Goal: Task Accomplishment & Management: Manage account settings

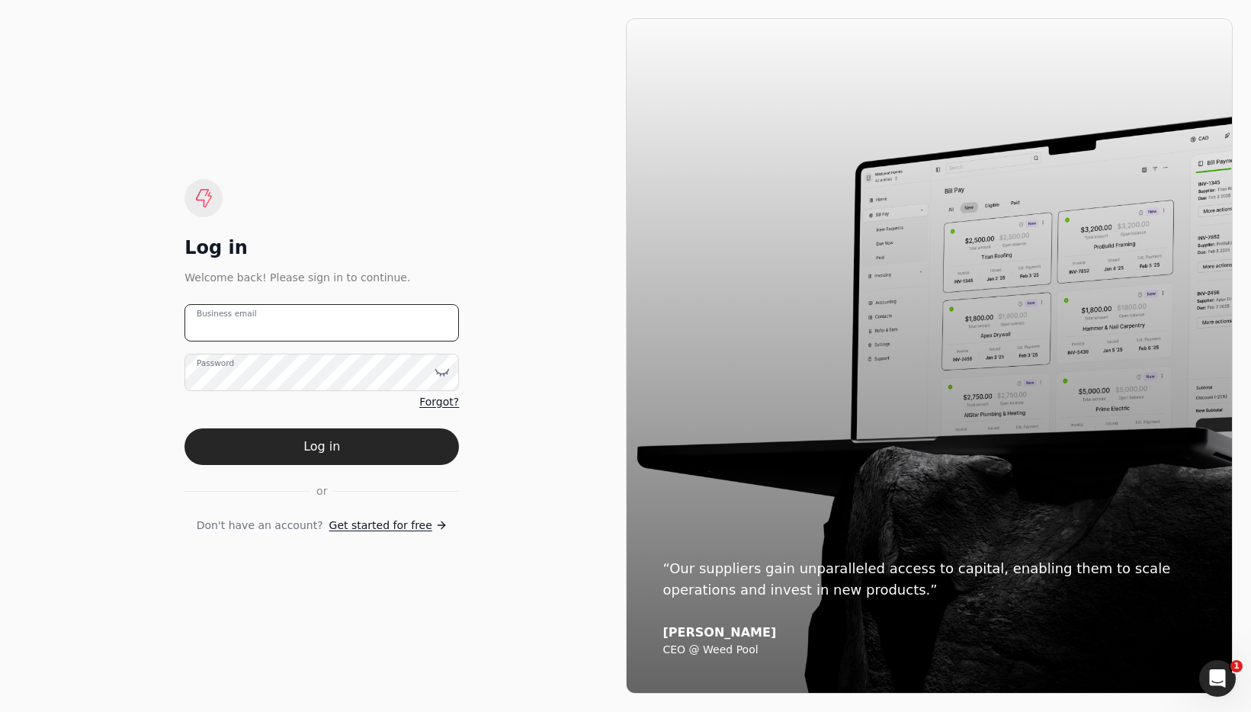
click at [348, 316] on email "Business email" at bounding box center [321, 322] width 274 height 37
type email "[EMAIL_ADDRESS][DOMAIN_NAME]"
drag, startPoint x: 364, startPoint y: 435, endPoint x: 434, endPoint y: 440, distance: 69.5
click at [364, 436] on button "Log in" at bounding box center [321, 446] width 274 height 37
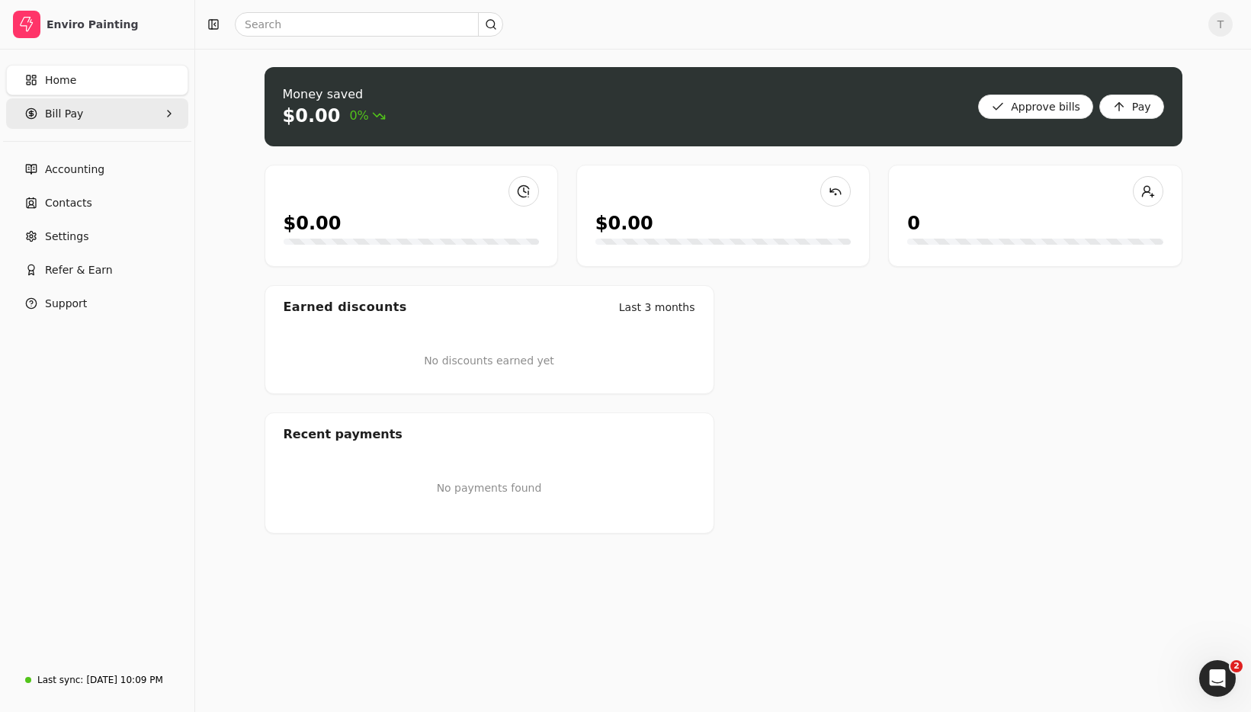
click at [95, 107] on Pay "Bill Pay" at bounding box center [97, 113] width 182 height 30
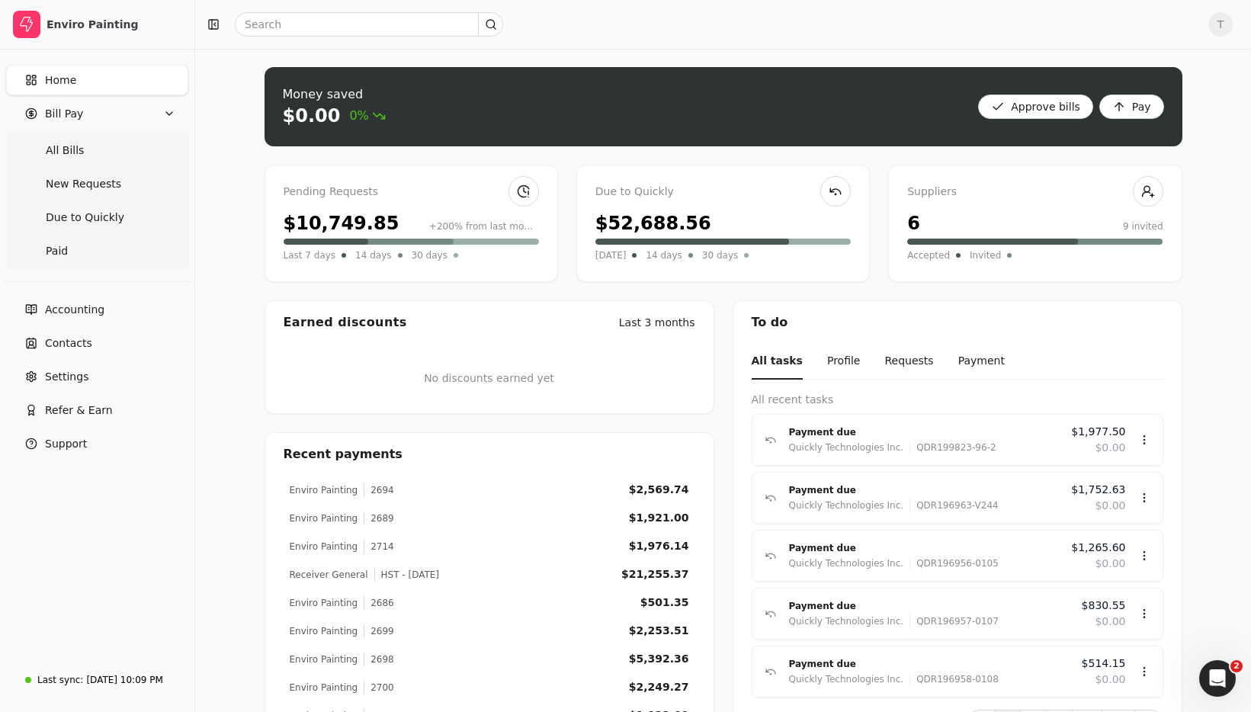
drag, startPoint x: 765, startPoint y: 288, endPoint x: 712, endPoint y: 348, distance: 80.5
click at [765, 288] on div "Money saved $0.00 0% Approve bills Pay Pending Requests $10,749.85 +200% from l…" at bounding box center [723, 407] width 918 height 680
click at [88, 150] on Bills "All Bills" at bounding box center [97, 150] width 176 height 30
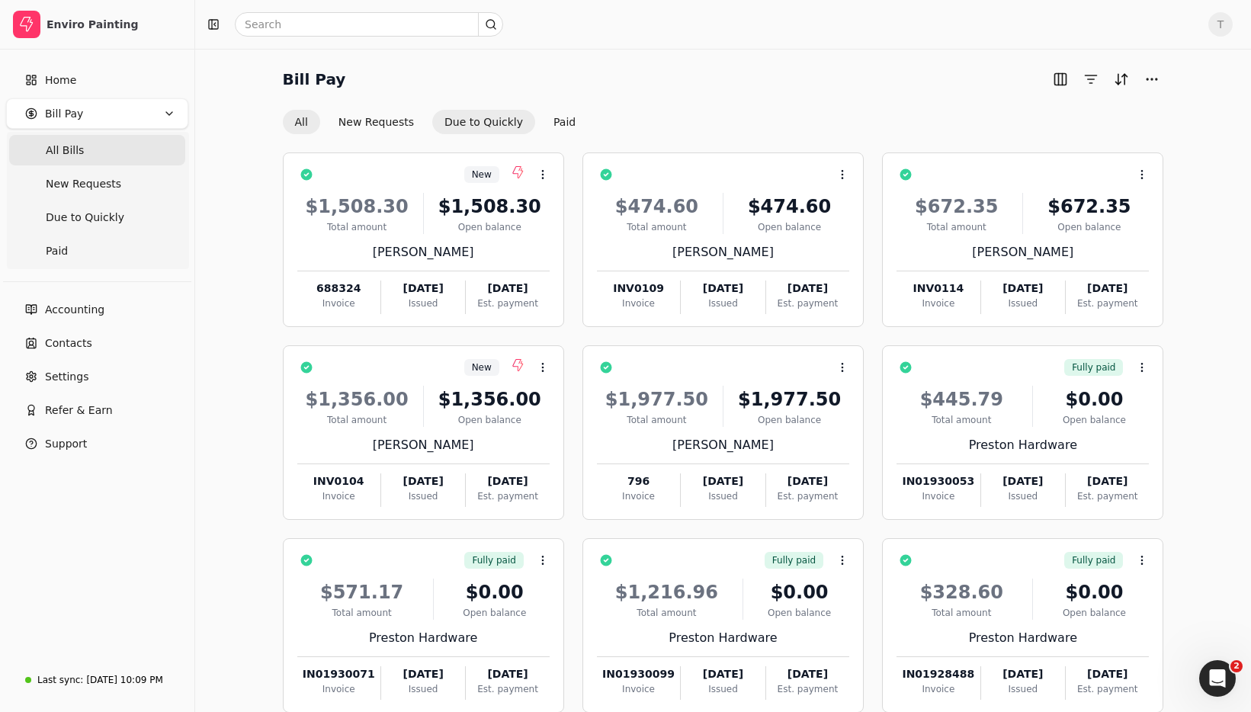
drag, startPoint x: 483, startPoint y: 117, endPoint x: 492, endPoint y: 120, distance: 9.6
click at [483, 117] on button "Due to Quickly" at bounding box center [483, 122] width 103 height 24
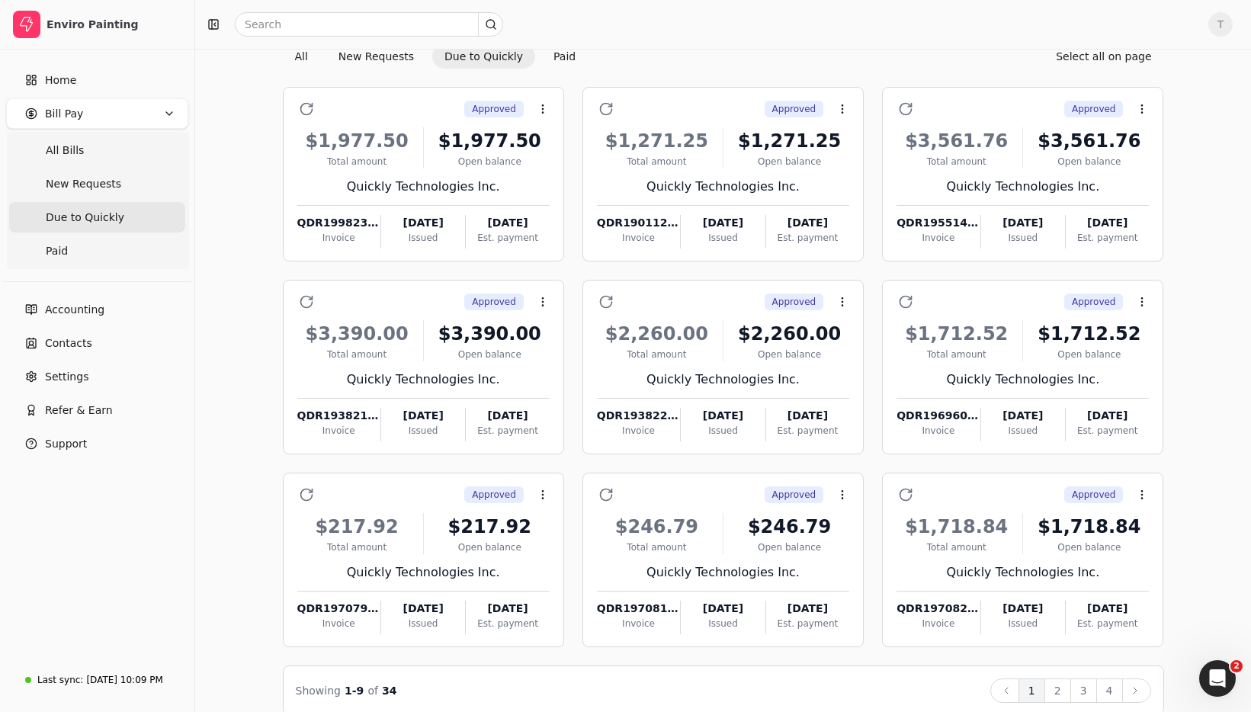
click at [1052, 678] on button "2" at bounding box center [1057, 690] width 27 height 24
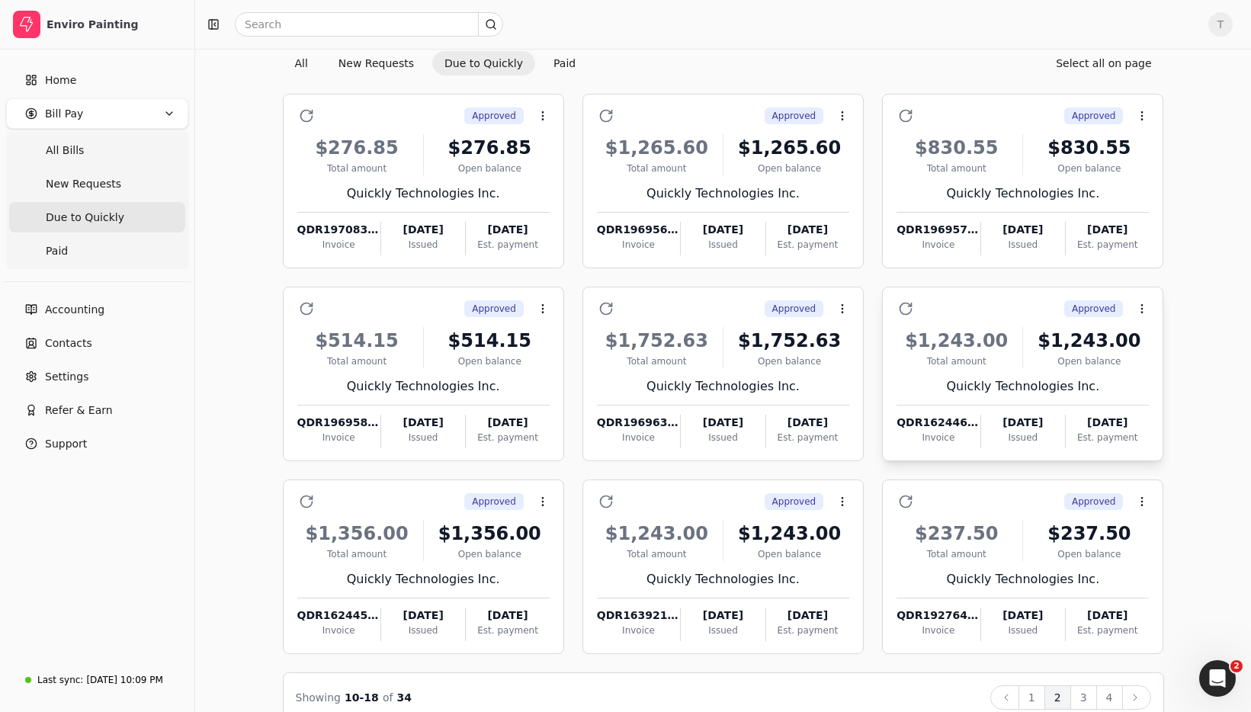
scroll to position [86, 0]
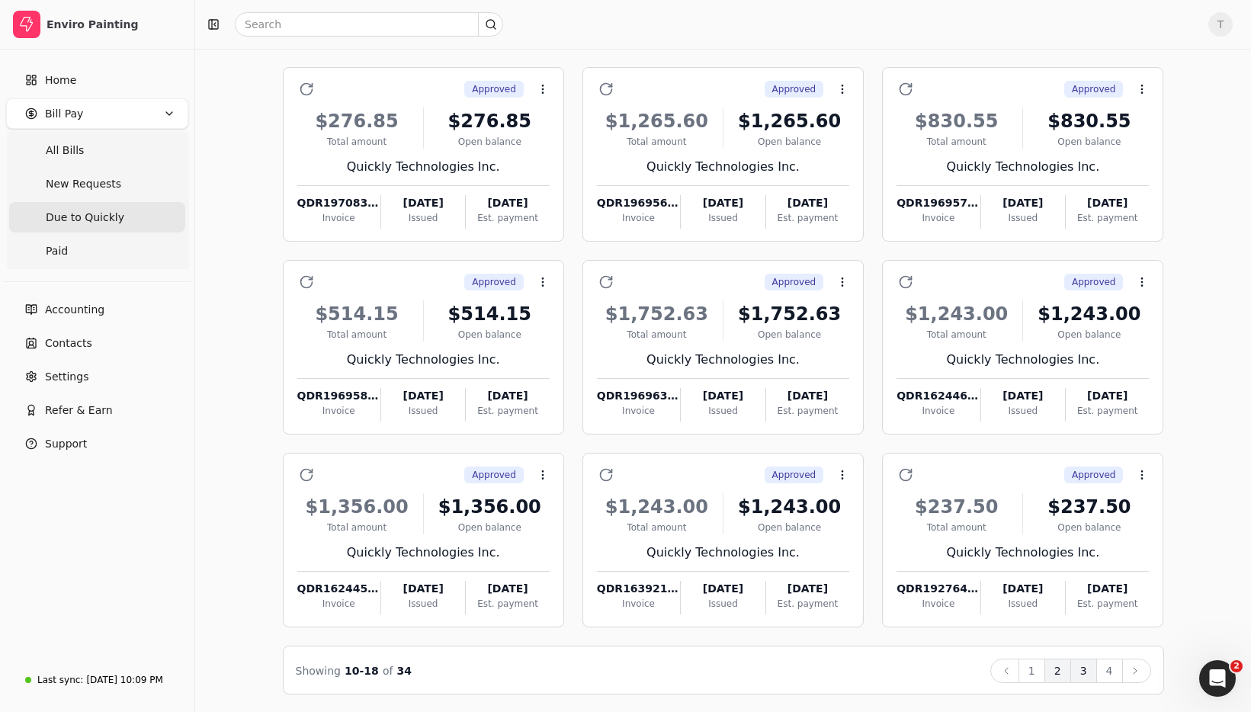
click at [1082, 670] on button "3" at bounding box center [1083, 671] width 27 height 24
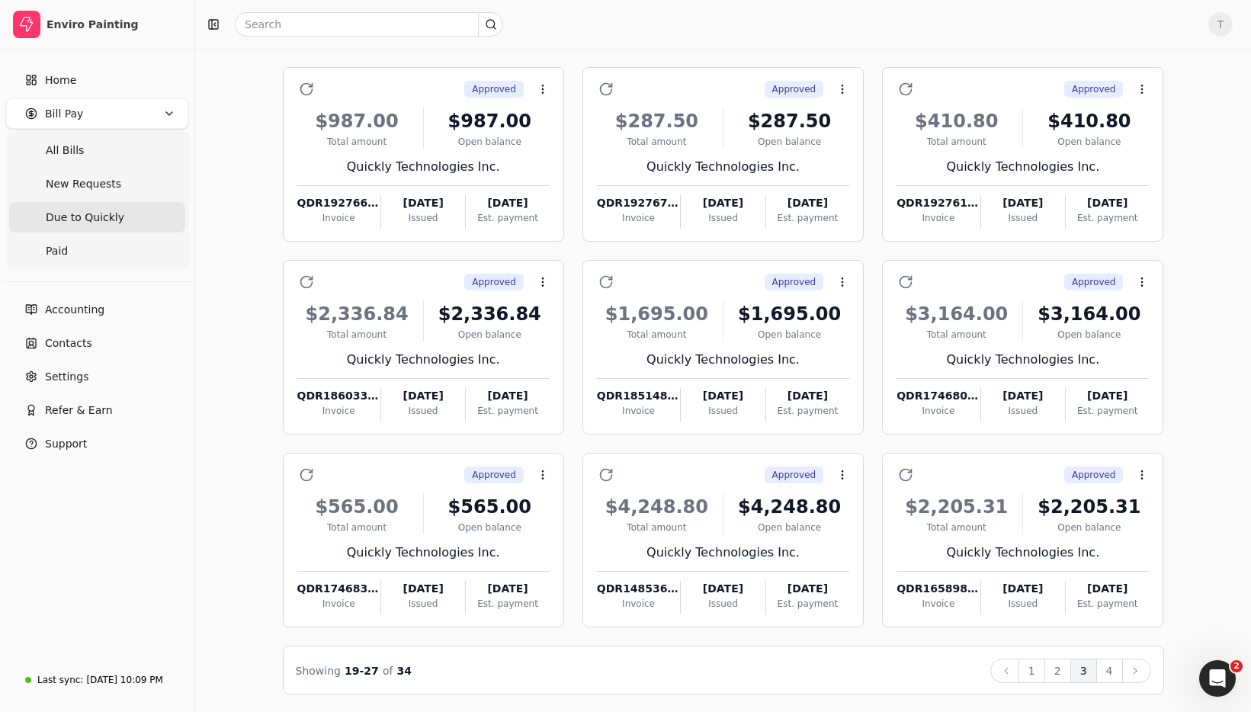
click at [1110, 670] on button "4" at bounding box center [1109, 671] width 27 height 24
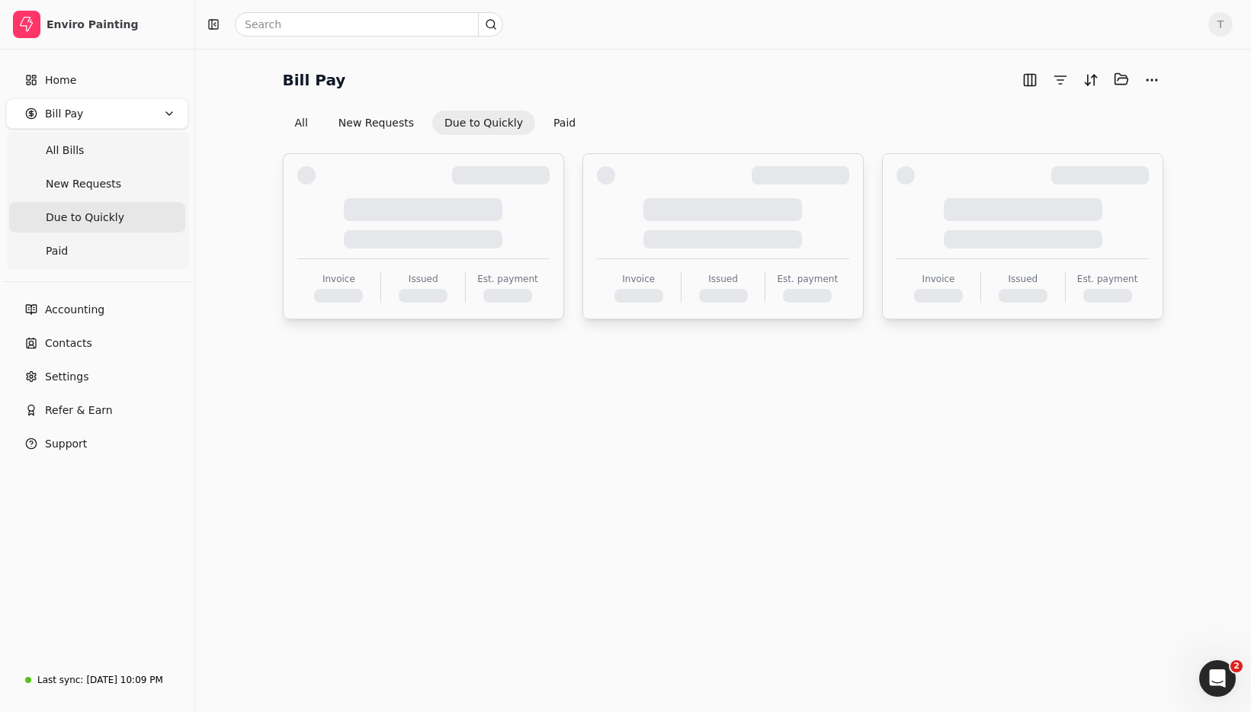
scroll to position [0, 0]
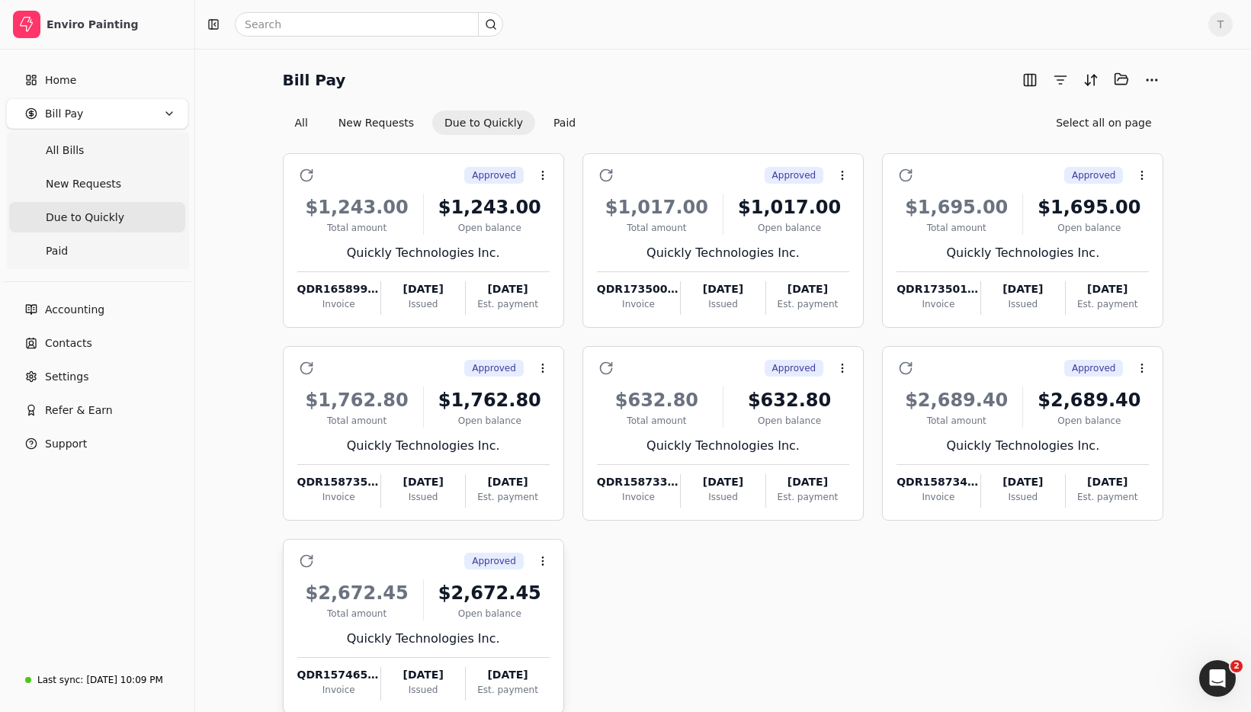
click at [433, 559] on div "Approved Context Menu Button" at bounding box center [434, 561] width 231 height 26
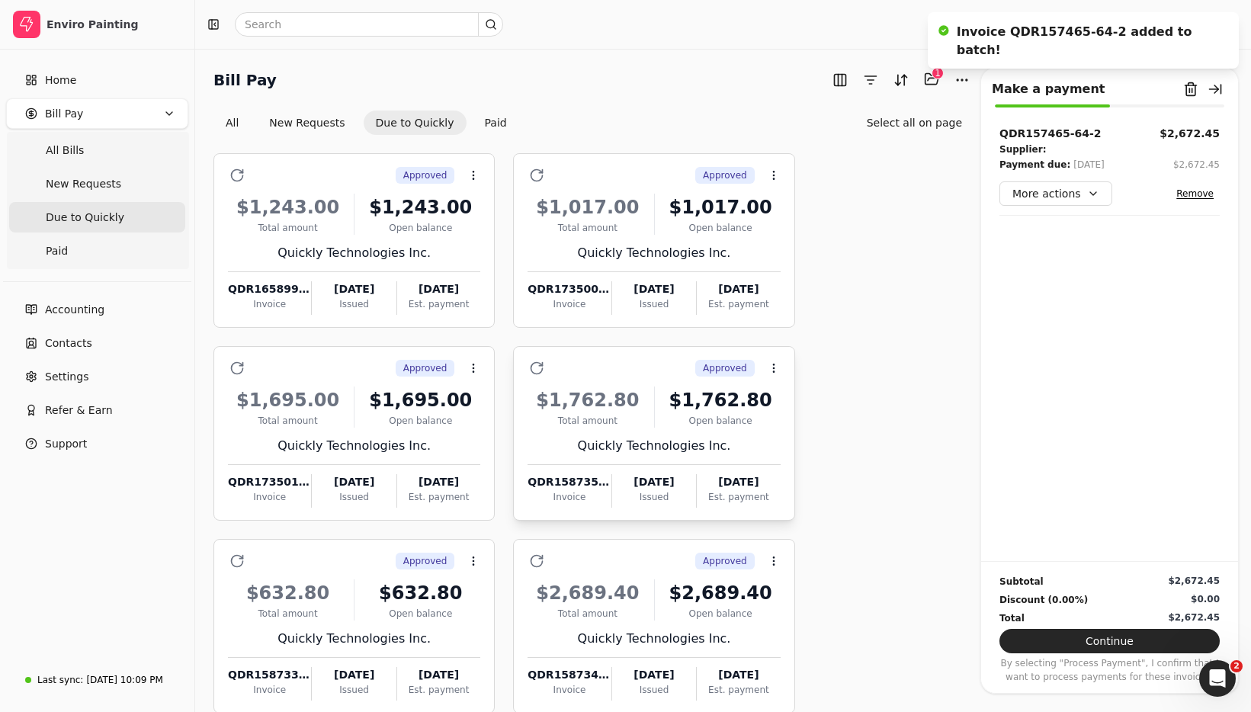
click at [616, 359] on div "Approved Context Menu Button" at bounding box center [664, 368] width 231 height 26
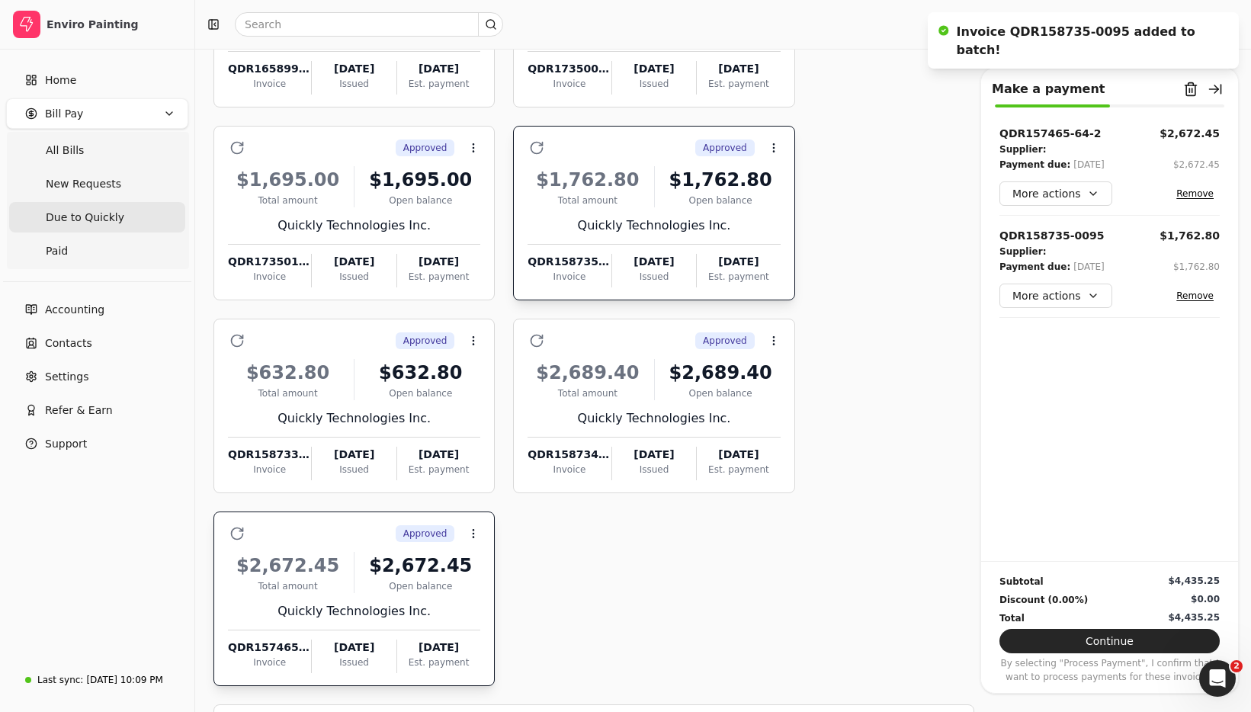
scroll to position [262, 0]
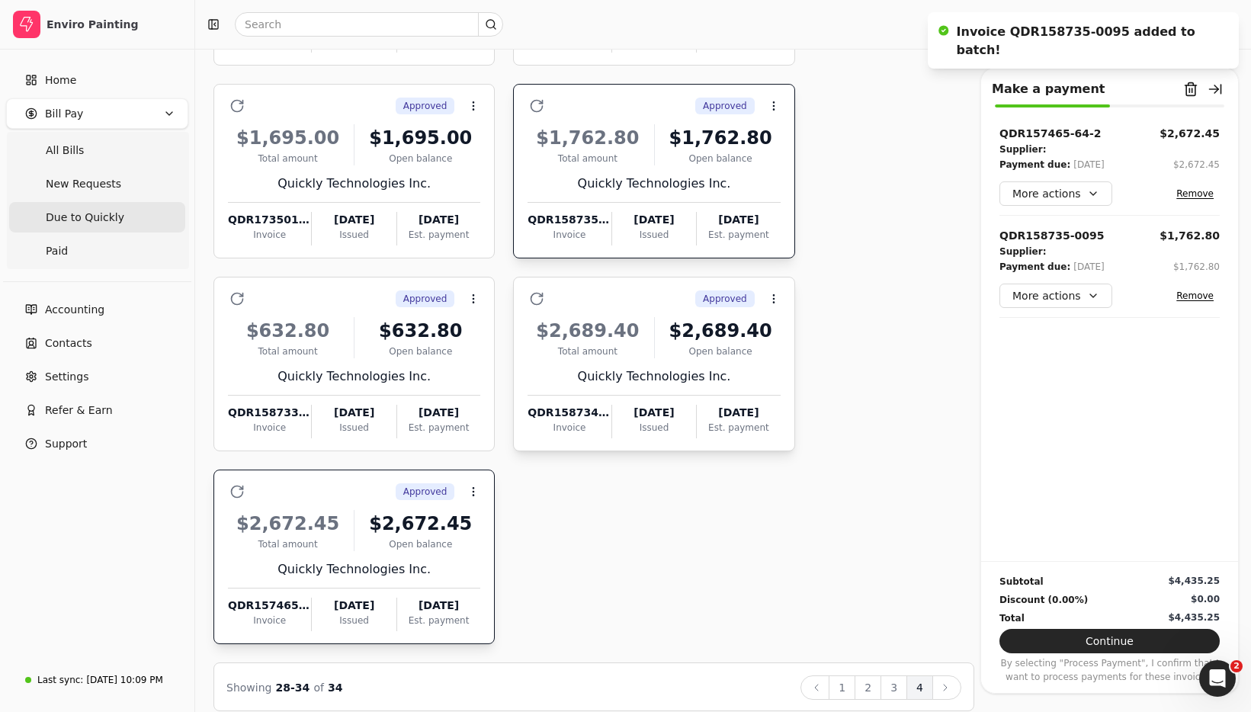
drag, startPoint x: 639, startPoint y: 297, endPoint x: 598, endPoint y: 307, distance: 42.3
click at [639, 297] on div "Approved Context Menu Button" at bounding box center [664, 299] width 231 height 26
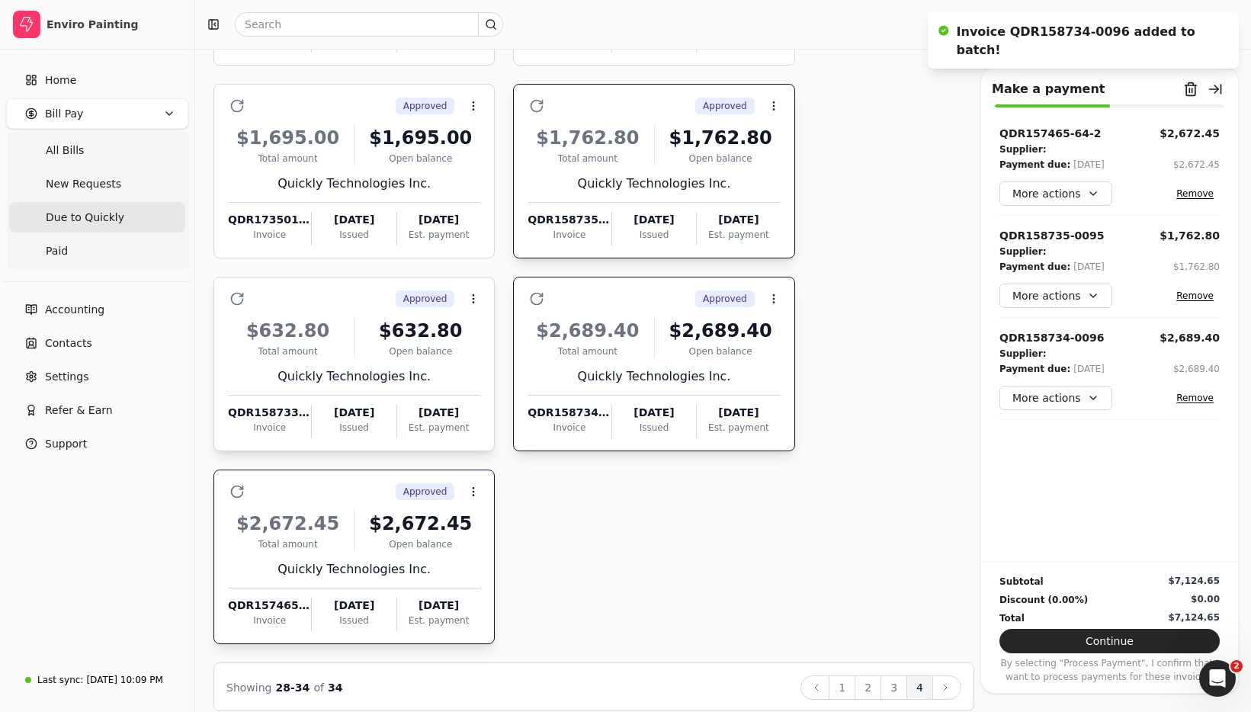
click at [319, 291] on div "Approved Context Menu Button" at bounding box center [364, 299] width 231 height 26
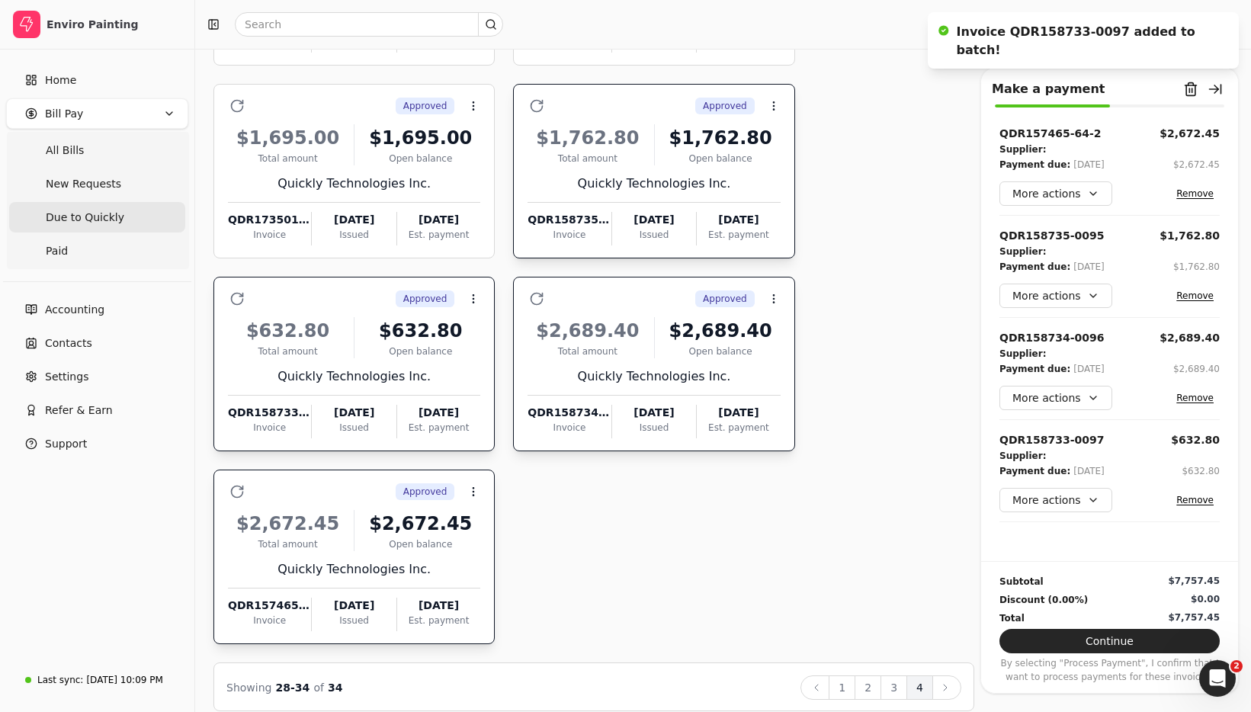
drag, startPoint x: 898, startPoint y: 685, endPoint x: 906, endPoint y: 691, distance: 9.8
click at [898, 685] on button "3" at bounding box center [893, 687] width 27 height 24
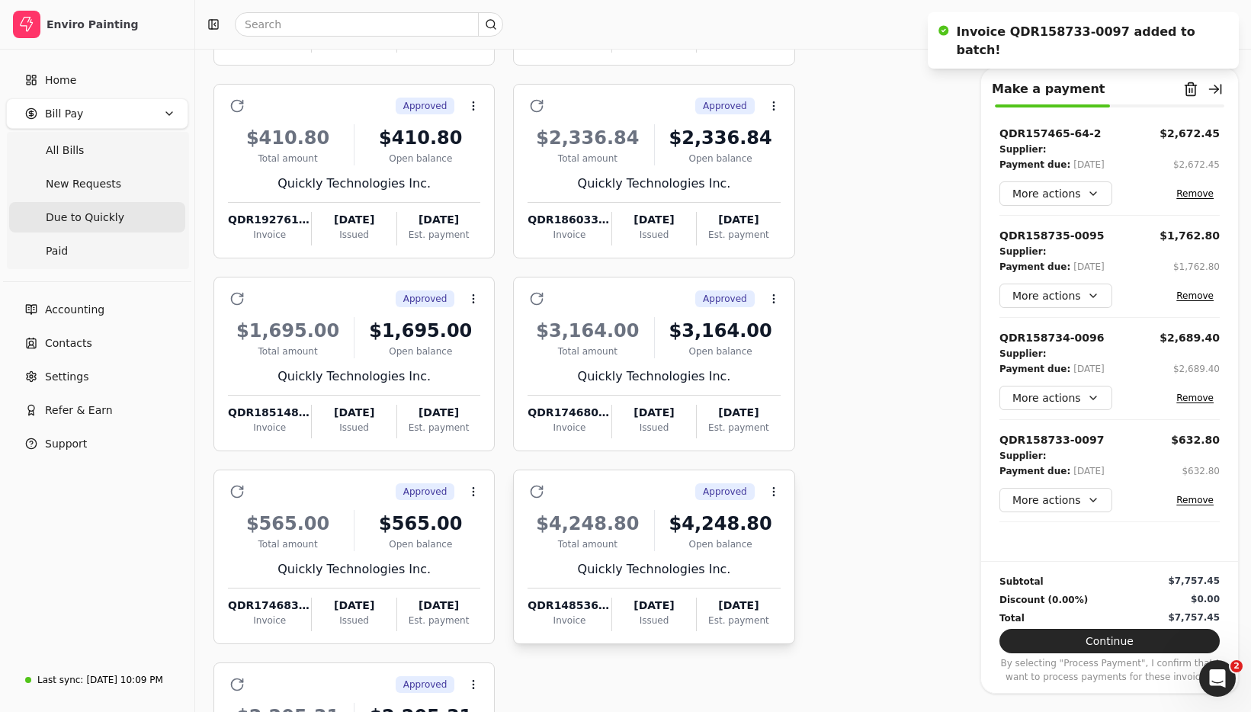
click at [667, 491] on div "Approved Context Menu Button" at bounding box center [664, 492] width 231 height 26
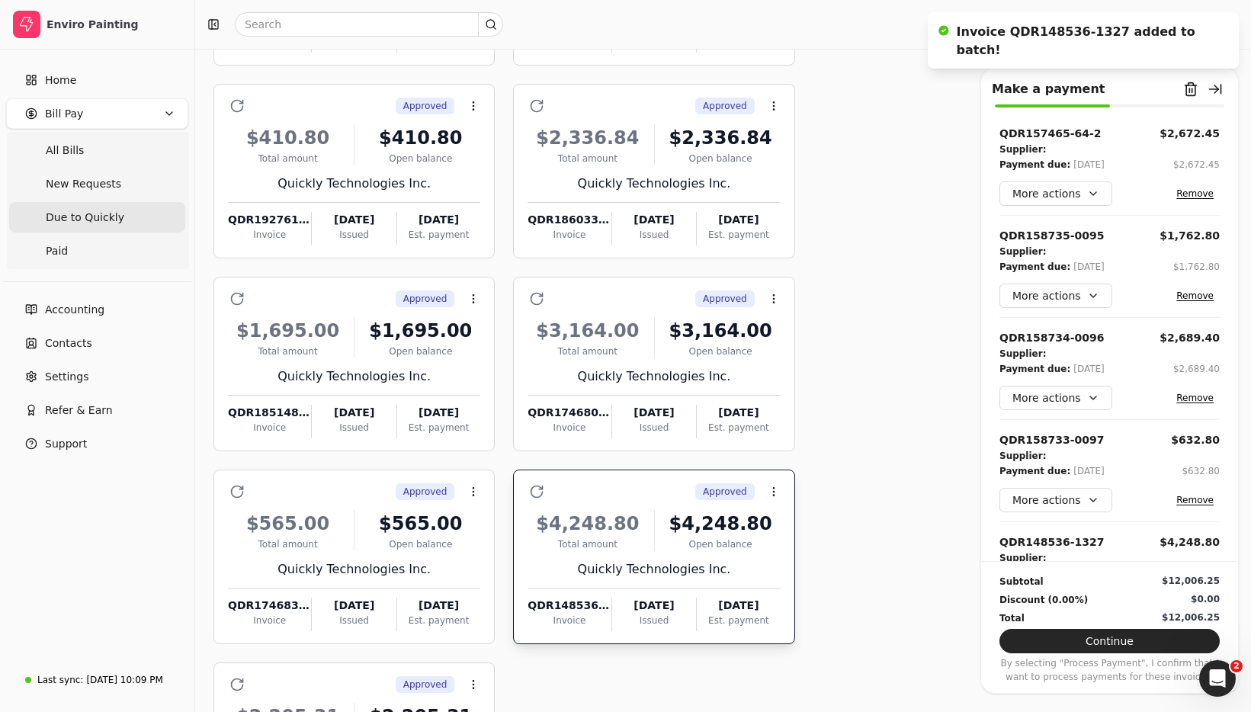
scroll to position [65, 0]
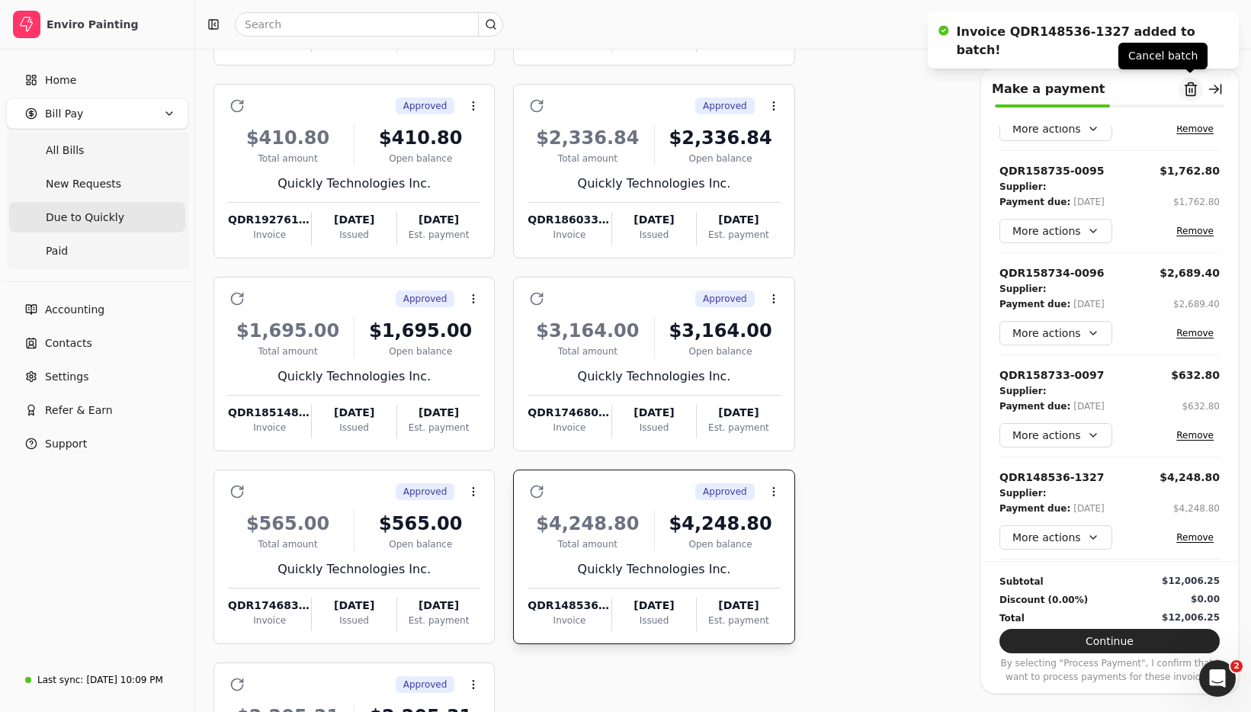
click at [1188, 89] on button "Remove from batch" at bounding box center [1190, 89] width 24 height 24
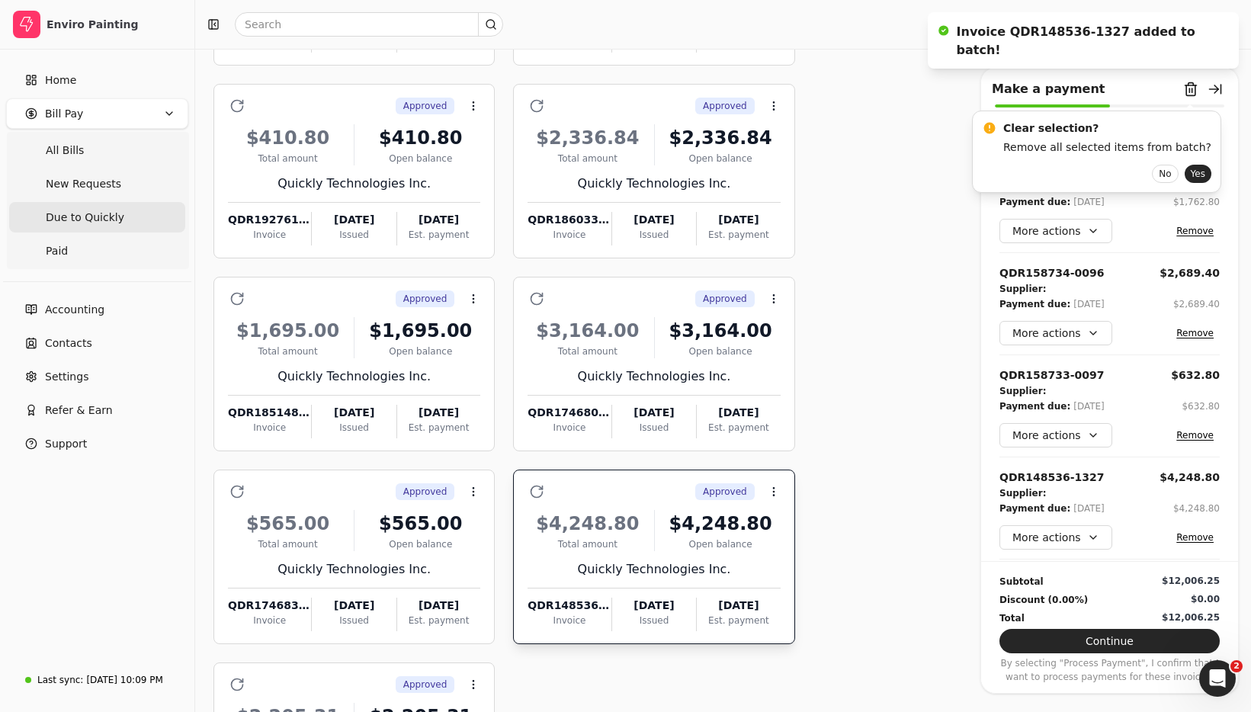
drag, startPoint x: 1183, startPoint y: 173, endPoint x: 1098, endPoint y: 200, distance: 88.9
click at [1185, 173] on button "Yes" at bounding box center [1198, 174] width 27 height 18
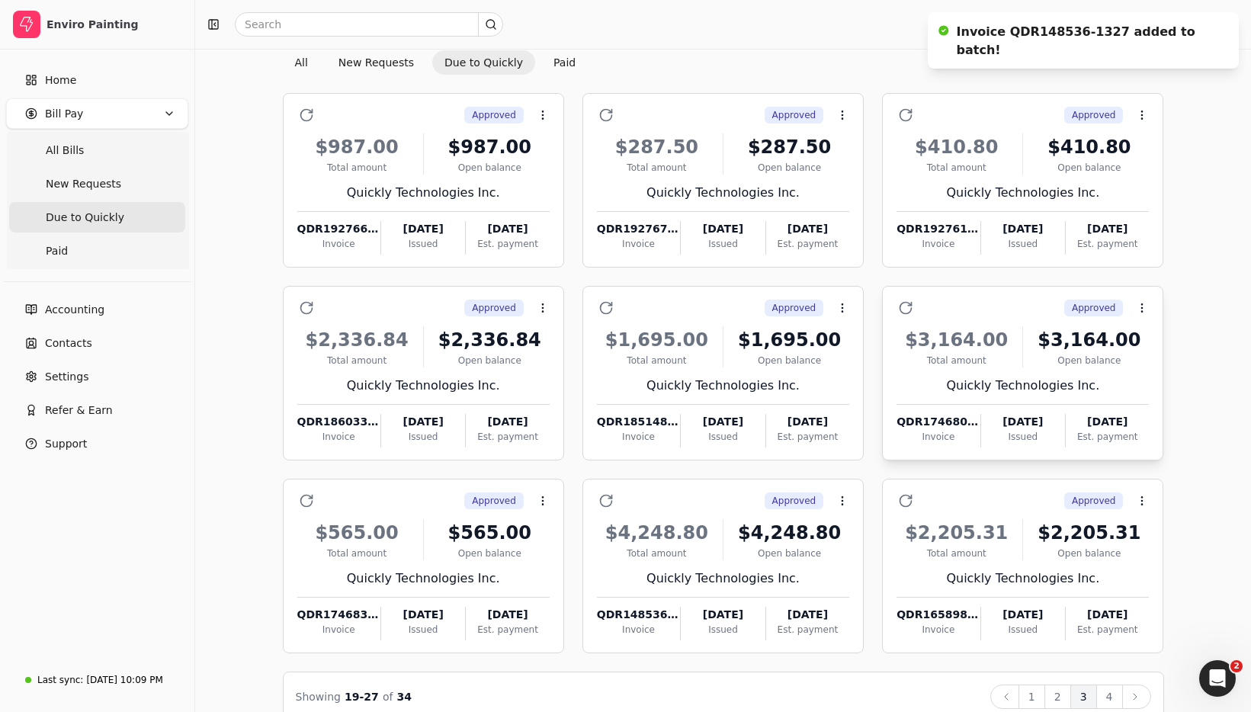
scroll to position [86, 0]
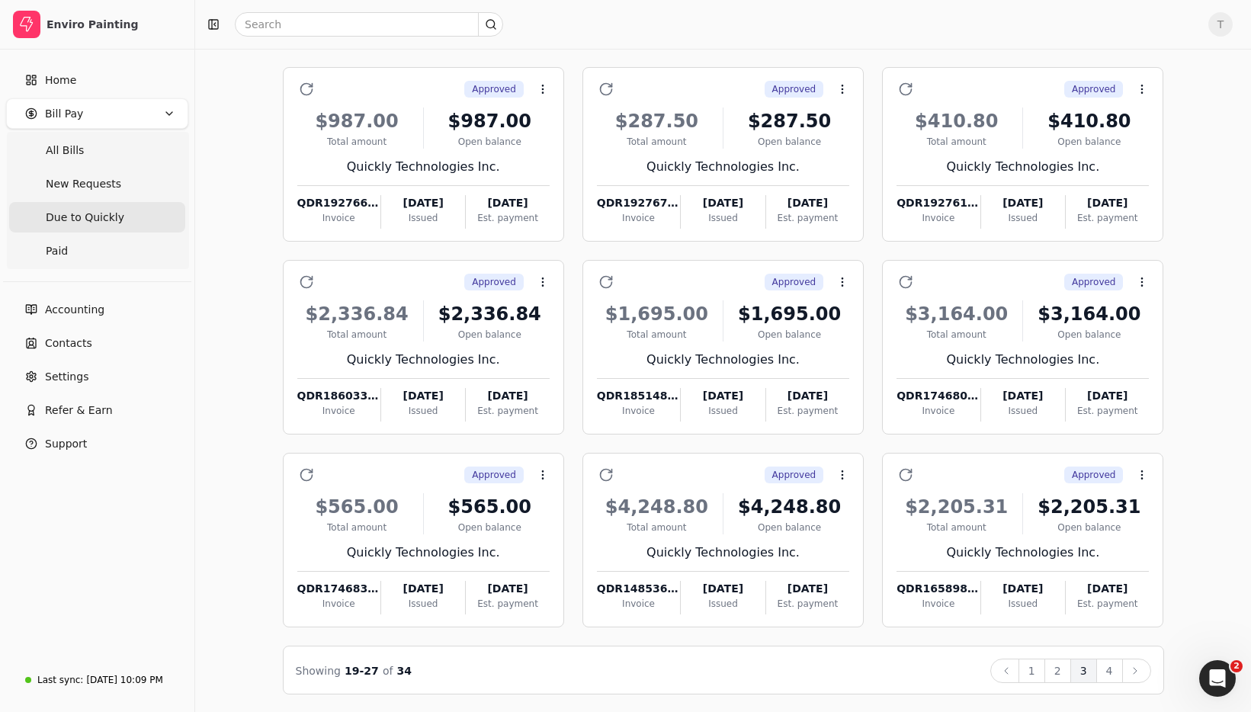
click at [252, 112] on div "Bill Pay Selected items: 0 All New Requests Due to Quickly Paid Select all on p…" at bounding box center [722, 337] width 1019 height 713
click at [1034, 667] on button "1" at bounding box center [1031, 671] width 27 height 24
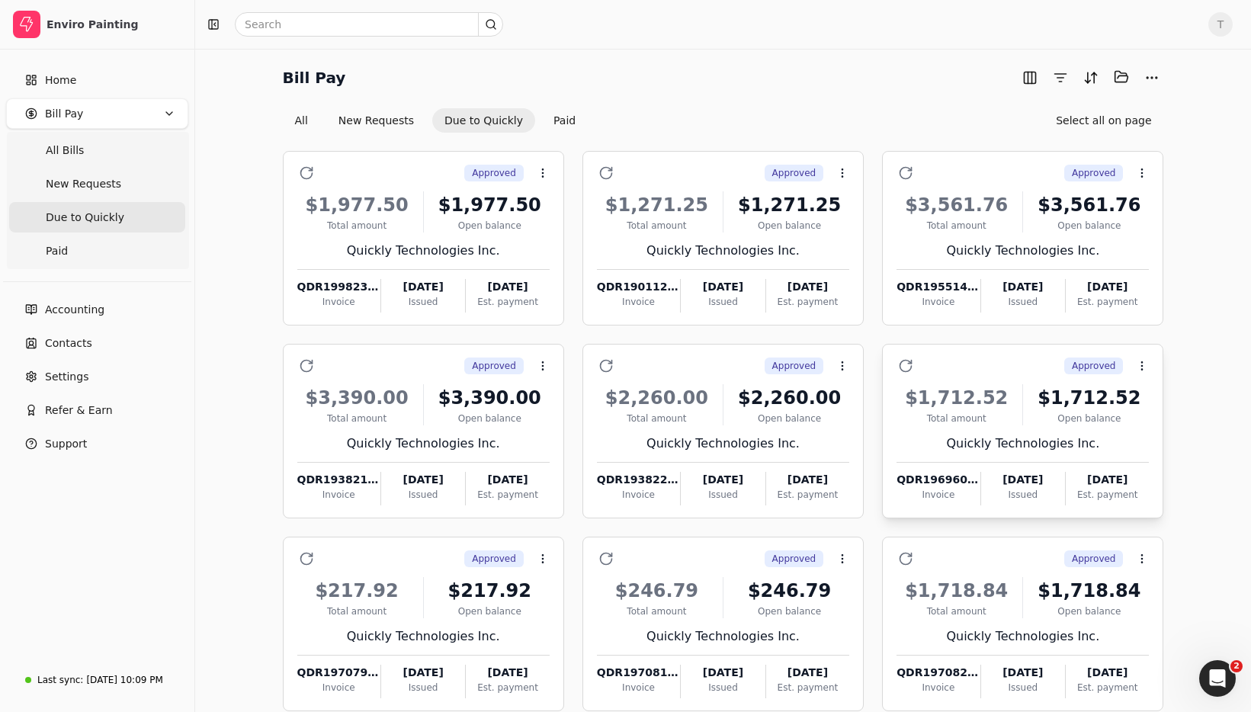
scroll to position [0, 0]
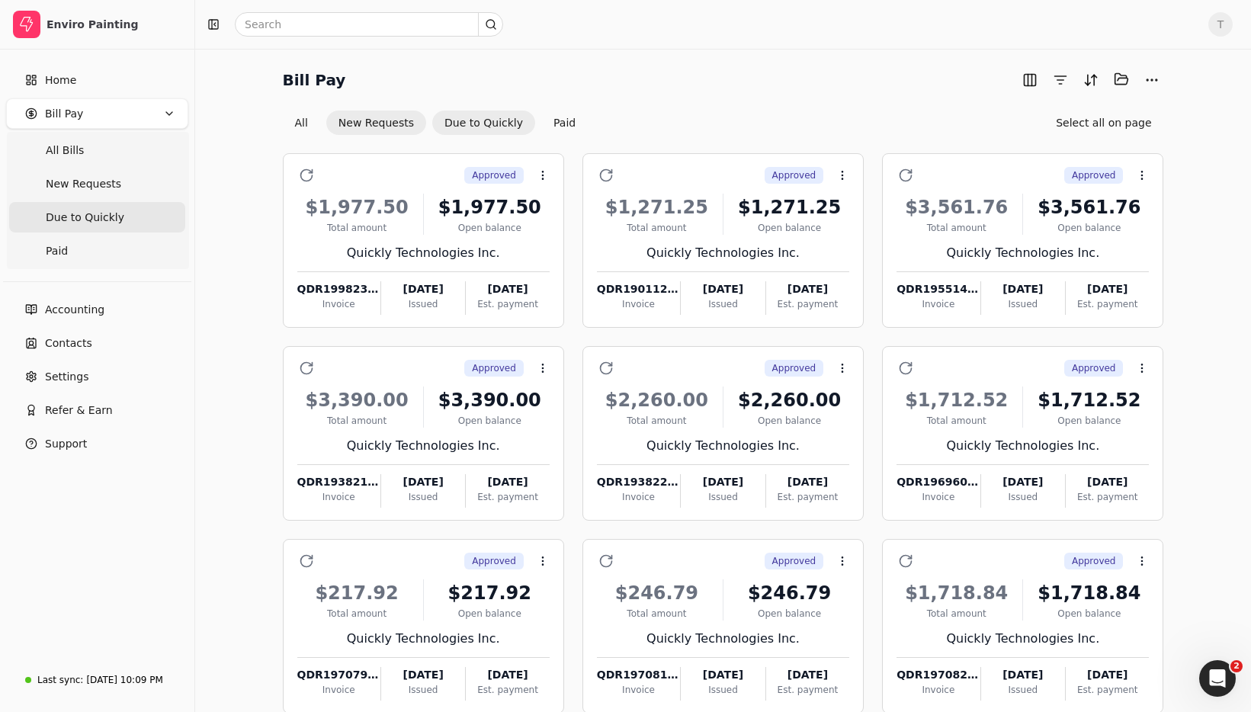
click at [389, 123] on button "New Requests" at bounding box center [376, 123] width 100 height 24
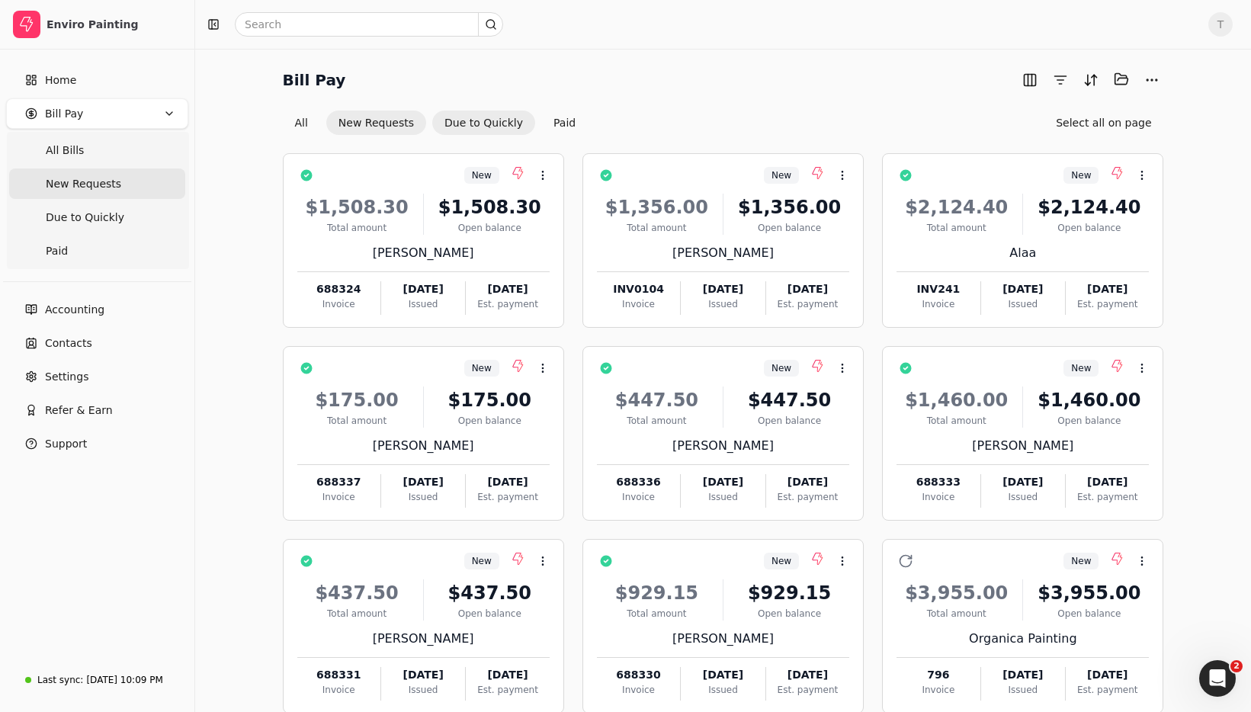
click at [466, 123] on button "Due to Quickly" at bounding box center [483, 123] width 103 height 24
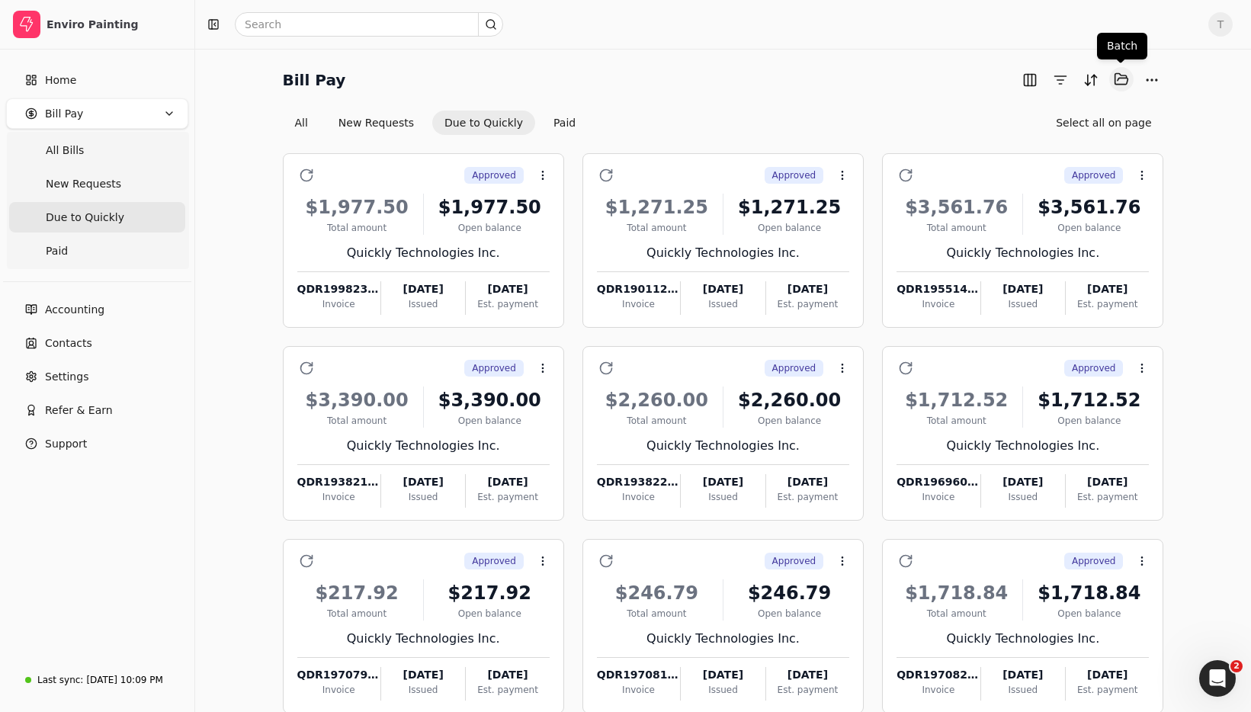
click at [1127, 79] on button "Selected items: 0" at bounding box center [1121, 79] width 24 height 24
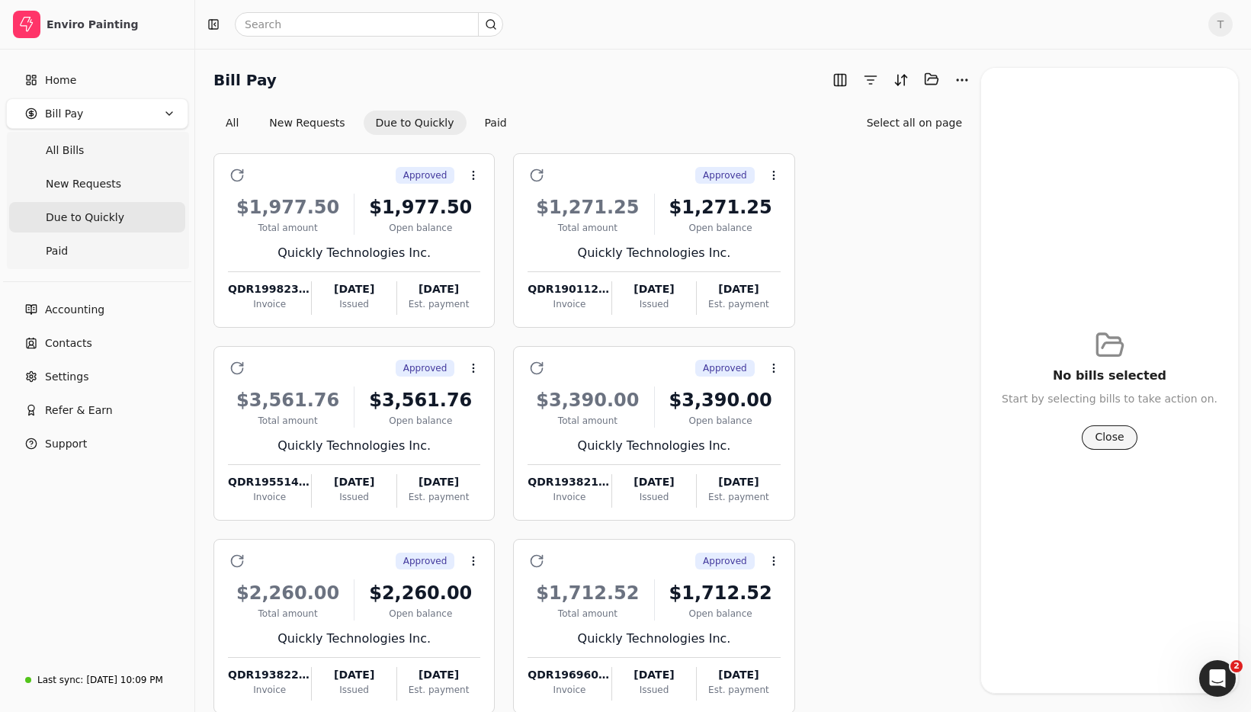
drag, startPoint x: 1102, startPoint y: 434, endPoint x: 1089, endPoint y: 432, distance: 13.2
click at [1102, 434] on button "Close" at bounding box center [1109, 437] width 55 height 24
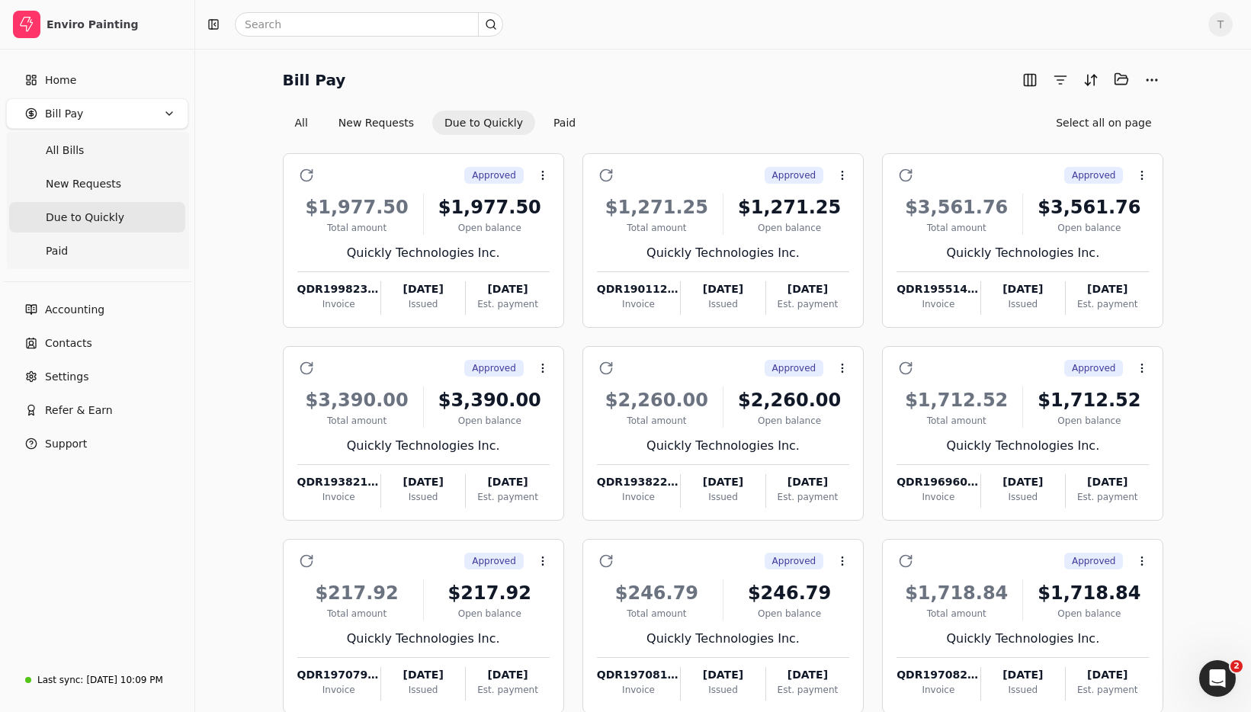
scroll to position [86, 0]
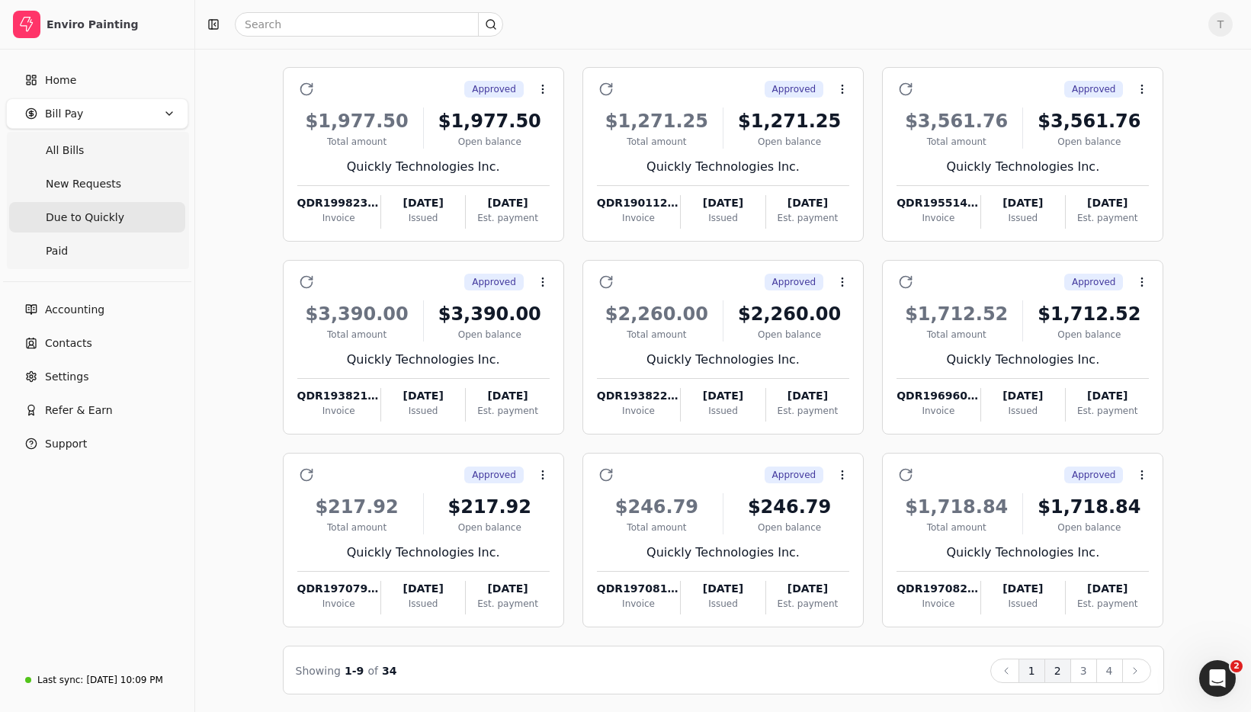
click at [1063, 672] on button "2" at bounding box center [1057, 671] width 27 height 24
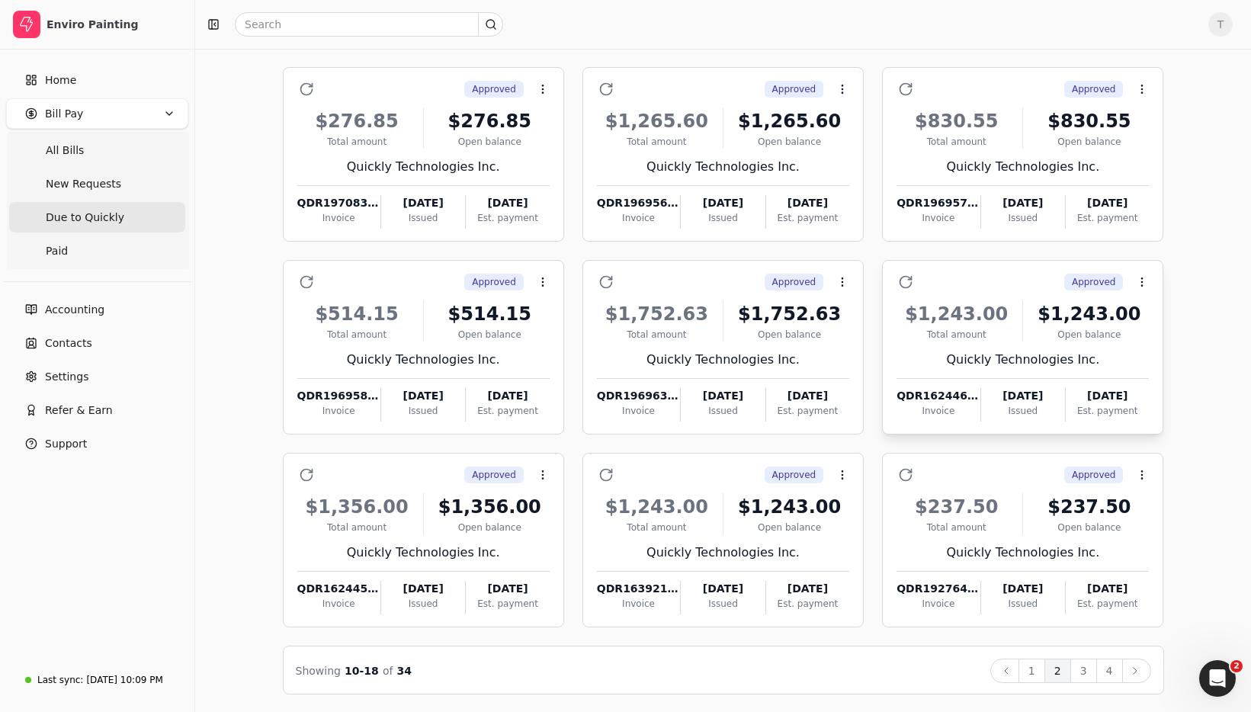
click at [1108, 346] on div "$1,243.00 Total amount $1,243.00 Open balance Quickly Technologies Inc. QDR1624…" at bounding box center [1022, 356] width 252 height 130
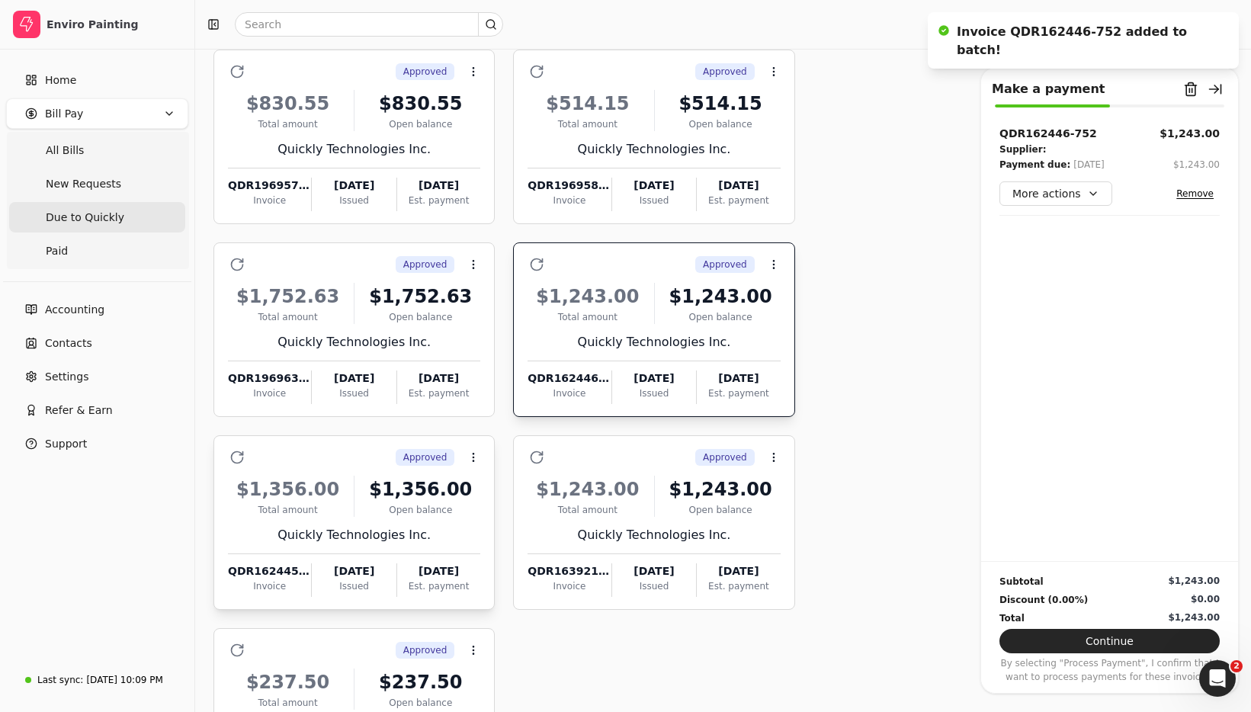
scroll to position [313, 0]
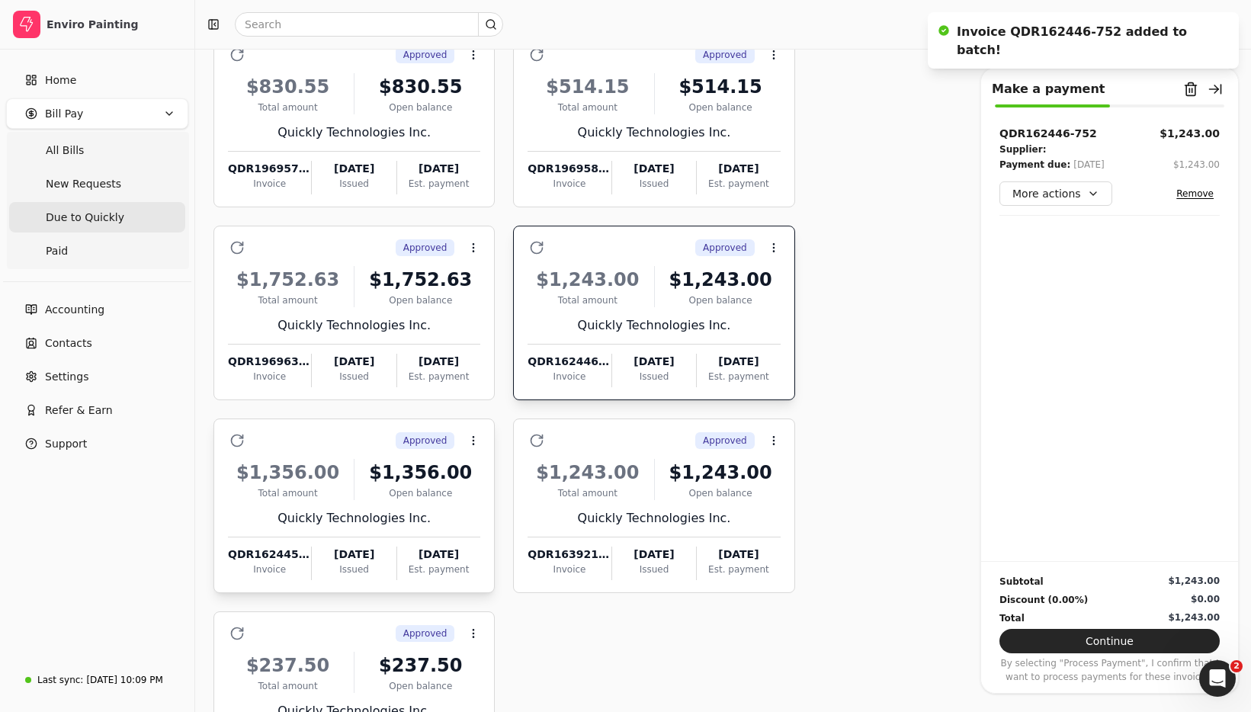
click at [455, 514] on div "Quickly Technologies Inc." at bounding box center [354, 518] width 252 height 18
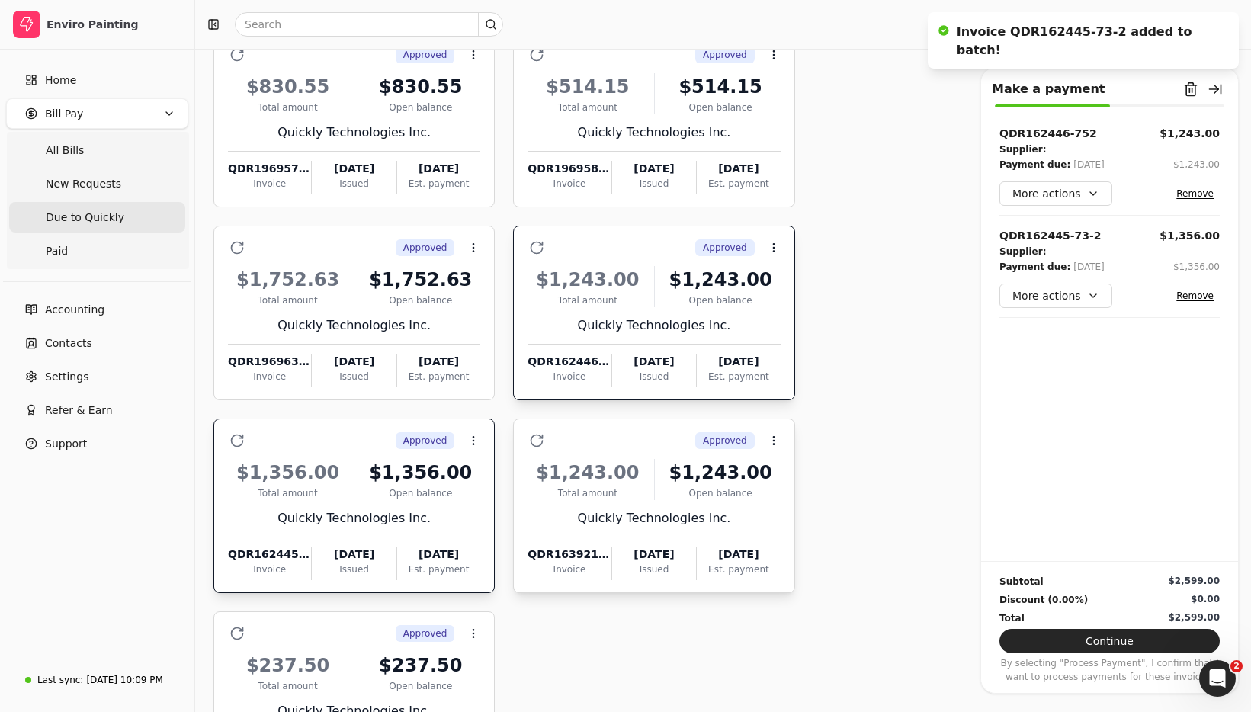
click at [696, 501] on div "$1,243.00 Total amount $1,243.00 Open balance Quickly Technologies Inc. QDR1639…" at bounding box center [653, 515] width 252 height 130
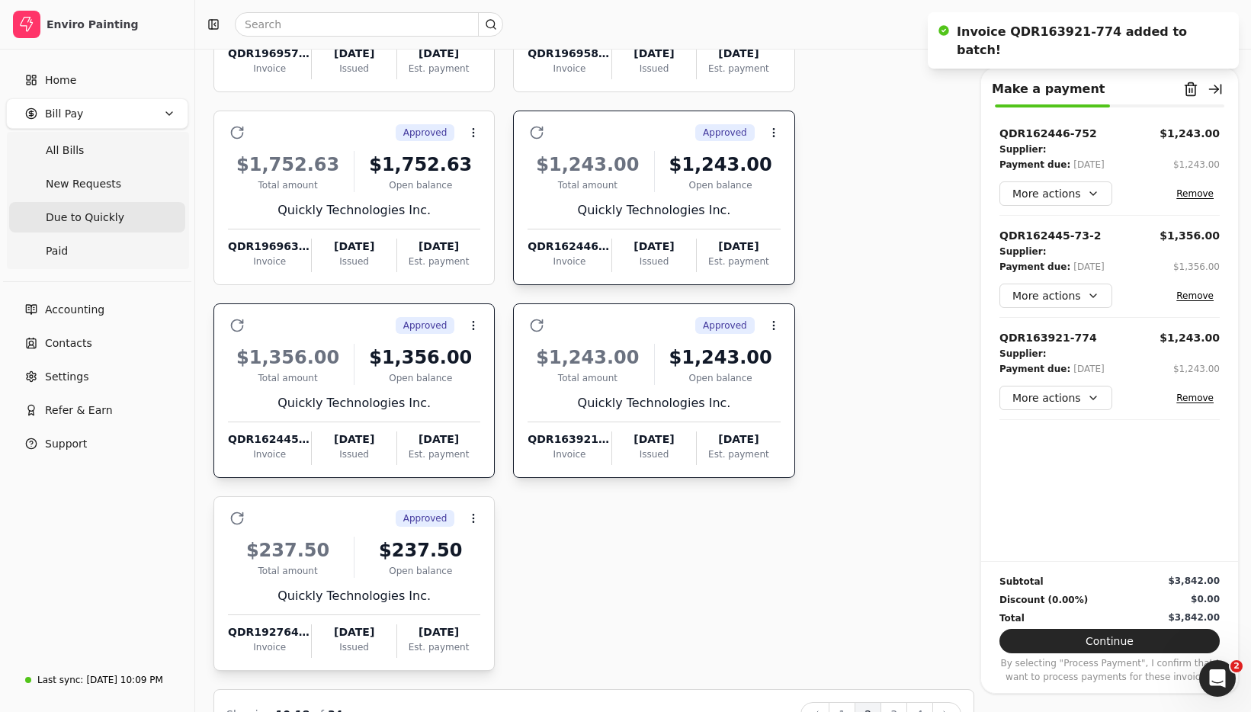
scroll to position [472, 0]
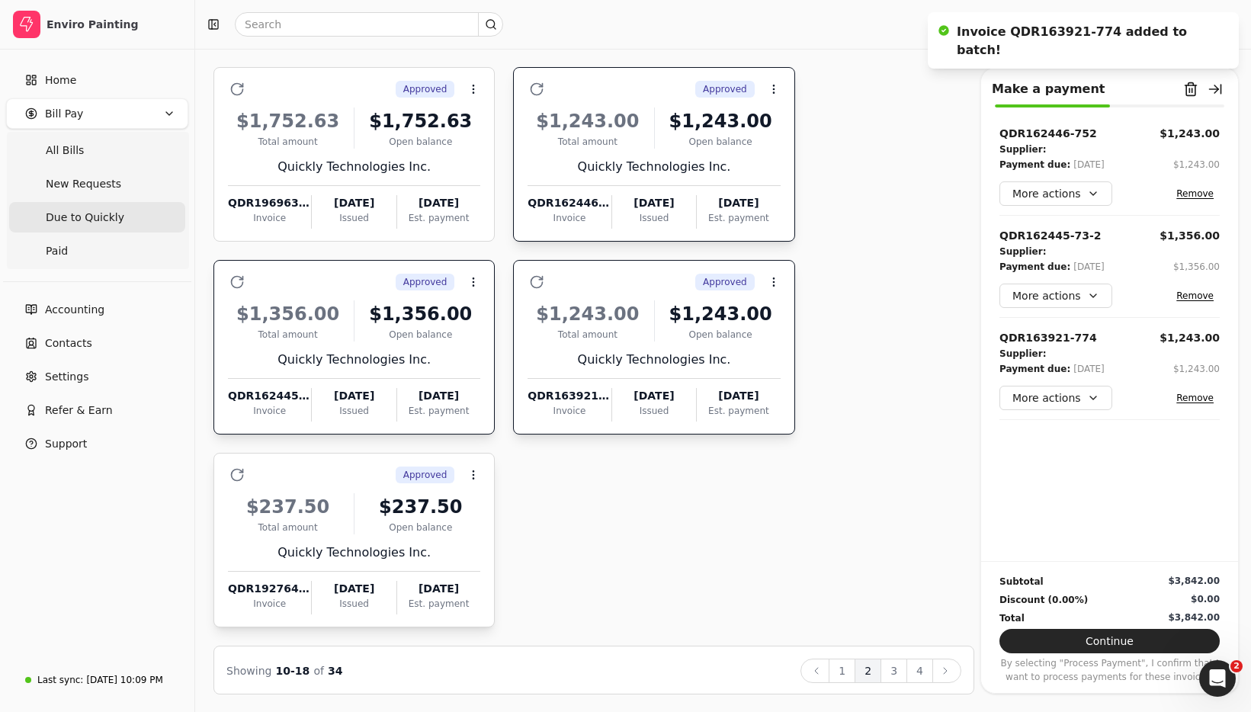
drag, startPoint x: 416, startPoint y: 545, endPoint x: 461, endPoint y: 551, distance: 45.4
click at [416, 543] on div "Quickly Technologies Inc." at bounding box center [354, 552] width 252 height 18
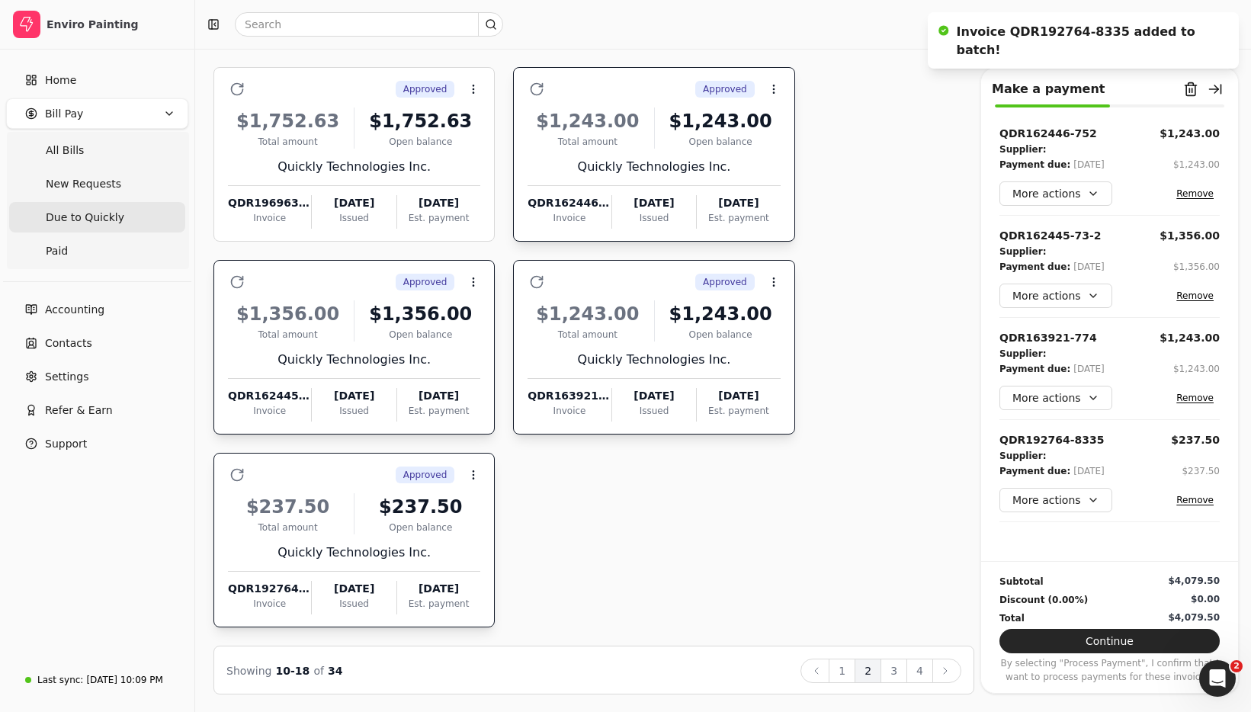
click at [425, 521] on div "Open balance" at bounding box center [421, 528] width 120 height 14
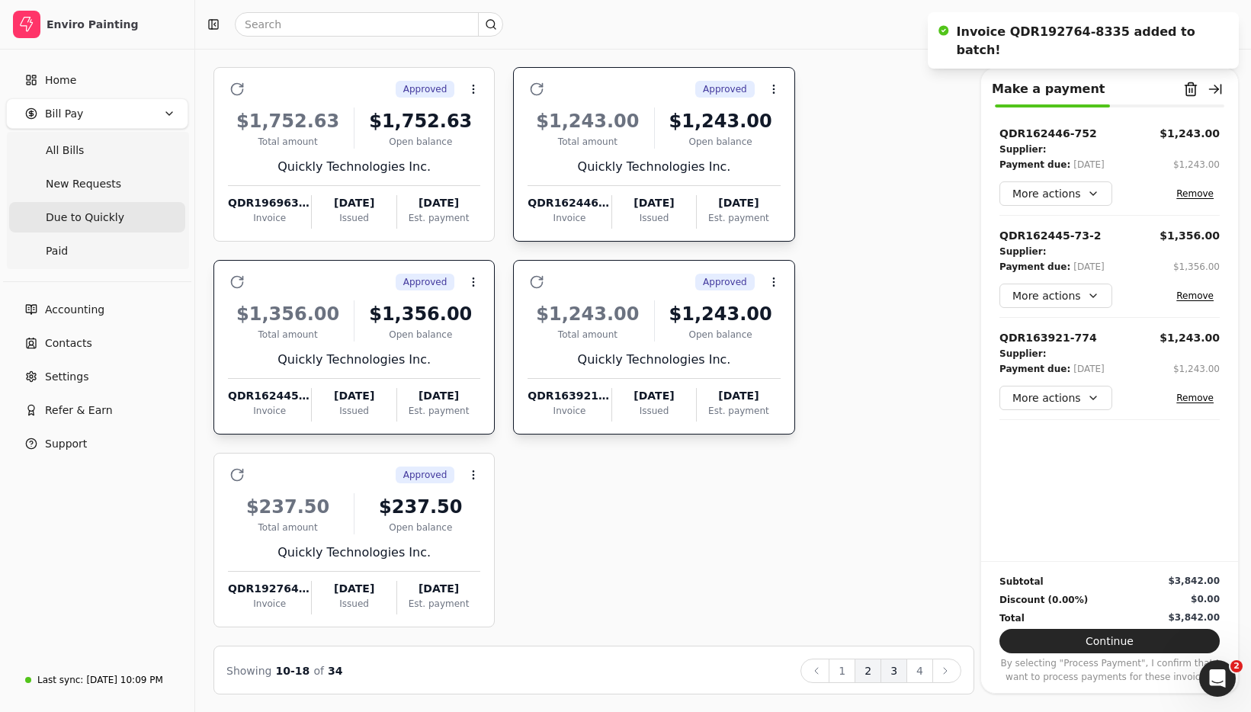
click at [895, 670] on button "3" at bounding box center [893, 671] width 27 height 24
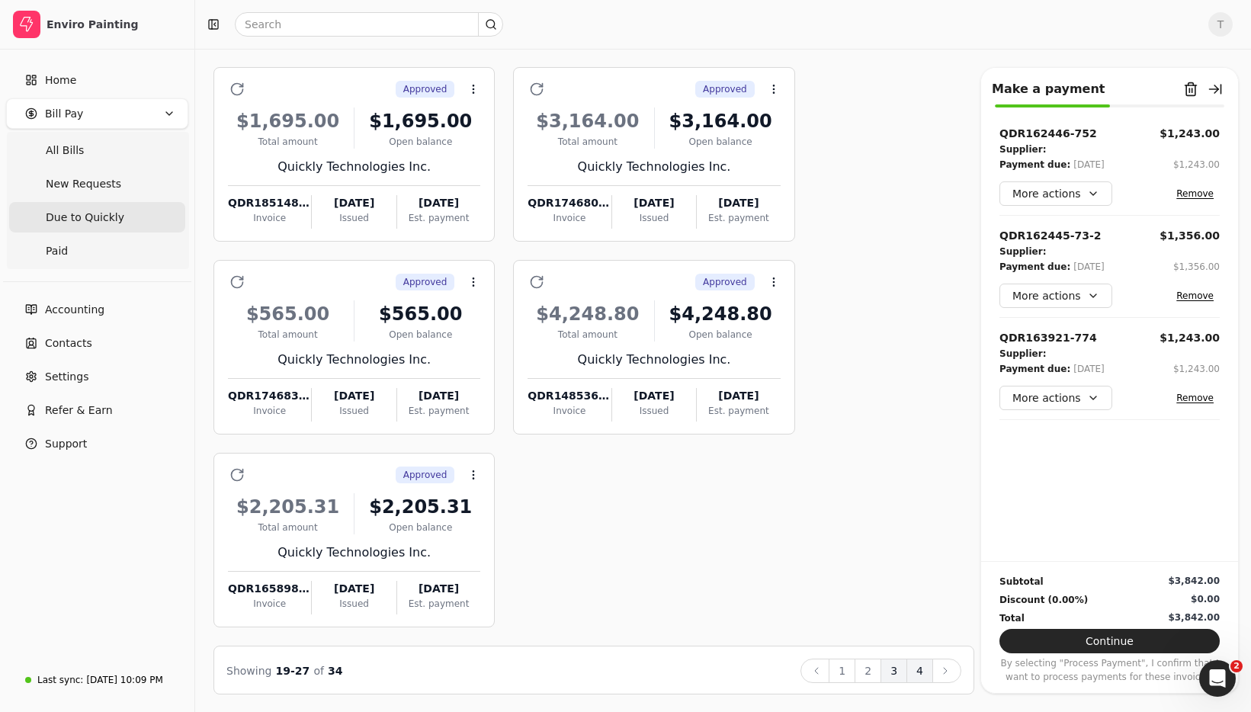
click at [919, 675] on button "4" at bounding box center [919, 671] width 27 height 24
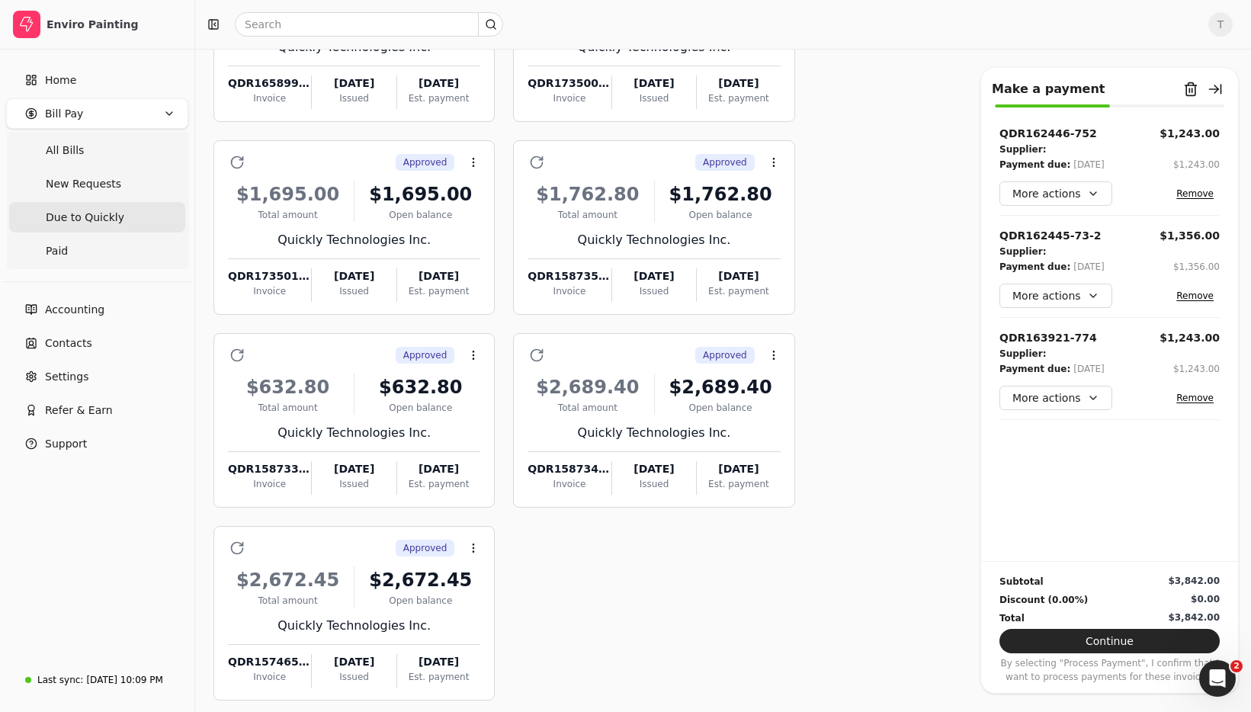
scroll to position [279, 0]
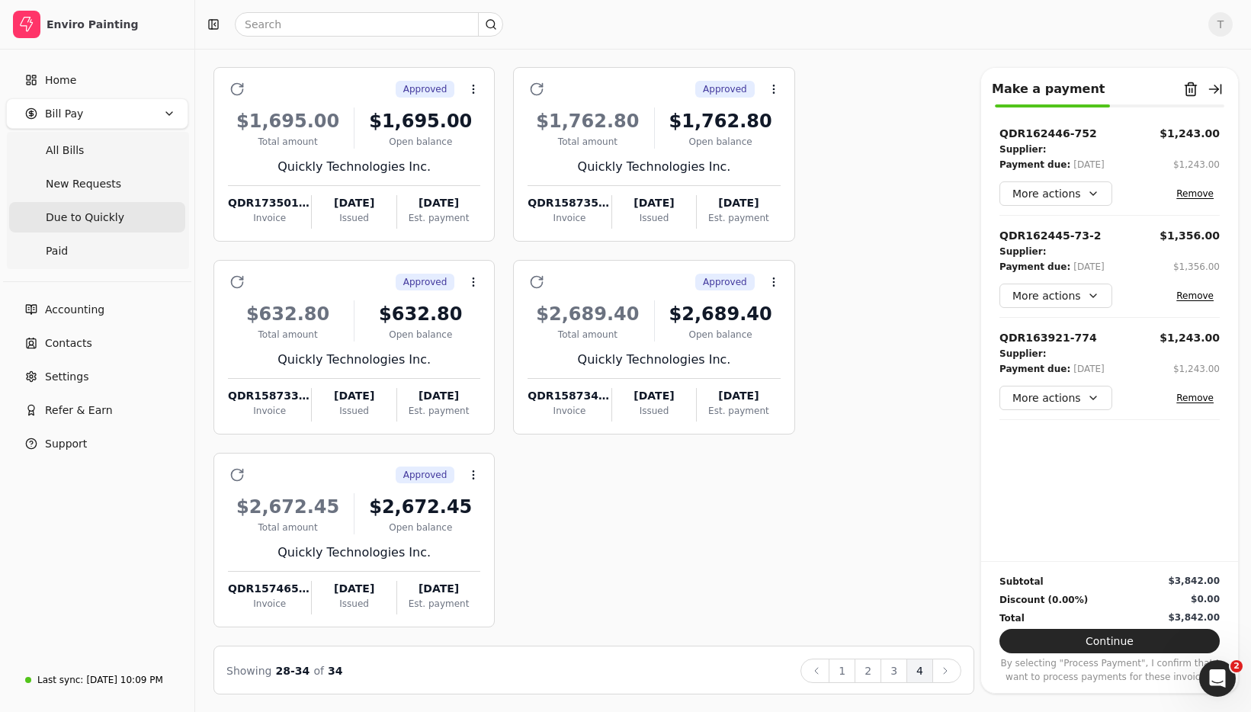
click at [890, 671] on button "3" at bounding box center [893, 671] width 27 height 24
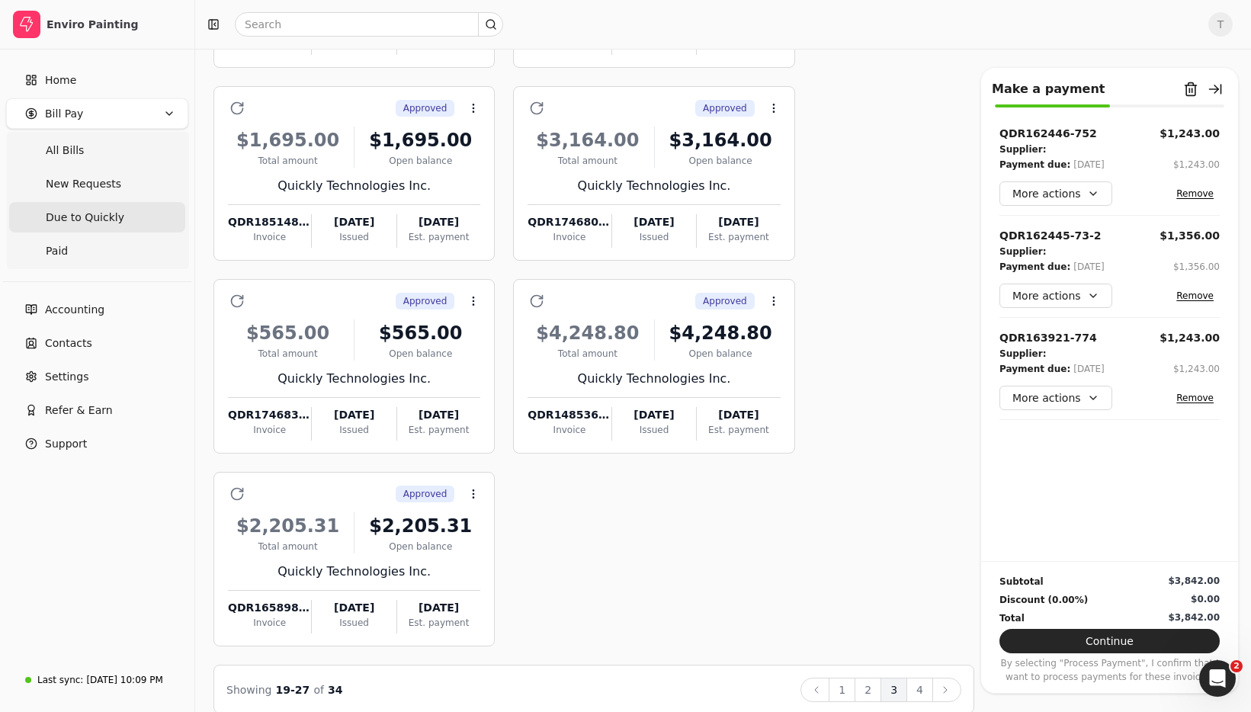
scroll to position [472, 0]
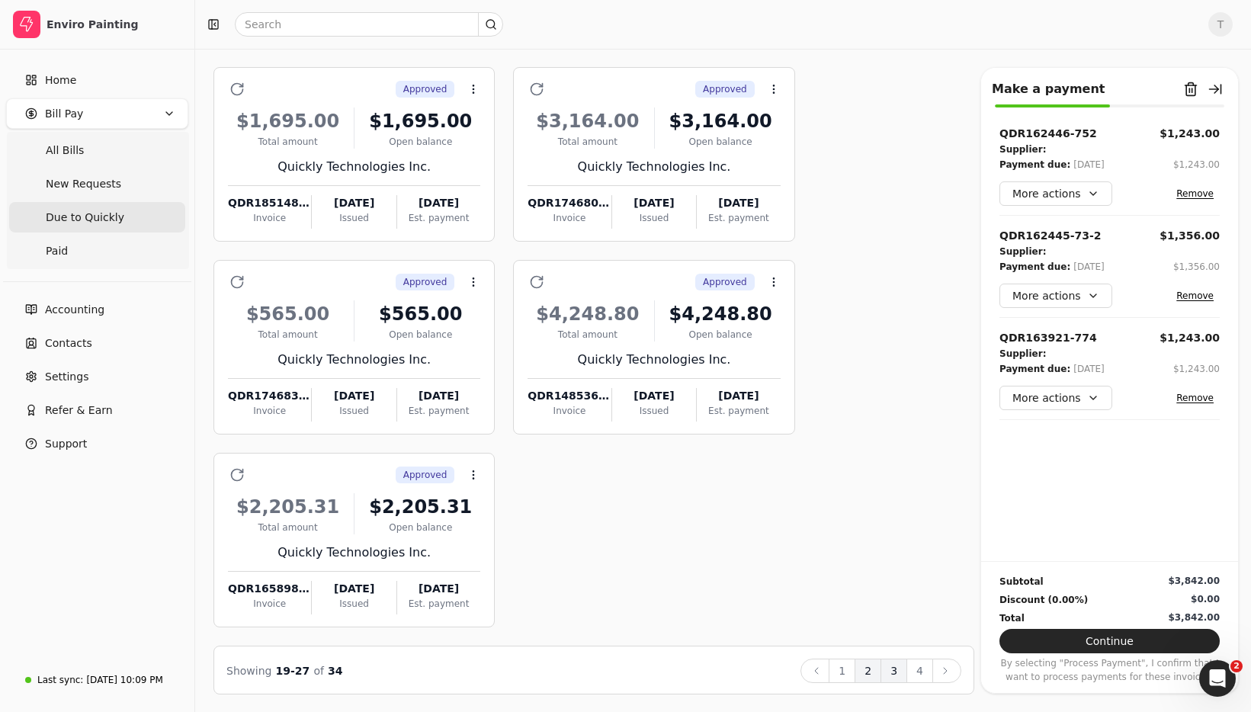
click at [867, 669] on button "2" at bounding box center [867, 671] width 27 height 24
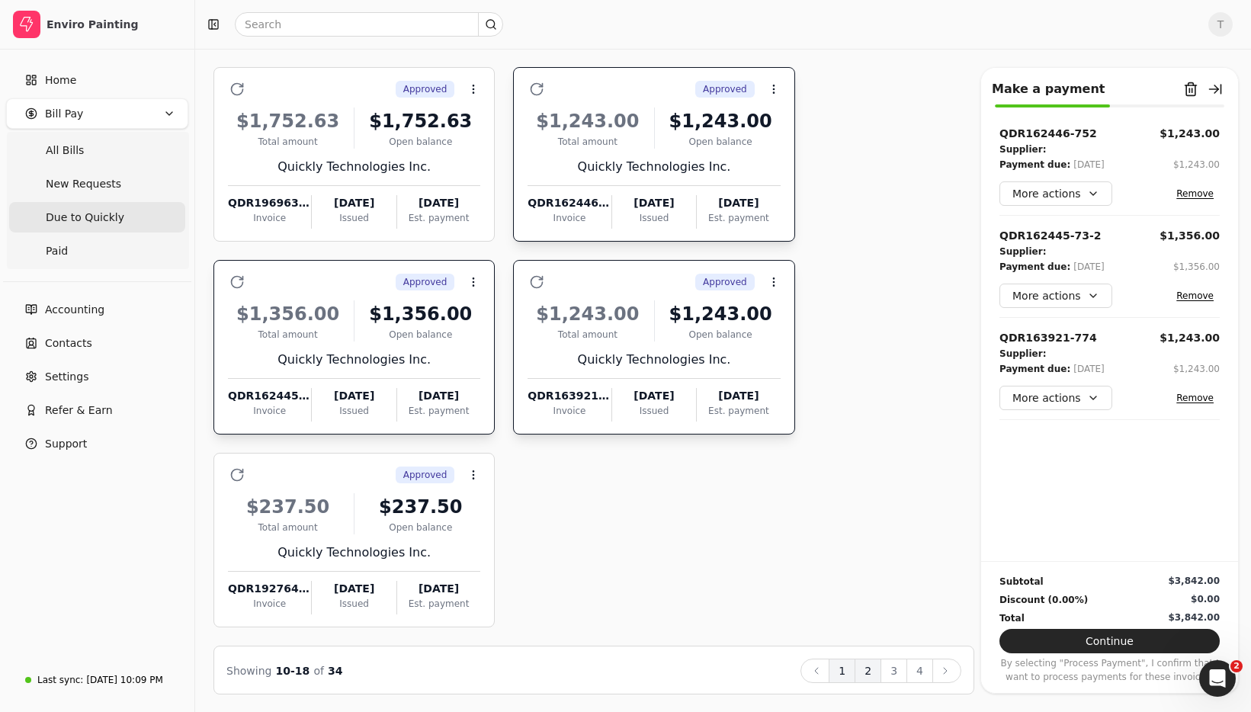
click at [847, 669] on button "1" at bounding box center [842, 671] width 27 height 24
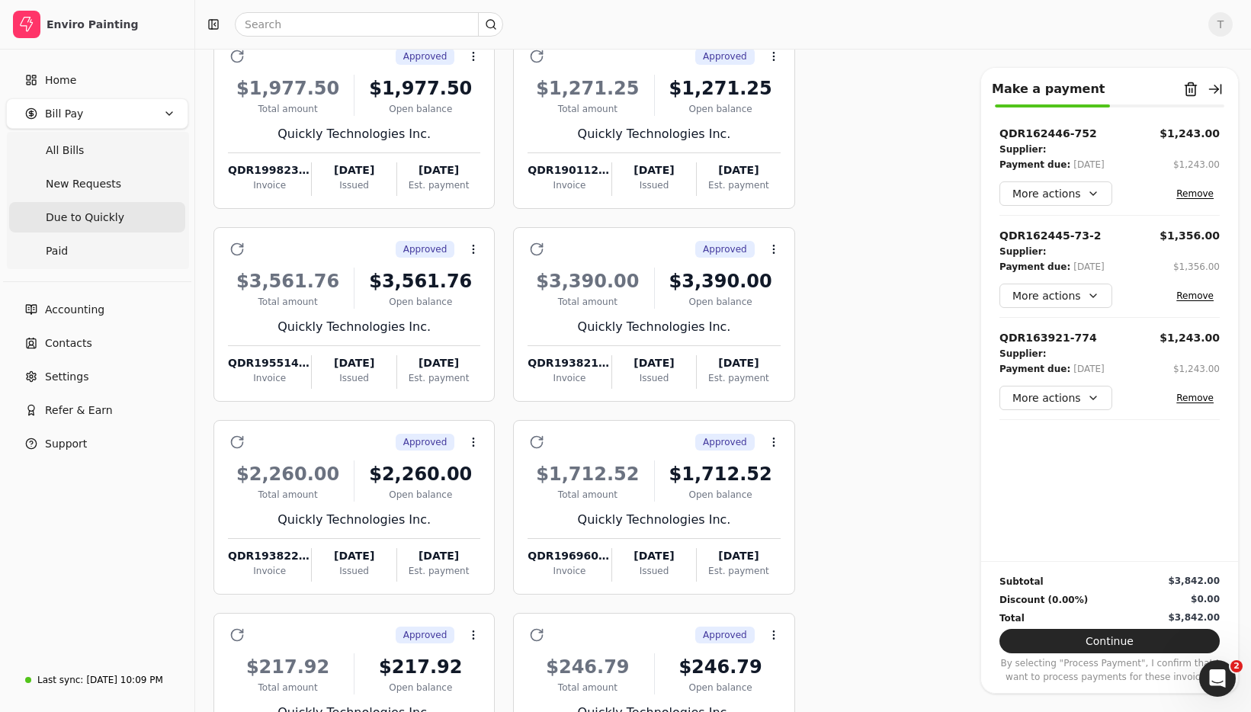
scroll to position [106, 0]
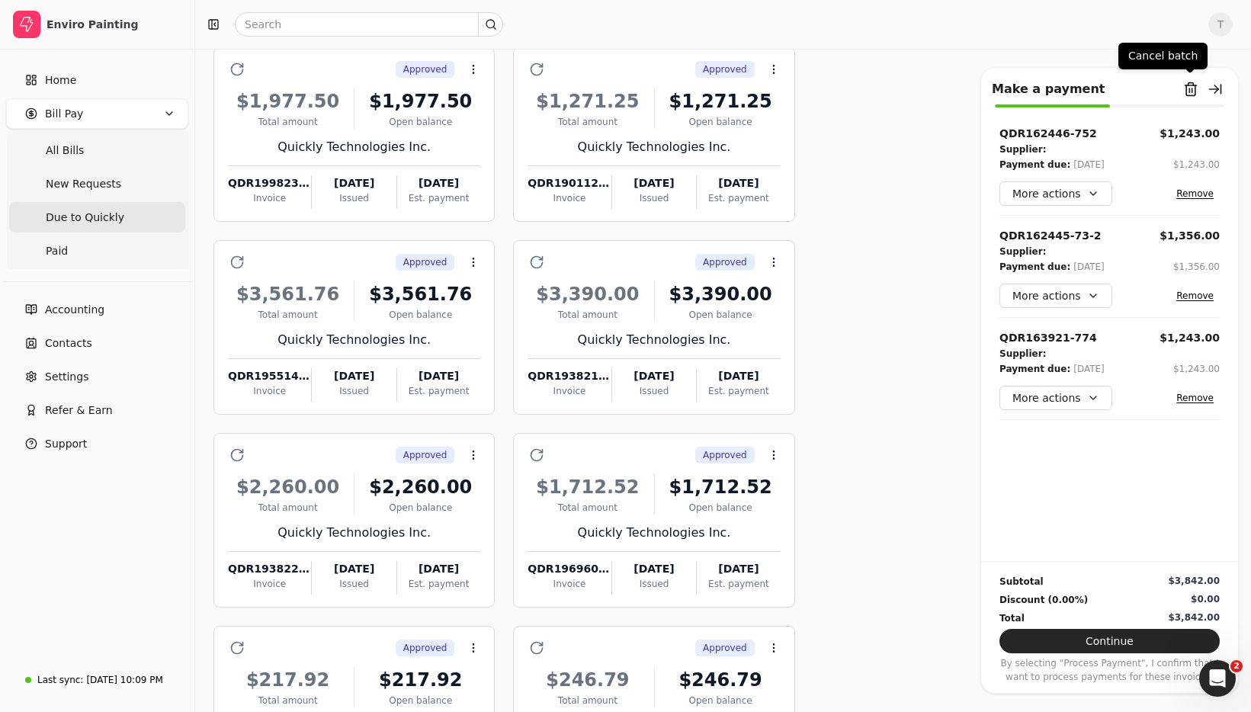
drag, startPoint x: 1191, startPoint y: 90, endPoint x: 1178, endPoint y: 103, distance: 18.9
click at [1191, 90] on button "Remove from batch" at bounding box center [1190, 89] width 24 height 24
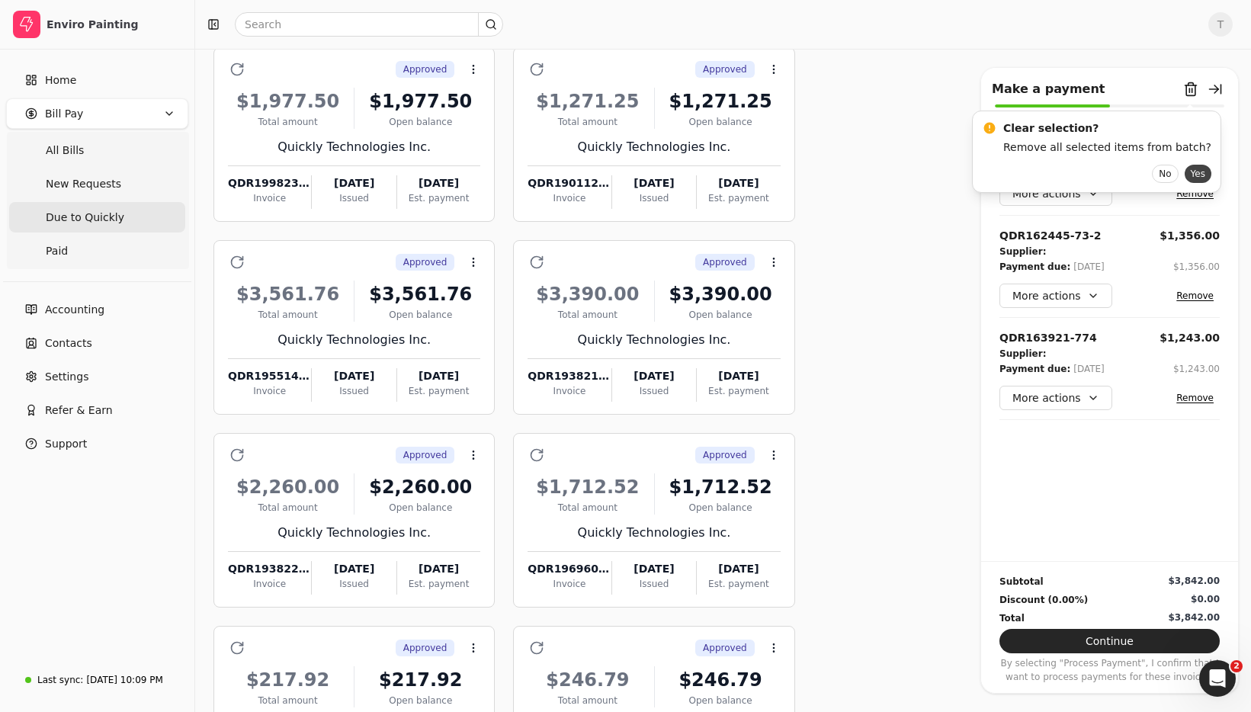
click at [1185, 172] on button "Yes" at bounding box center [1198, 174] width 27 height 18
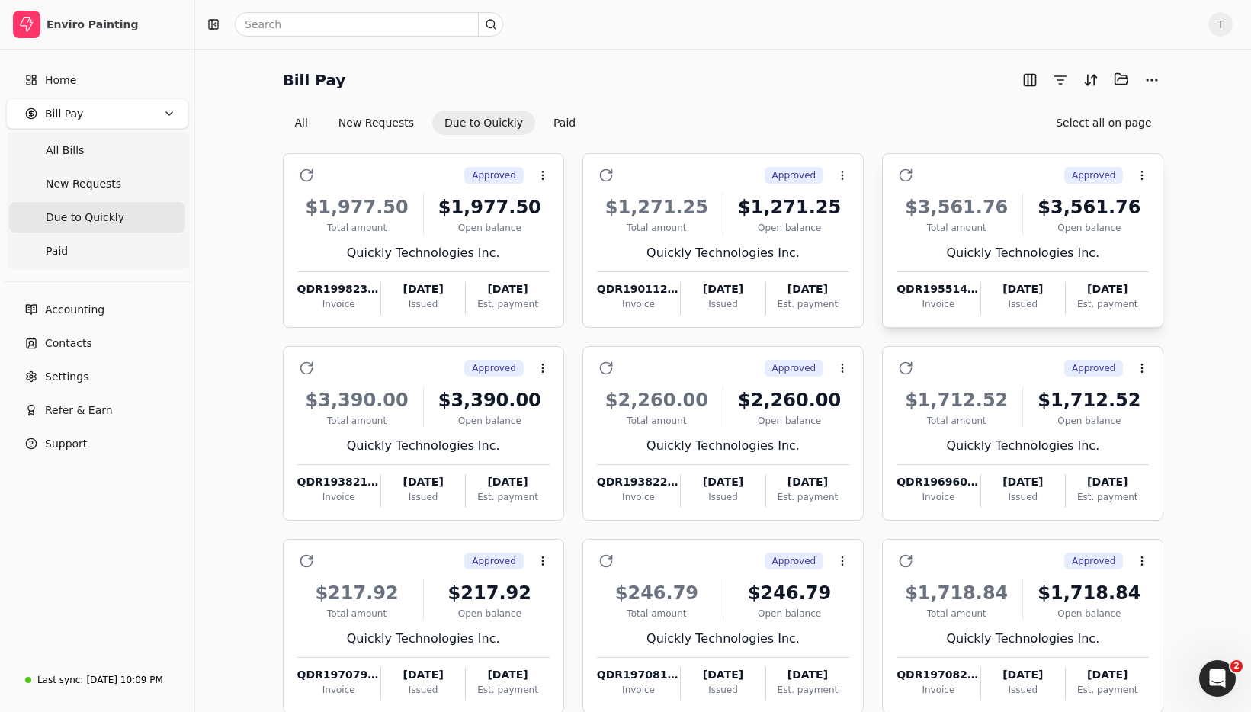
scroll to position [86, 0]
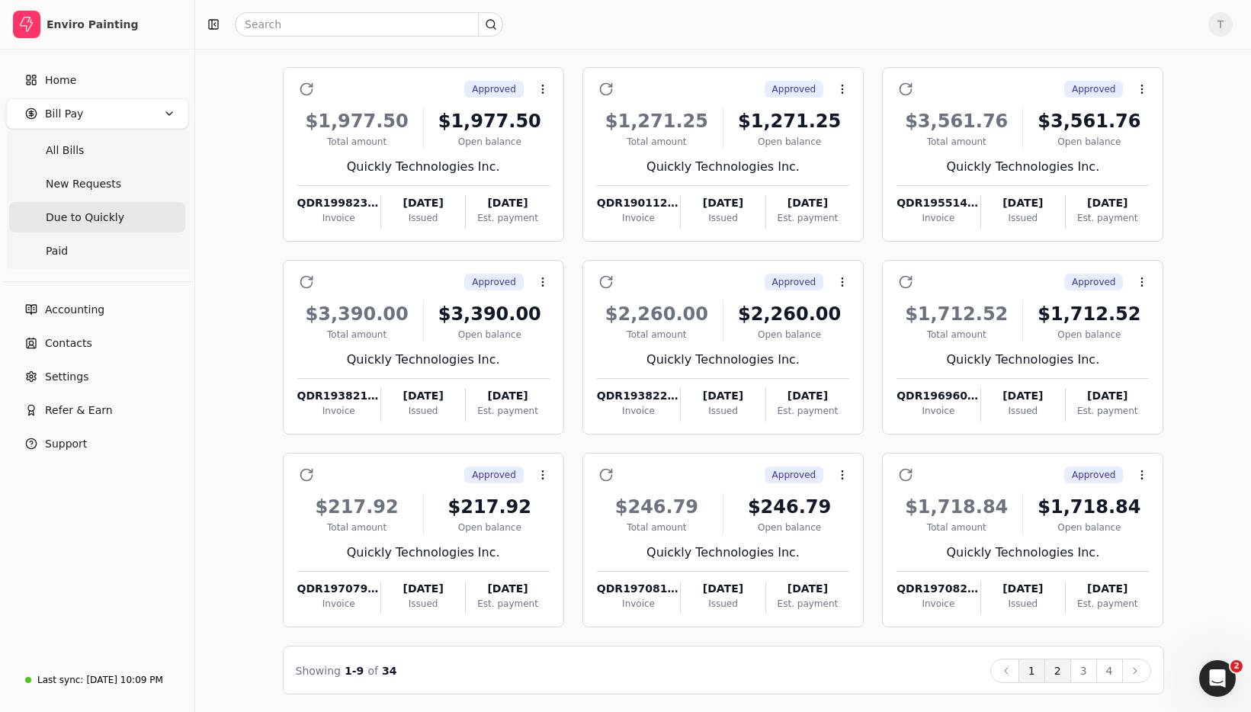
click at [1054, 668] on button "2" at bounding box center [1057, 671] width 27 height 24
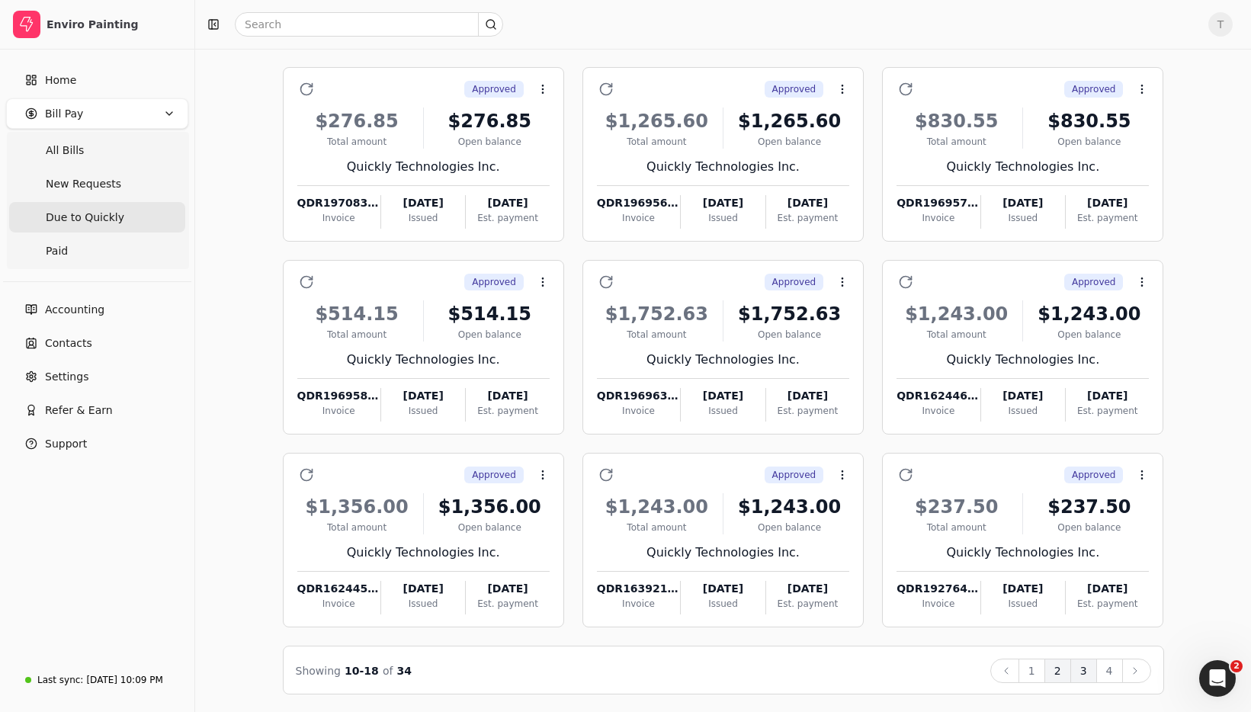
click at [1083, 674] on button "3" at bounding box center [1083, 671] width 27 height 24
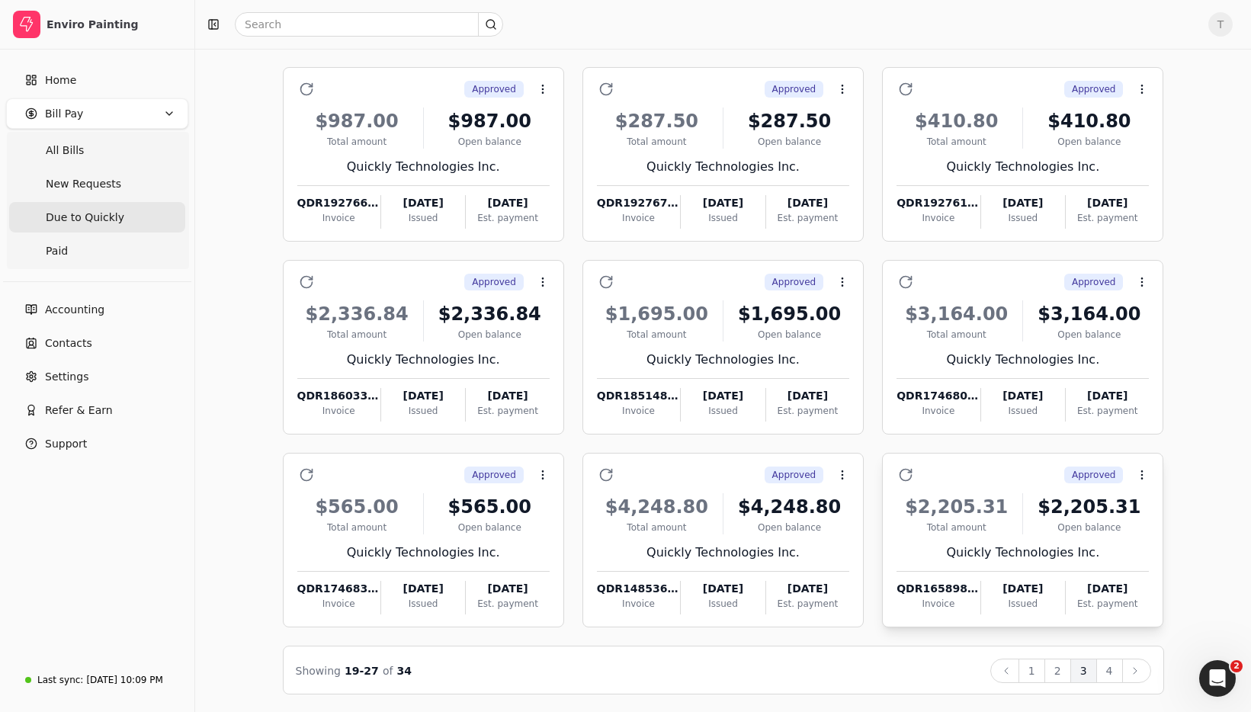
click at [1024, 470] on div "Approved Context Menu Button" at bounding box center [1033, 475] width 231 height 26
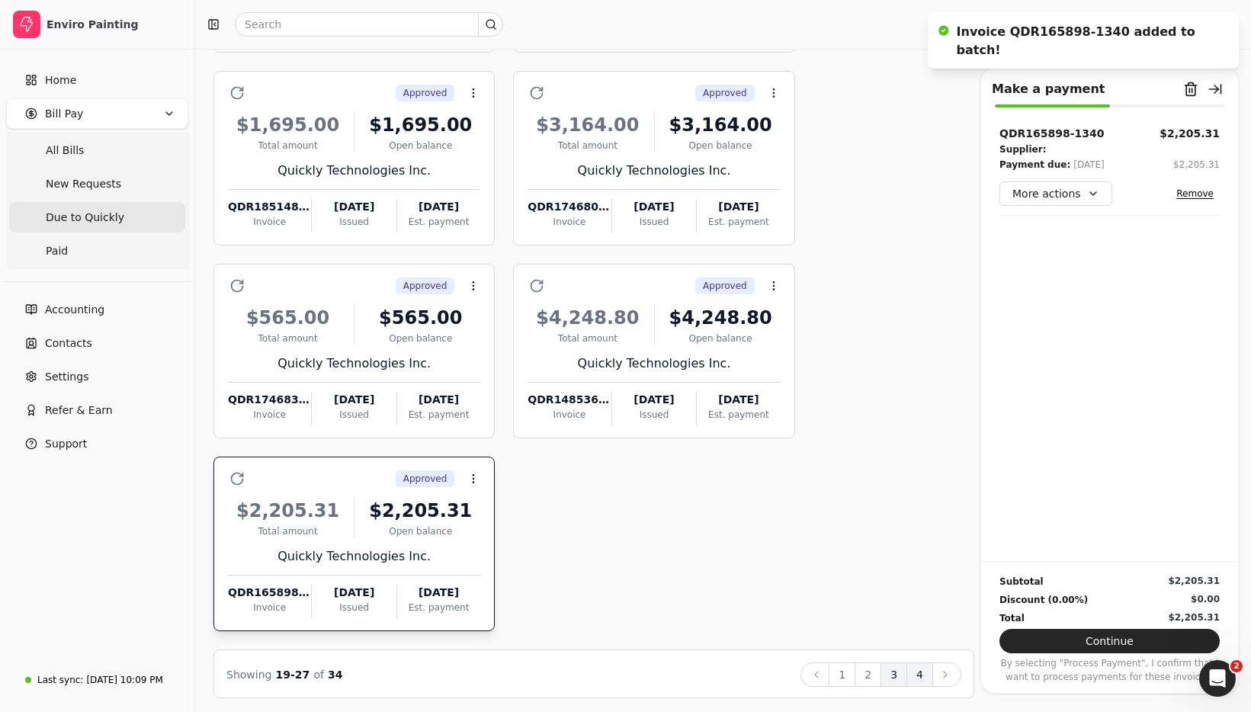
click at [917, 675] on button "4" at bounding box center [919, 674] width 27 height 24
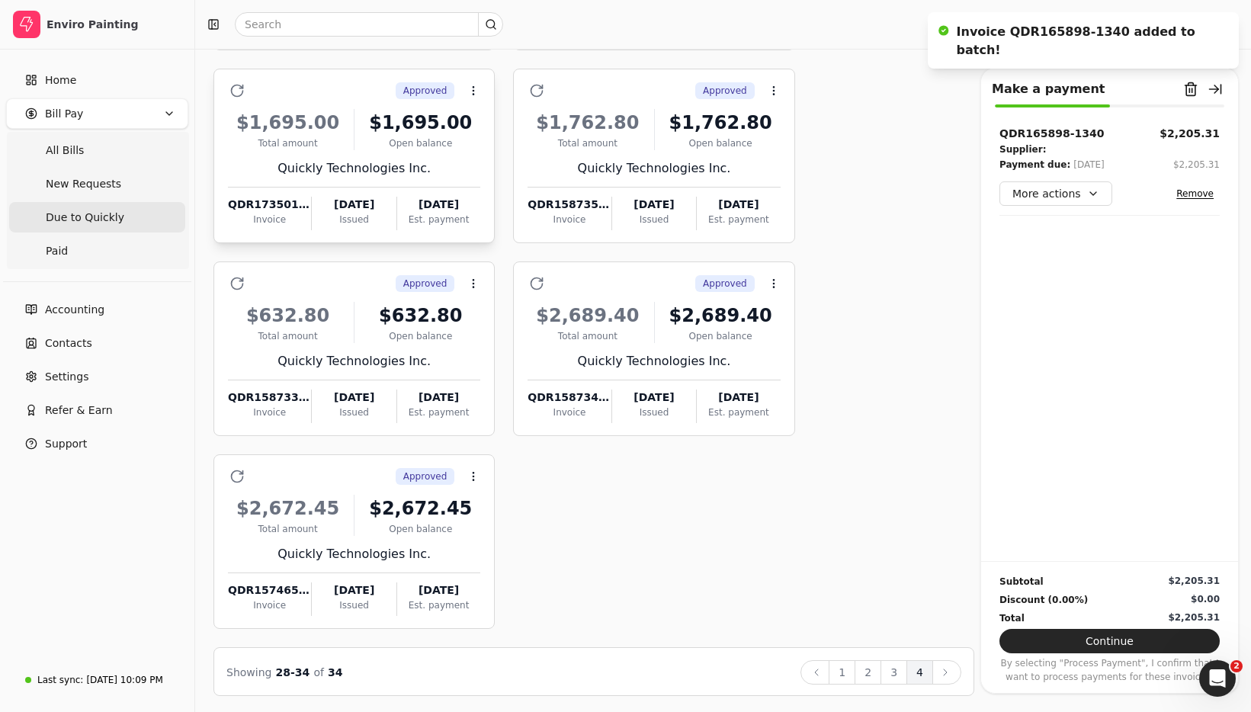
scroll to position [279, 0]
click at [357, 96] on div "Approved Context Menu Button" at bounding box center [364, 89] width 231 height 26
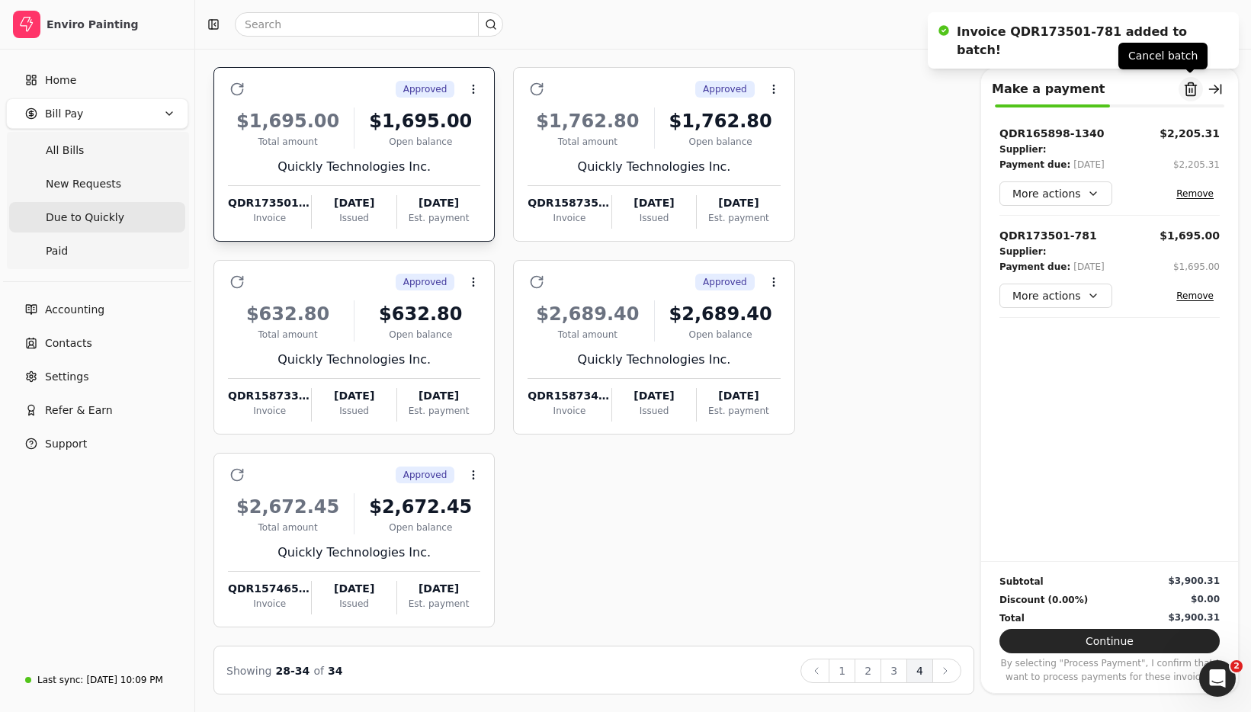
click at [1187, 90] on button "Remove from batch" at bounding box center [1190, 89] width 24 height 24
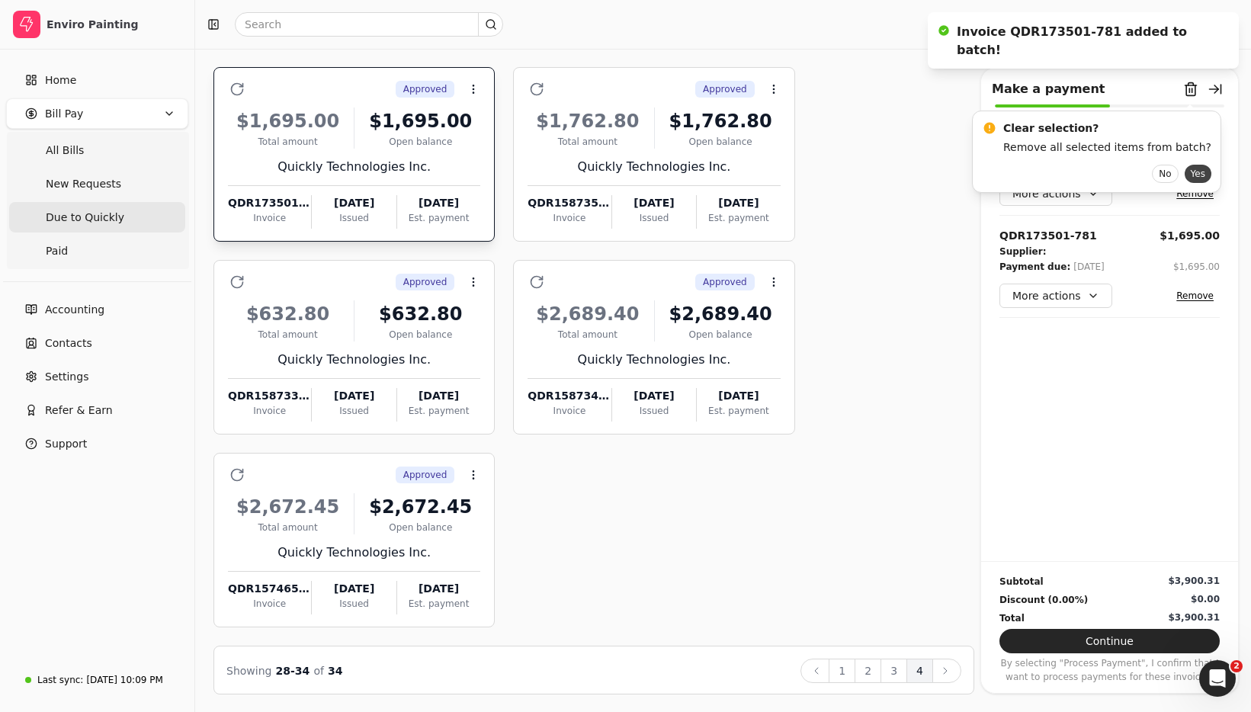
click at [1185, 172] on button "Yes" at bounding box center [1198, 174] width 27 height 18
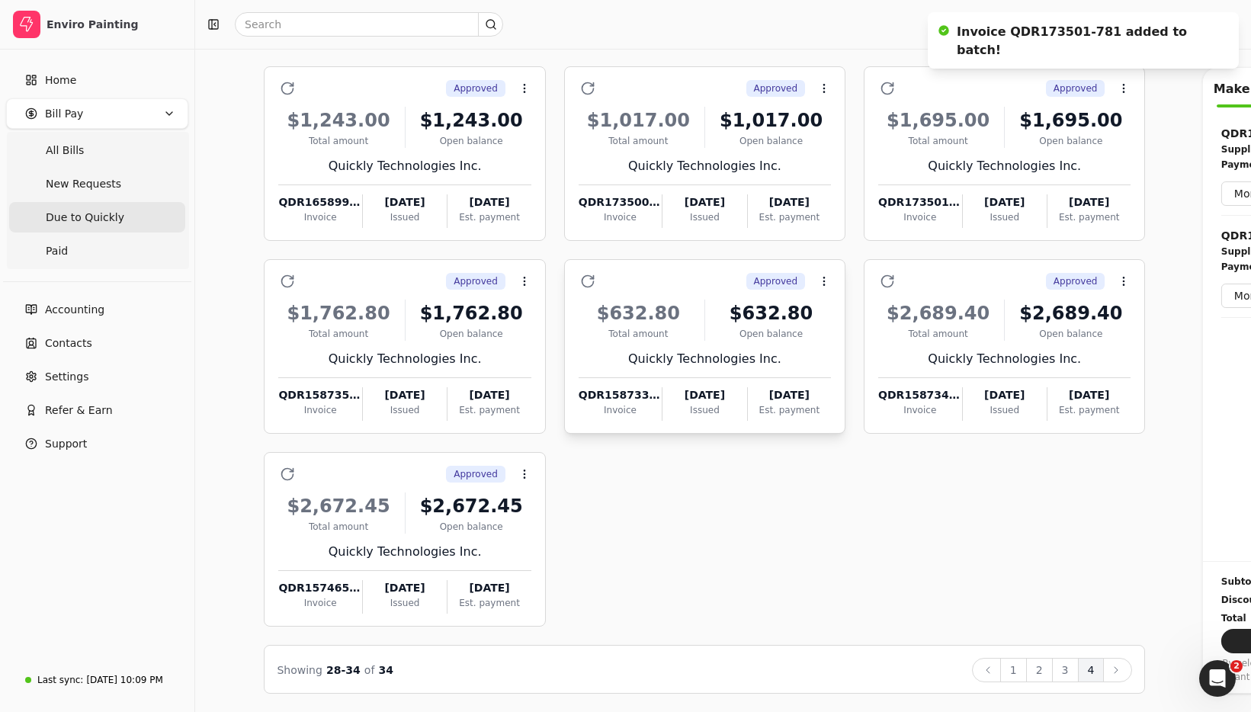
scroll to position [86, 0]
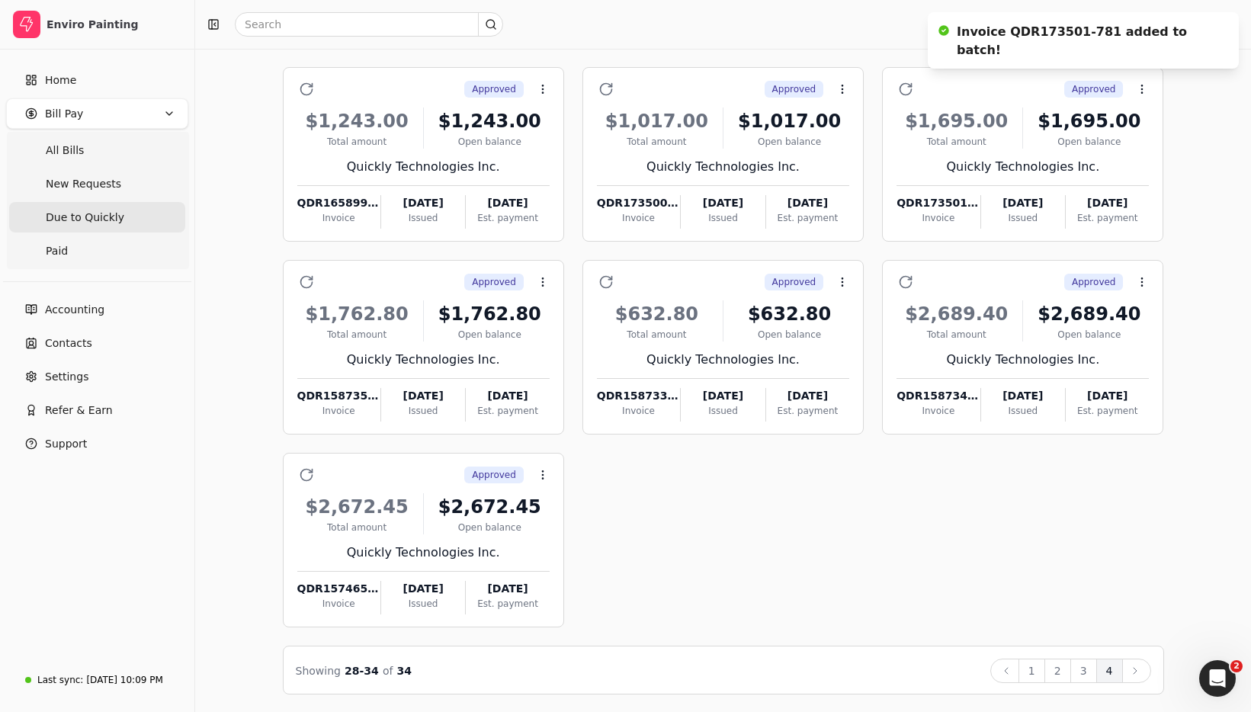
drag, startPoint x: 1036, startPoint y: 665, endPoint x: 1012, endPoint y: 654, distance: 26.3
click at [1036, 665] on button "1" at bounding box center [1031, 671] width 27 height 24
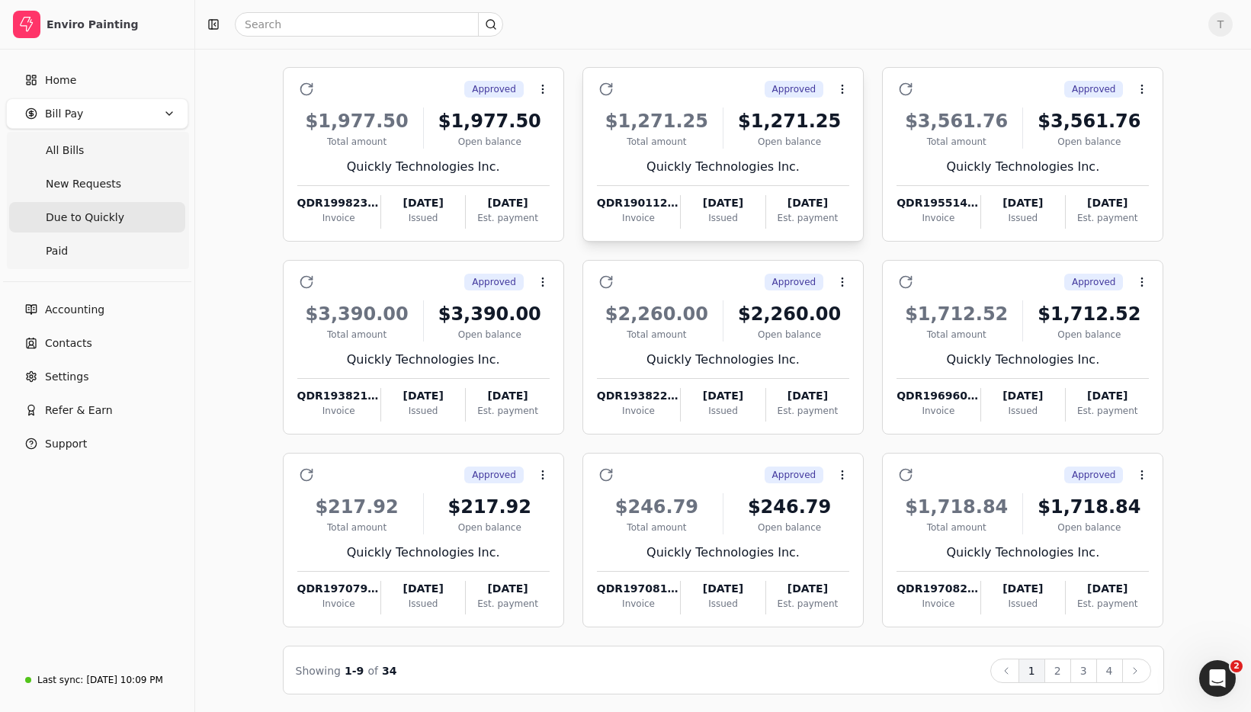
click at [710, 89] on div "Approved Context Menu Button" at bounding box center [733, 89] width 231 height 26
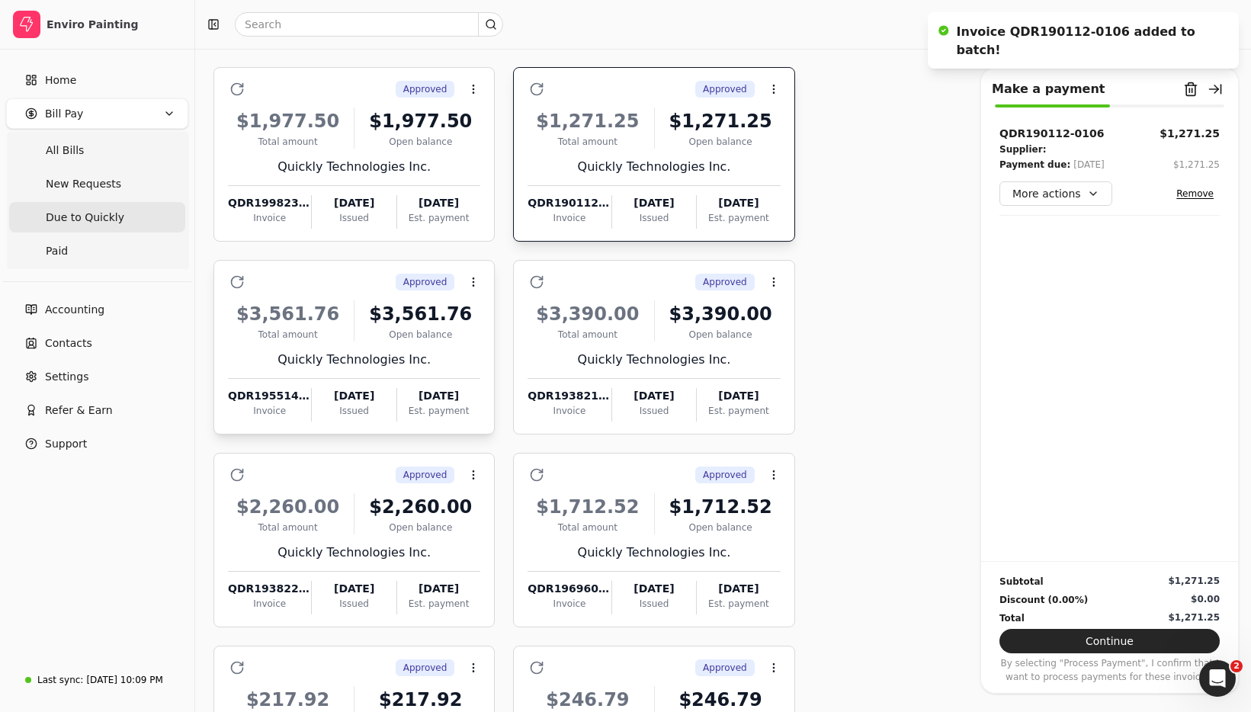
click at [353, 297] on div "$3,561.76 Total amount $3,561.76 Open balance Quickly Technologies Inc. QDR1955…" at bounding box center [354, 356] width 252 height 130
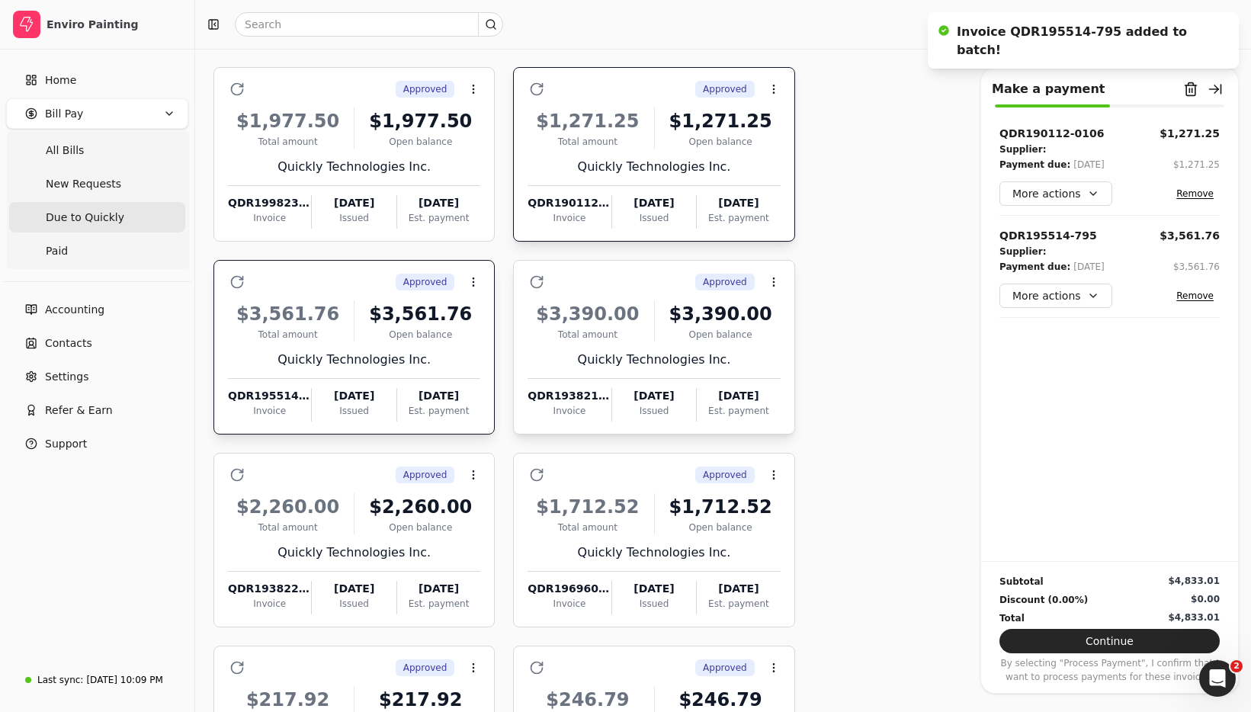
click at [632, 281] on div "Approved Context Menu Button" at bounding box center [664, 282] width 231 height 26
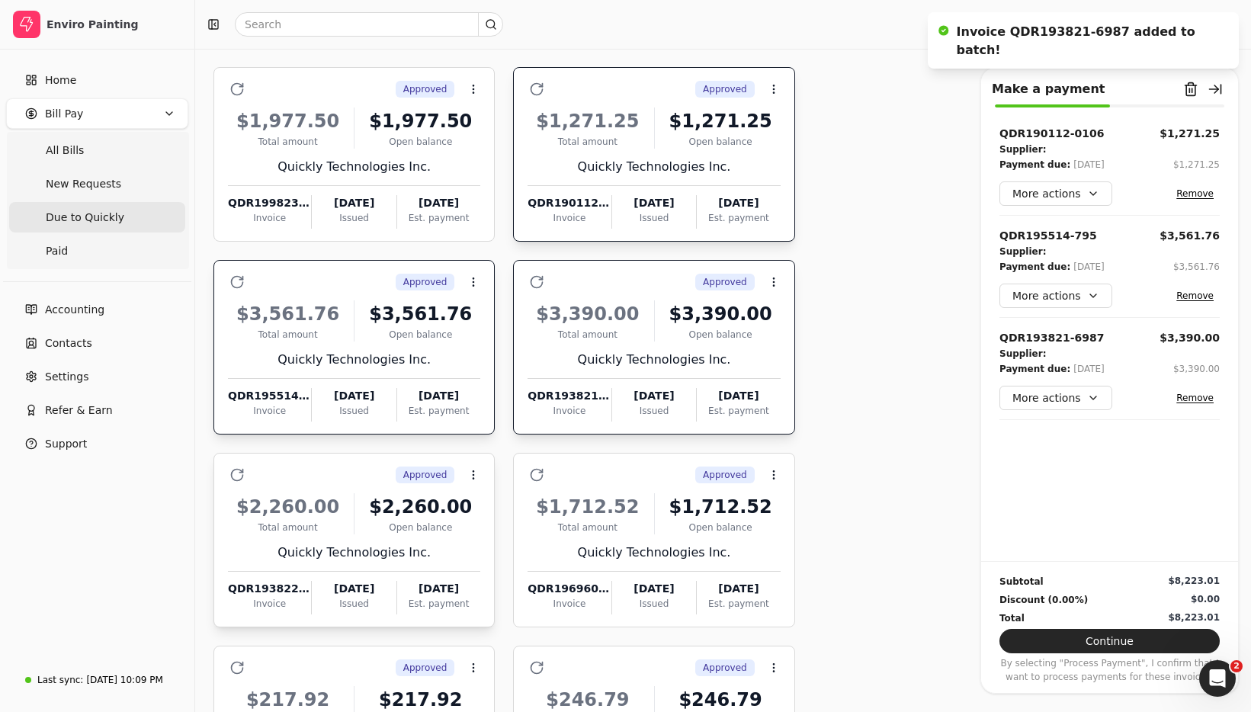
click at [331, 467] on div "Approved Context Menu Button" at bounding box center [364, 475] width 231 height 26
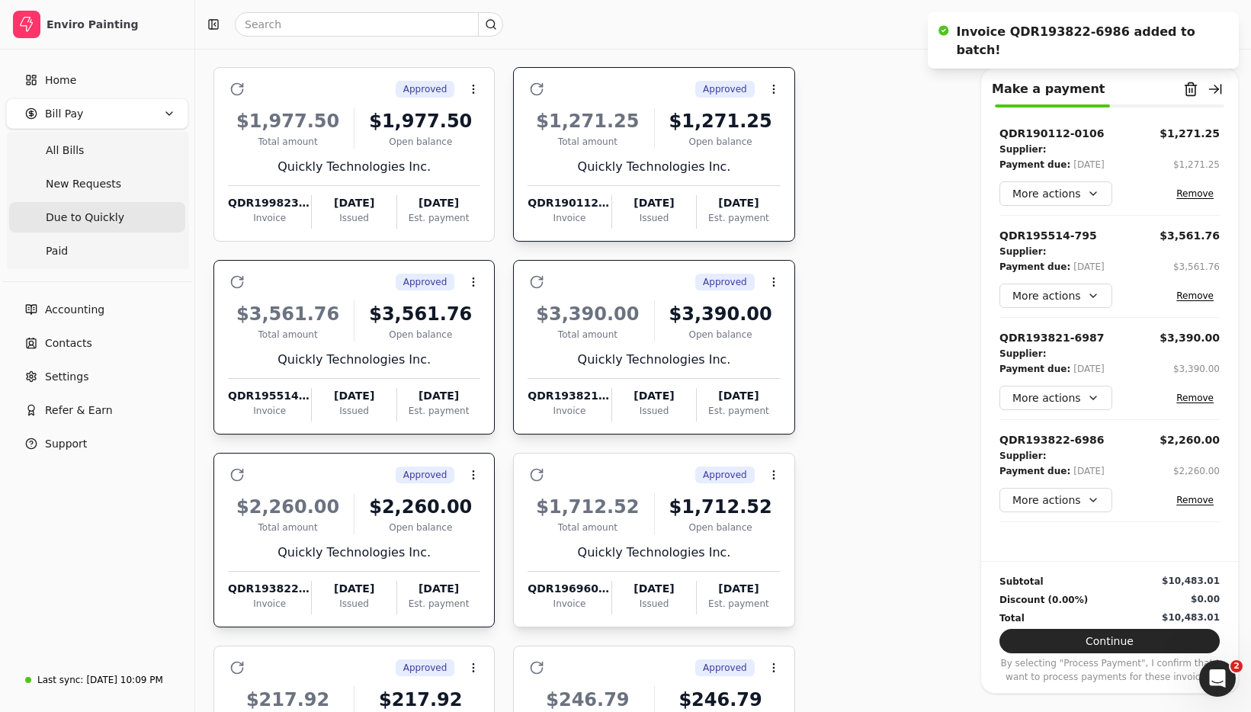
click at [657, 481] on div "Approved Context Menu Button" at bounding box center [664, 475] width 231 height 26
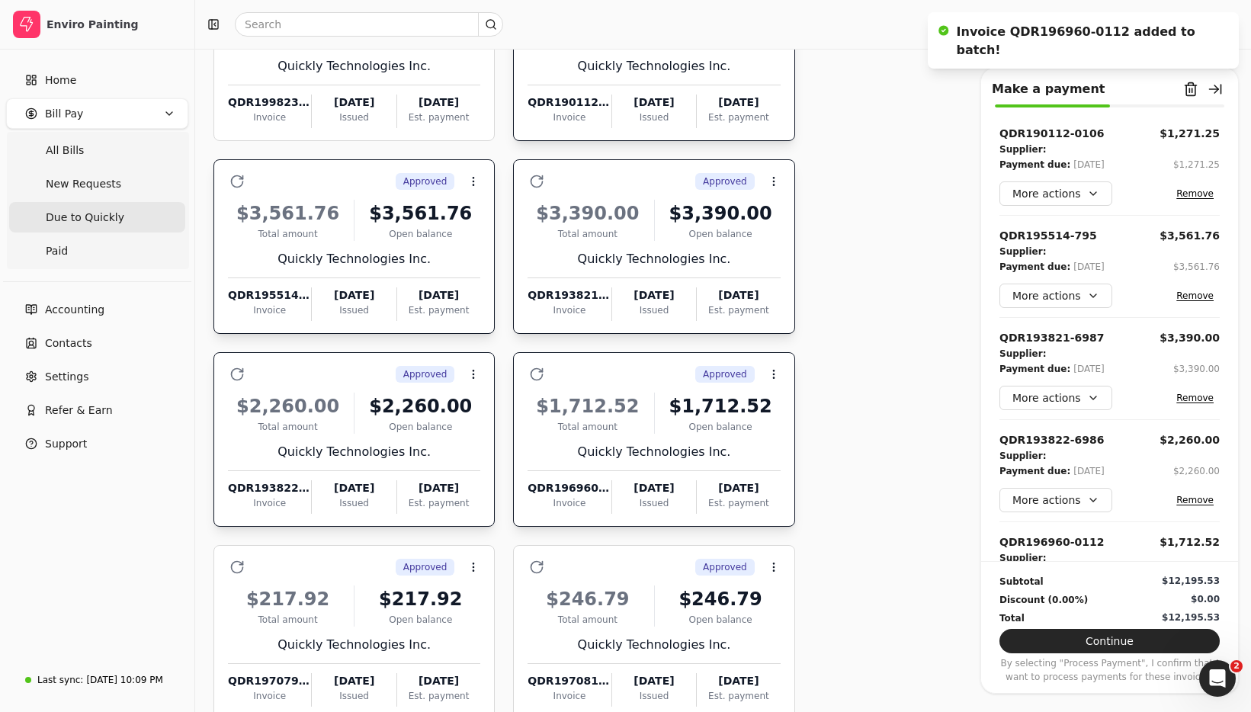
scroll to position [418, 0]
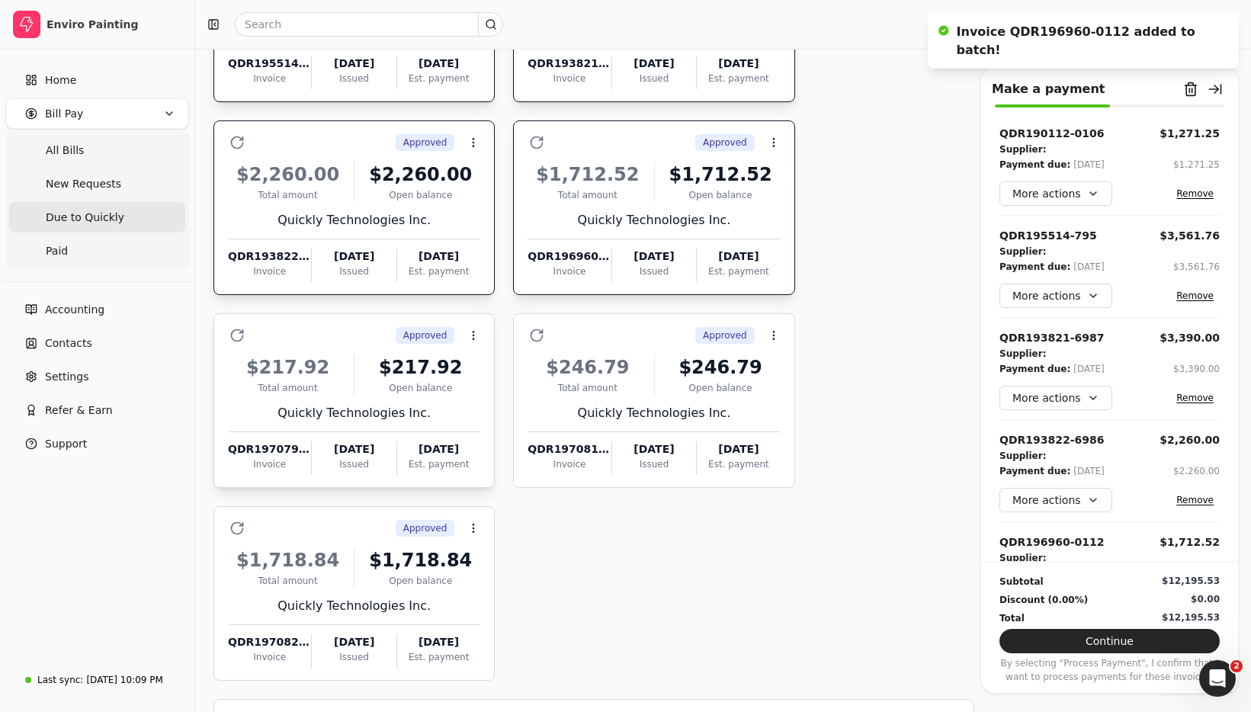
click at [345, 319] on div "Approved Context Menu Button $217.92 Total amount $217.92 Open balance Quickly …" at bounding box center [353, 400] width 281 height 175
click at [634, 325] on div "Approved Context Menu Button" at bounding box center [664, 335] width 231 height 26
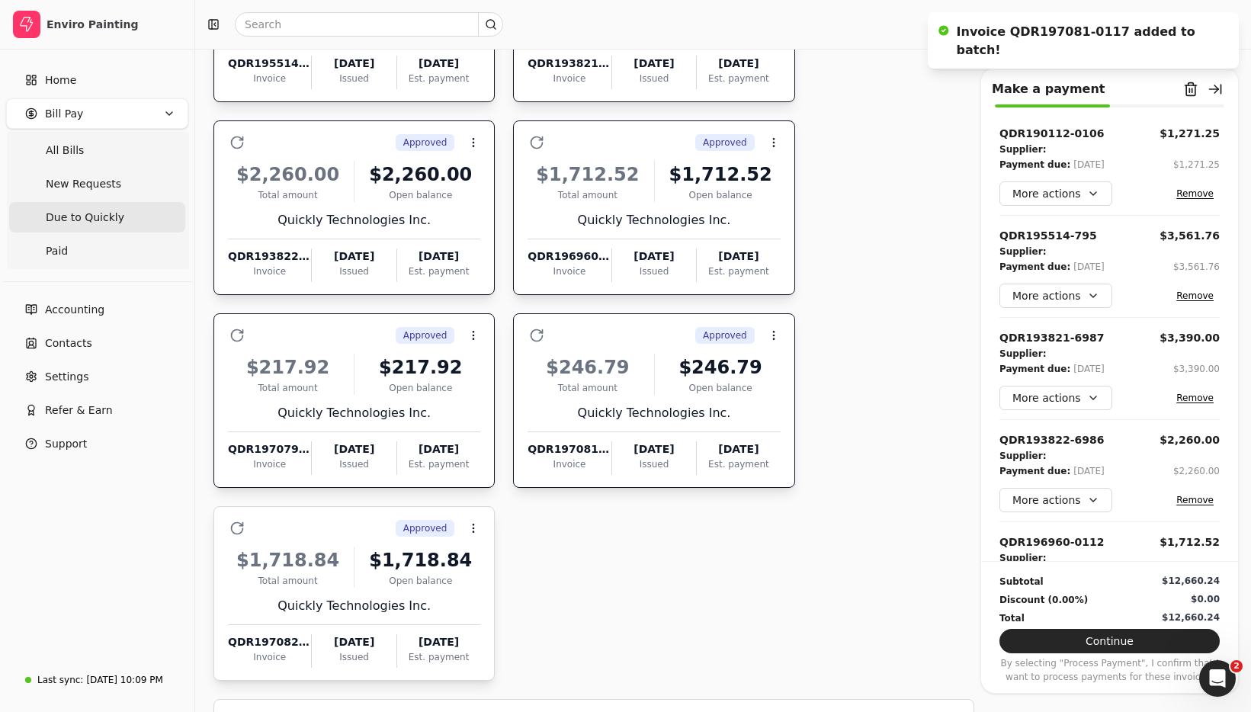
click at [336, 521] on div "Approved Context Menu Button" at bounding box center [364, 528] width 231 height 26
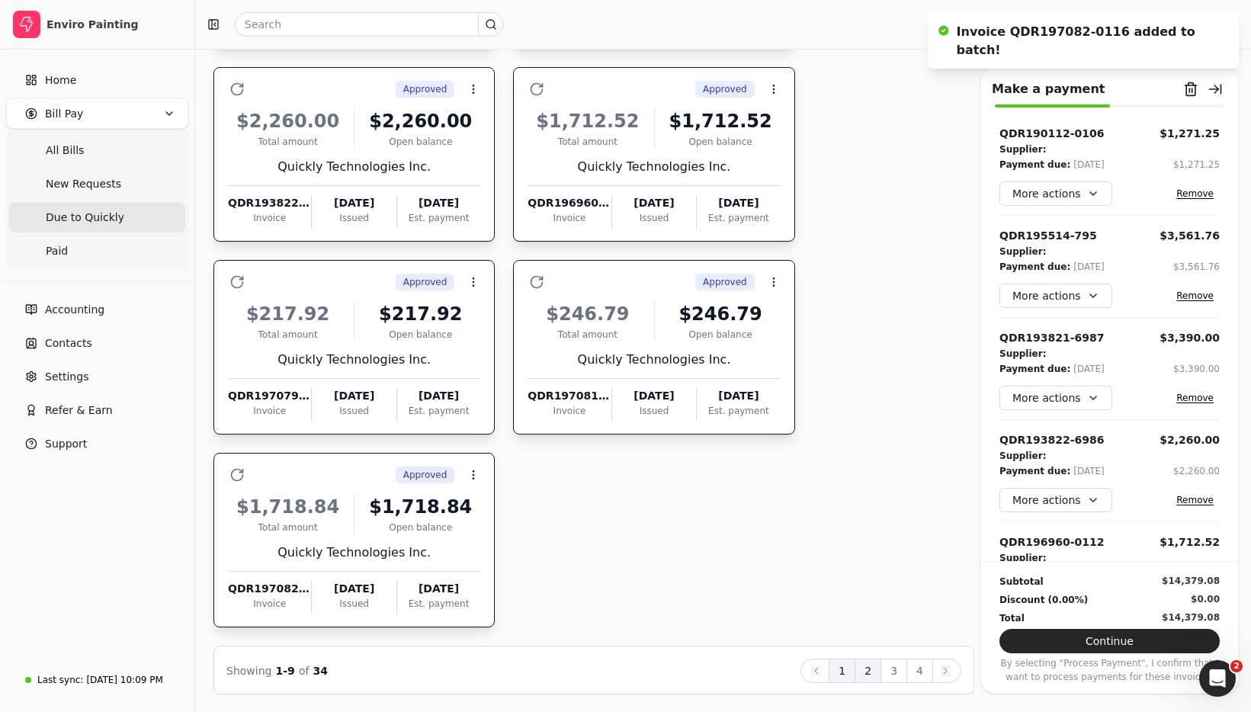
click at [874, 678] on button "2" at bounding box center [867, 671] width 27 height 24
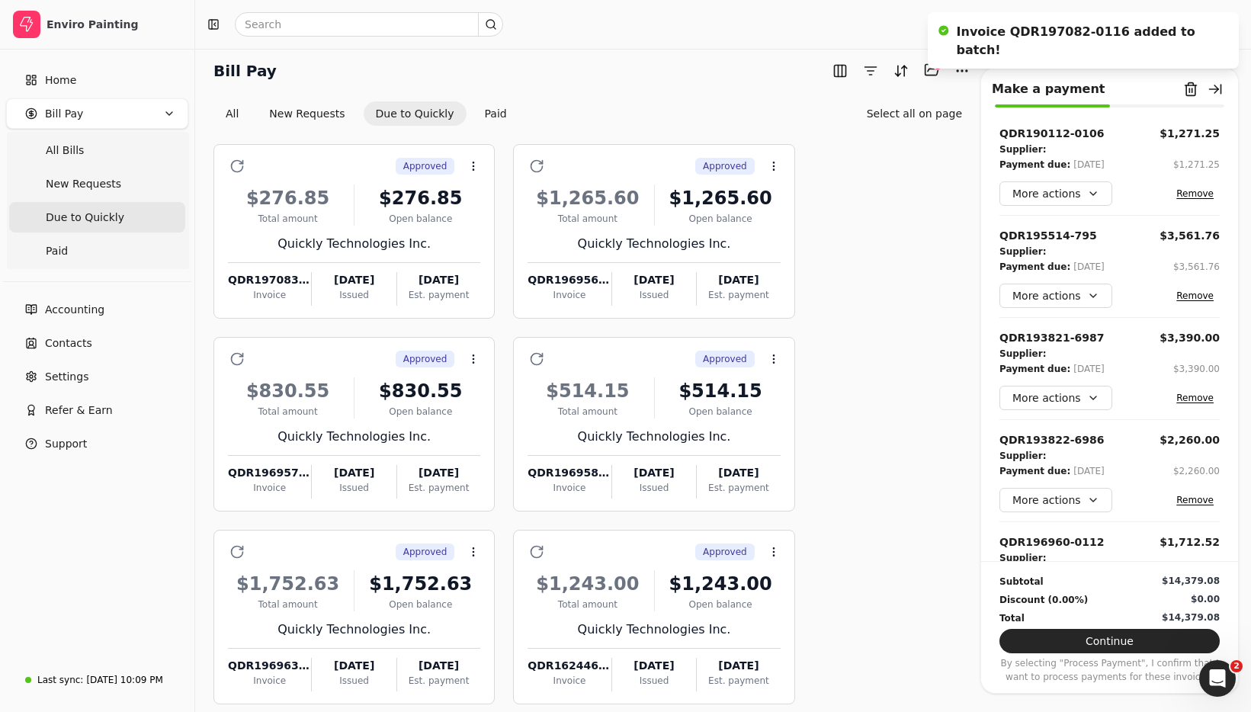
scroll to position [0, 0]
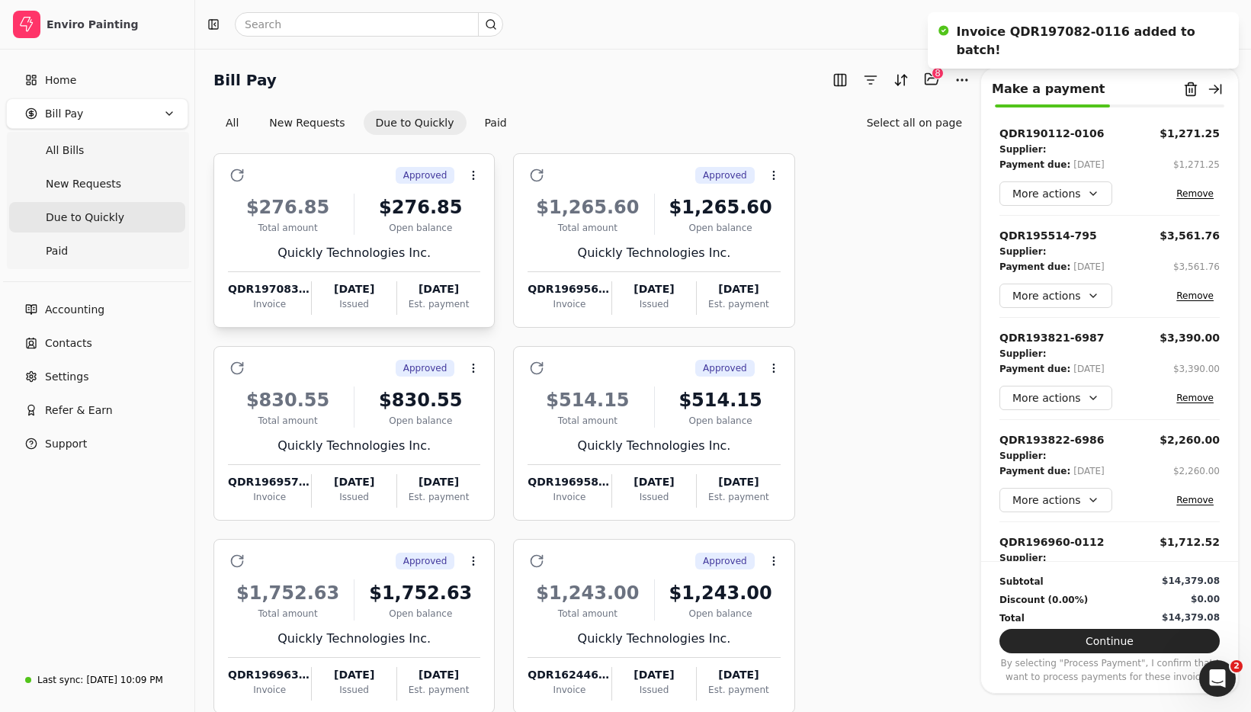
click at [371, 171] on div "Approved Context Menu Button" at bounding box center [364, 175] width 231 height 26
click at [626, 173] on div "Approved Context Menu Button" at bounding box center [664, 175] width 231 height 26
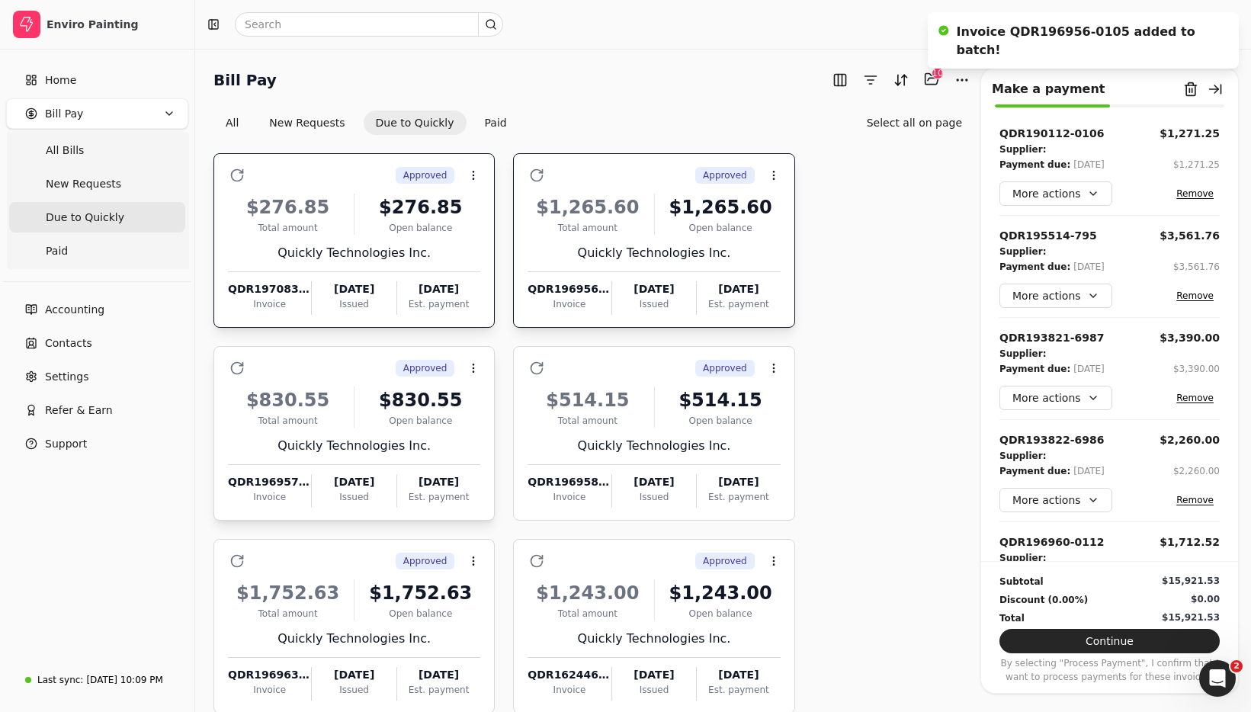
click at [333, 362] on div "Approved Context Menu Button" at bounding box center [364, 368] width 231 height 26
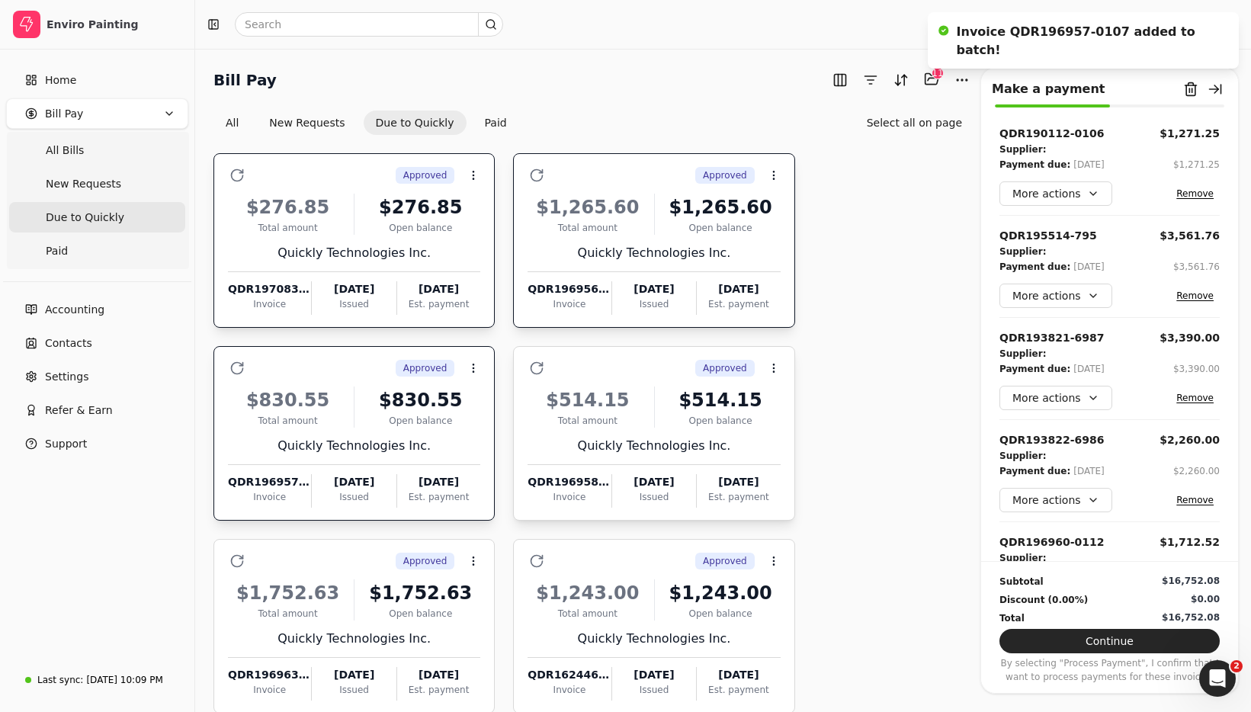
click at [635, 368] on div "Approved Context Menu Button" at bounding box center [664, 368] width 231 height 26
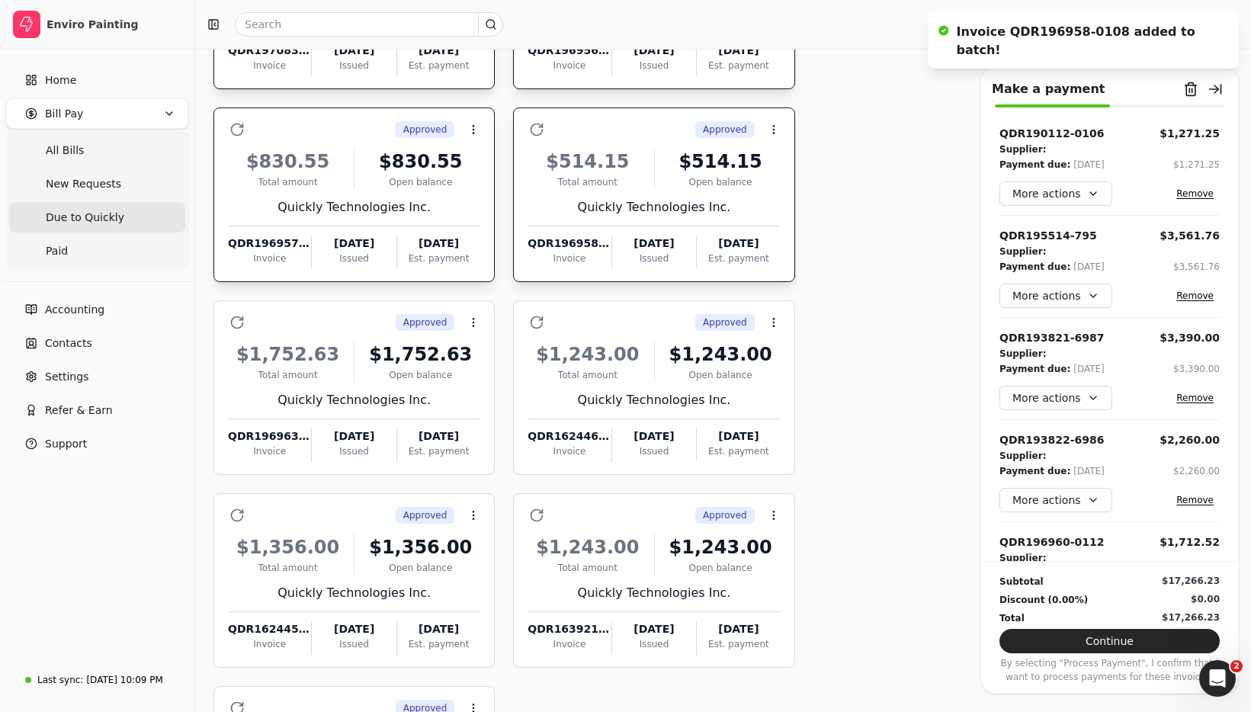
scroll to position [472, 0]
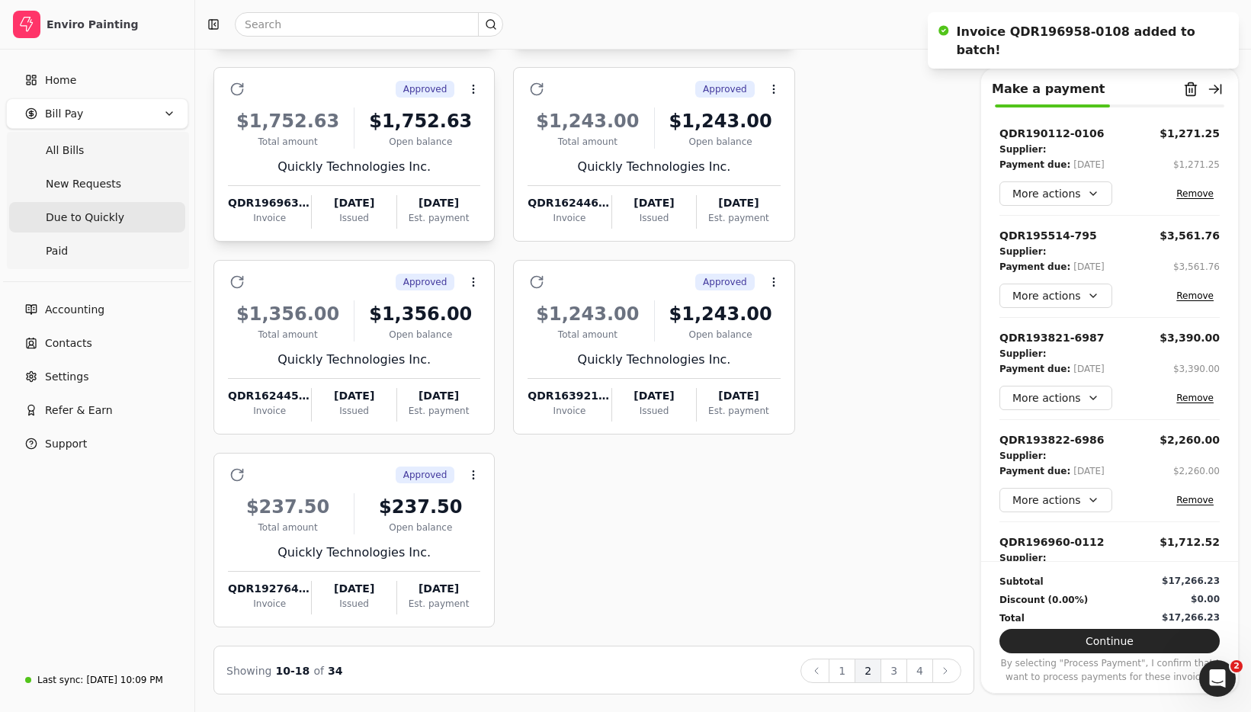
click at [353, 88] on div "Approved Context Menu Button" at bounding box center [364, 89] width 231 height 26
click at [351, 479] on div "Approved Context Menu Button" at bounding box center [364, 475] width 231 height 26
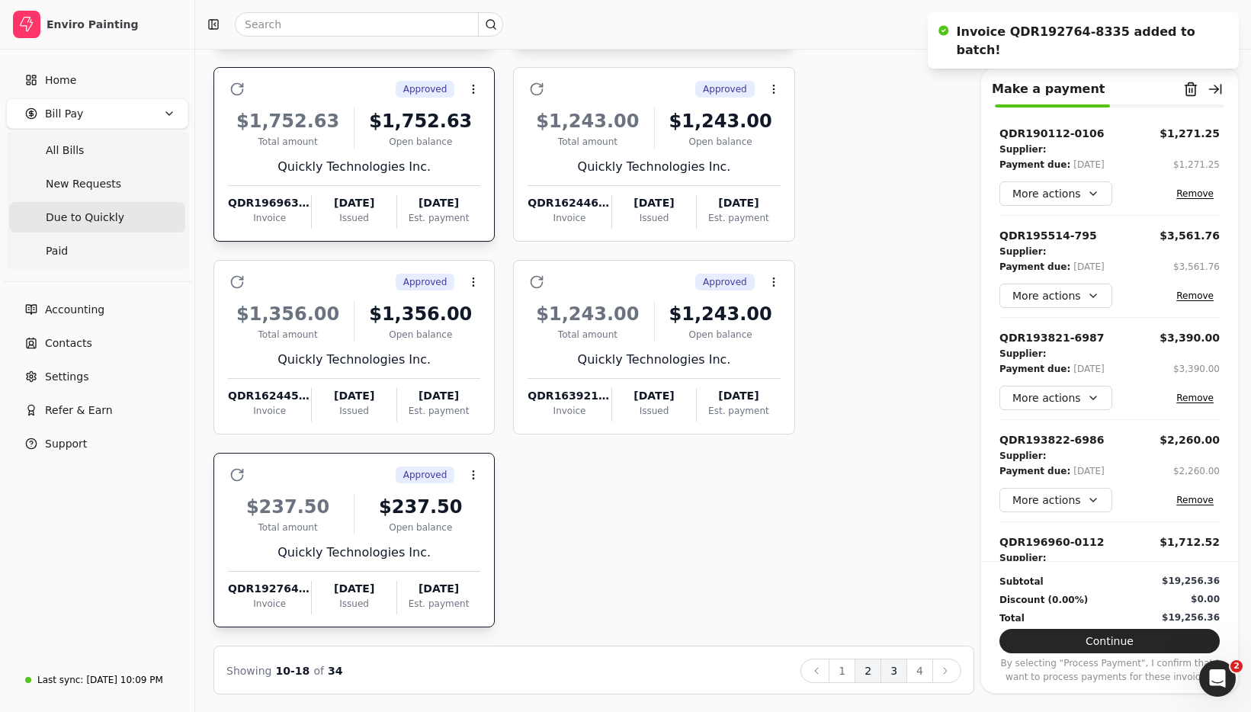
click at [890, 673] on button "3" at bounding box center [893, 671] width 27 height 24
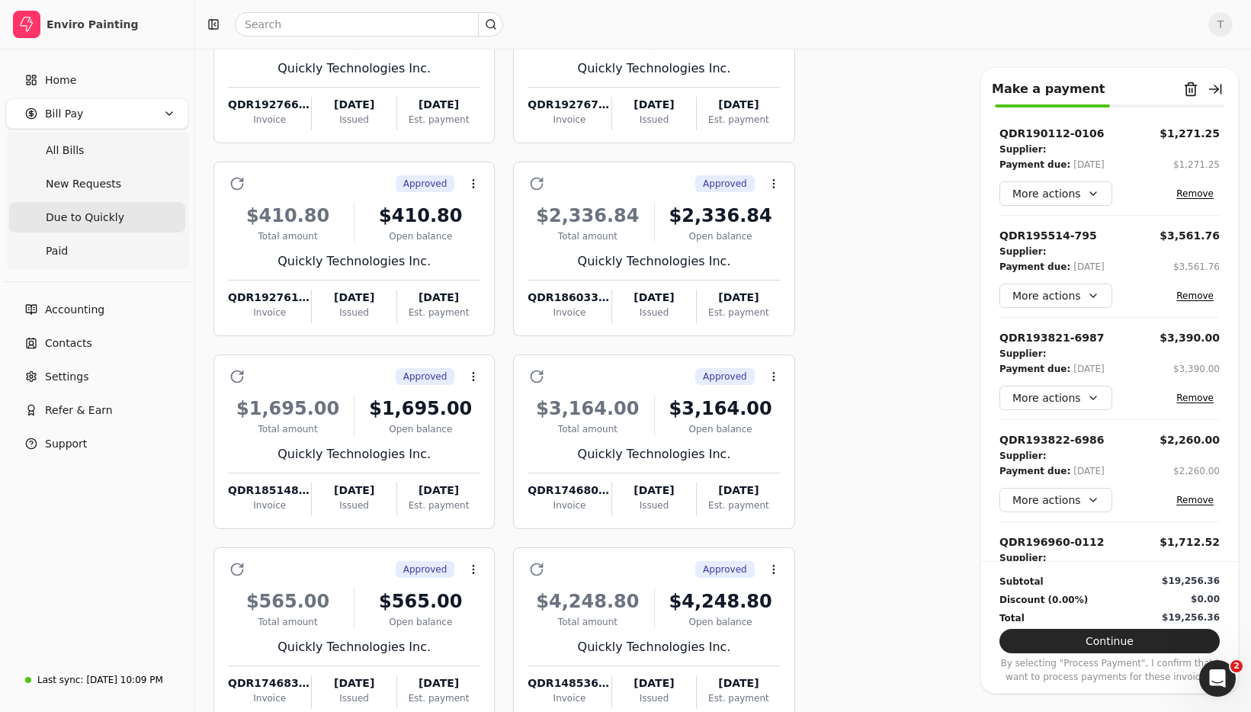
scroll to position [0, 0]
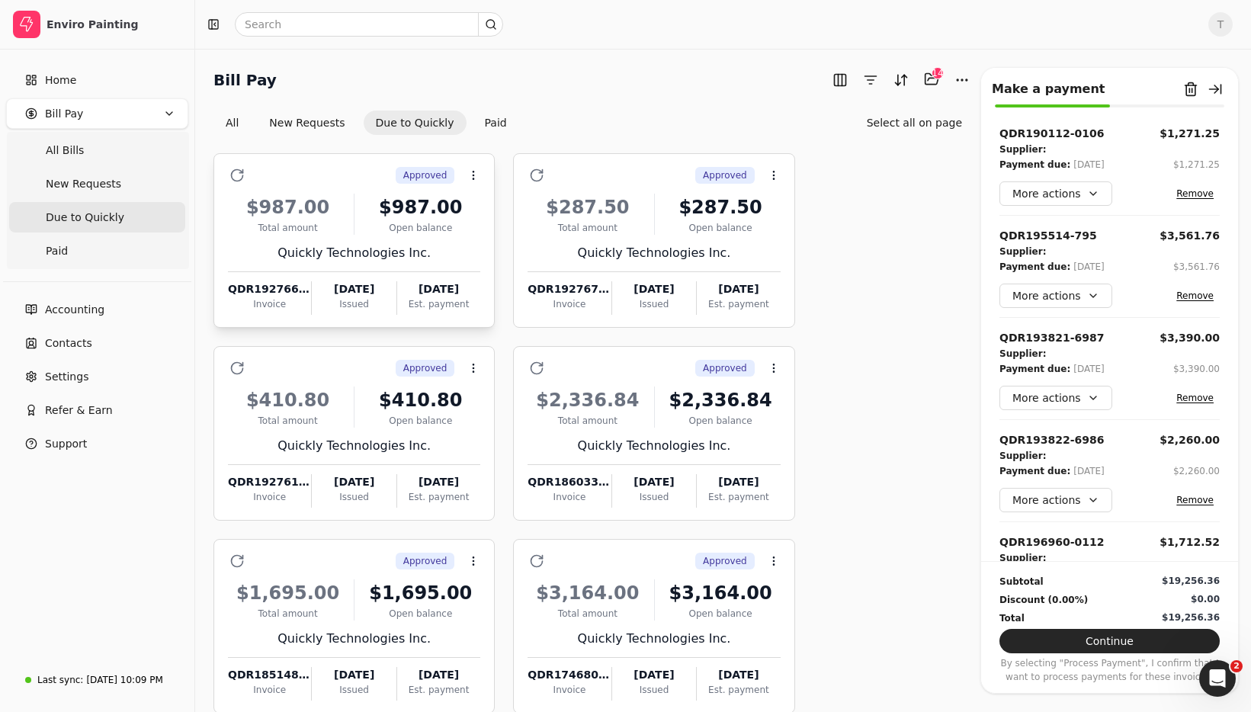
click at [338, 178] on div "Approved Context Menu Button" at bounding box center [364, 175] width 231 height 26
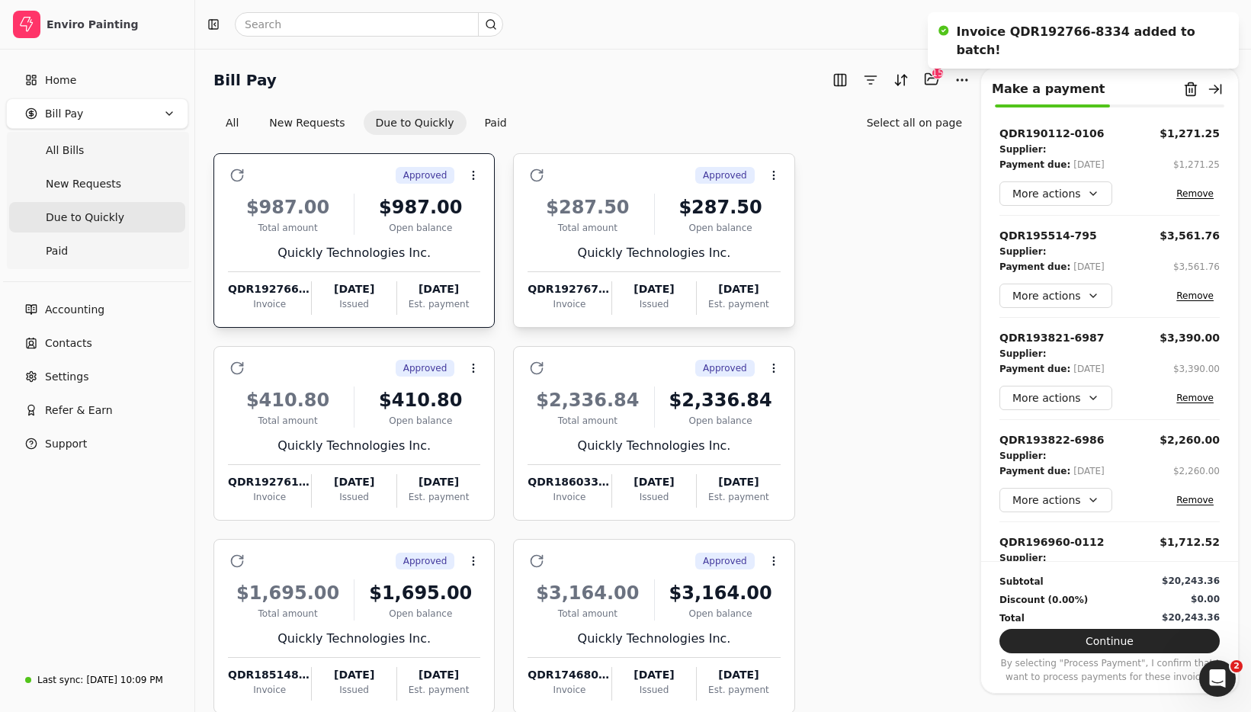
click at [617, 176] on div "Approved Context Menu Button" at bounding box center [664, 175] width 231 height 26
click at [324, 370] on div "Approved Context Menu Button" at bounding box center [364, 368] width 231 height 26
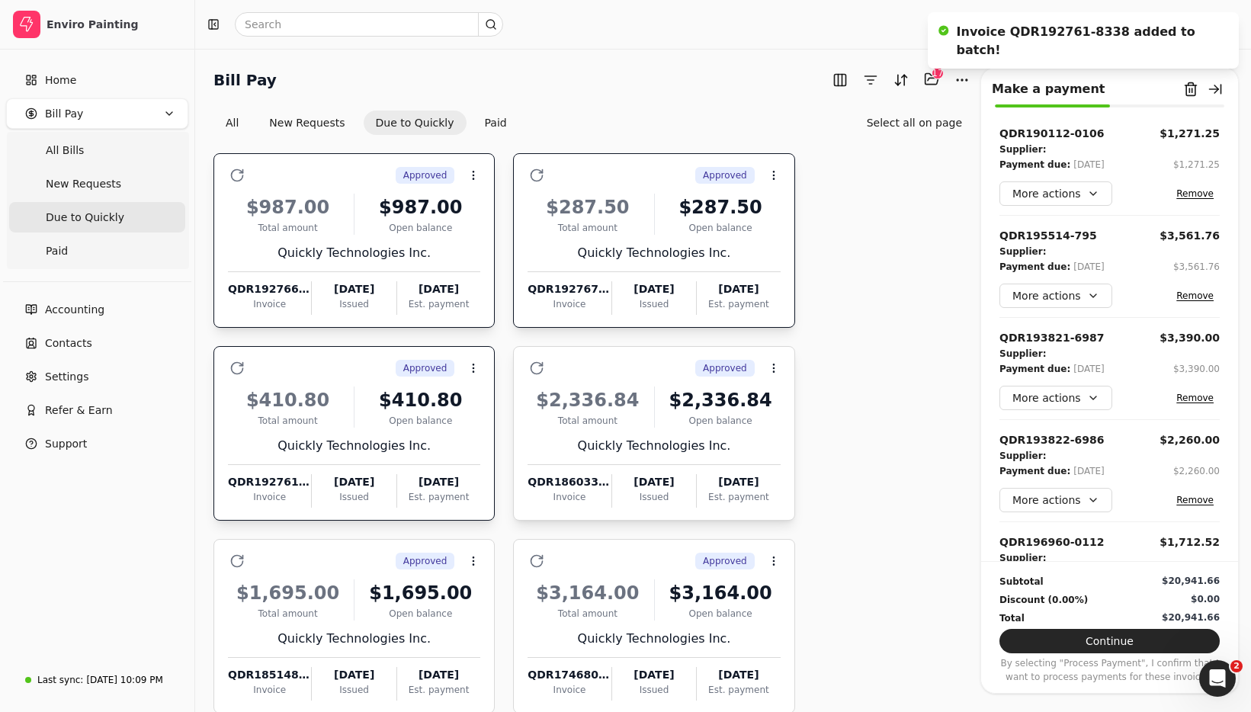
click at [656, 365] on div "Approved Context Menu Button" at bounding box center [664, 368] width 231 height 26
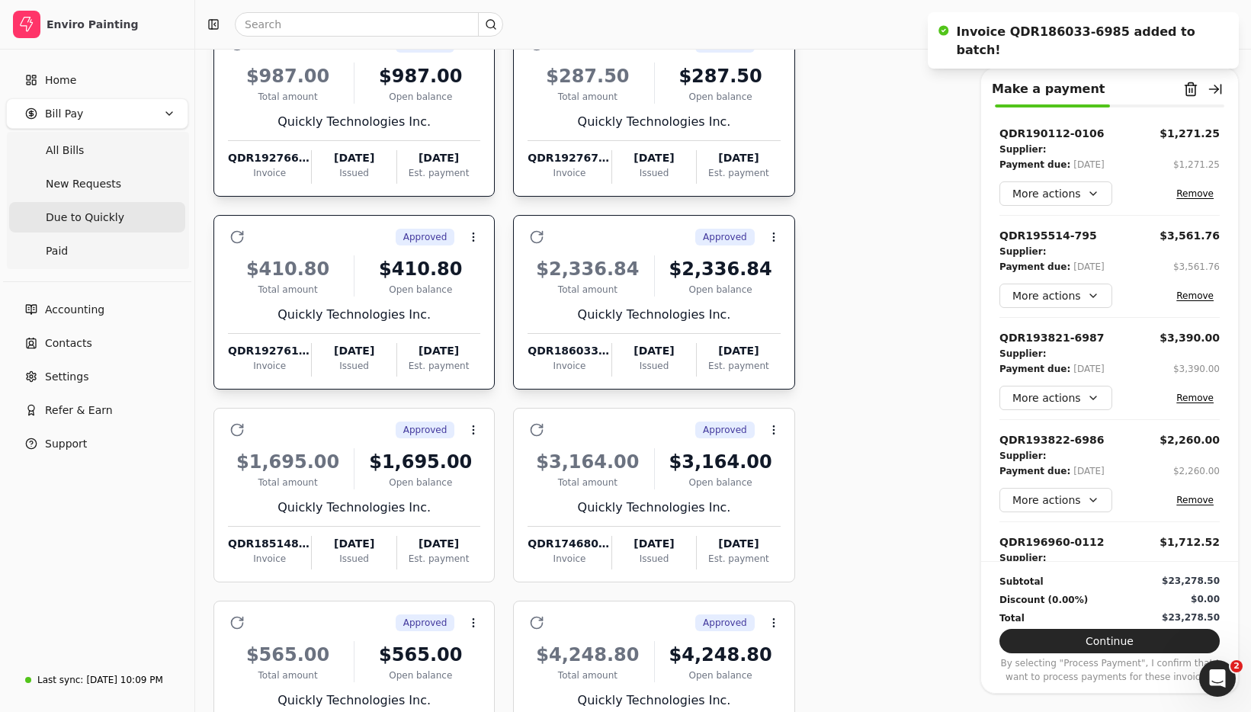
scroll to position [180, 0]
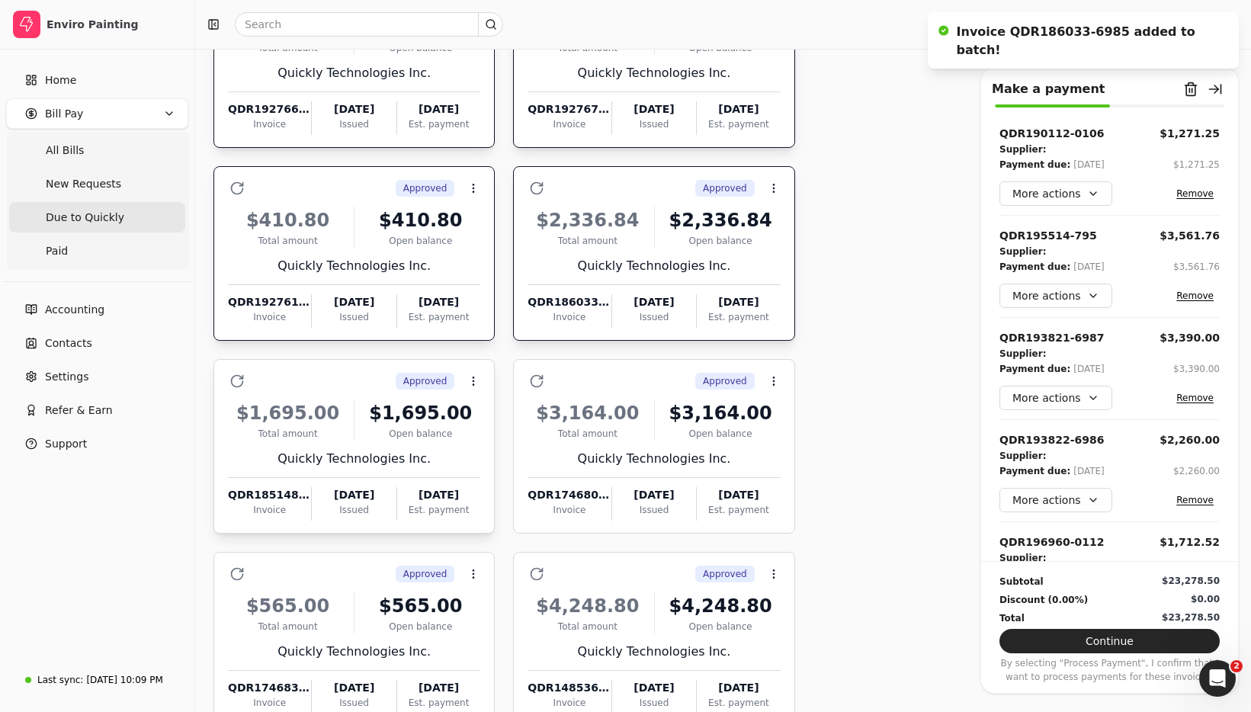
click at [349, 365] on div "Approved Context Menu Button $1,695.00 Total amount $1,695.00 Open balance Quic…" at bounding box center [353, 446] width 281 height 175
click at [653, 380] on div "Approved Context Menu Button" at bounding box center [664, 381] width 231 height 26
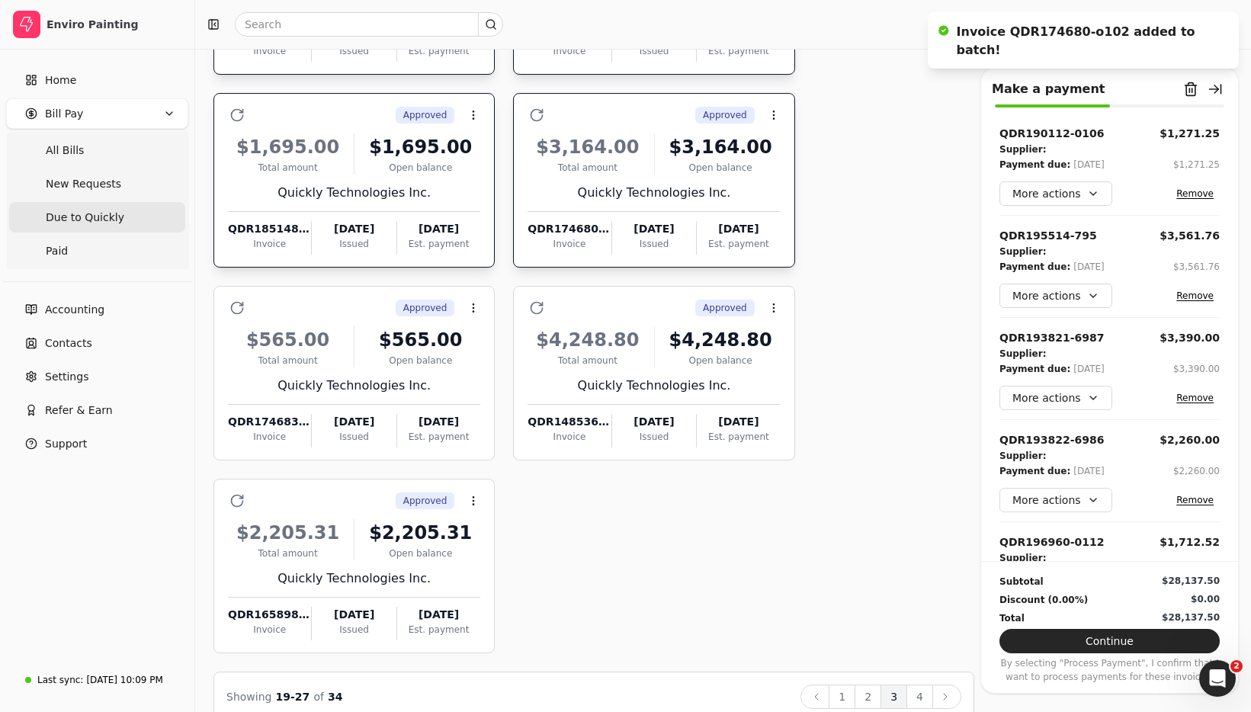
scroll to position [472, 0]
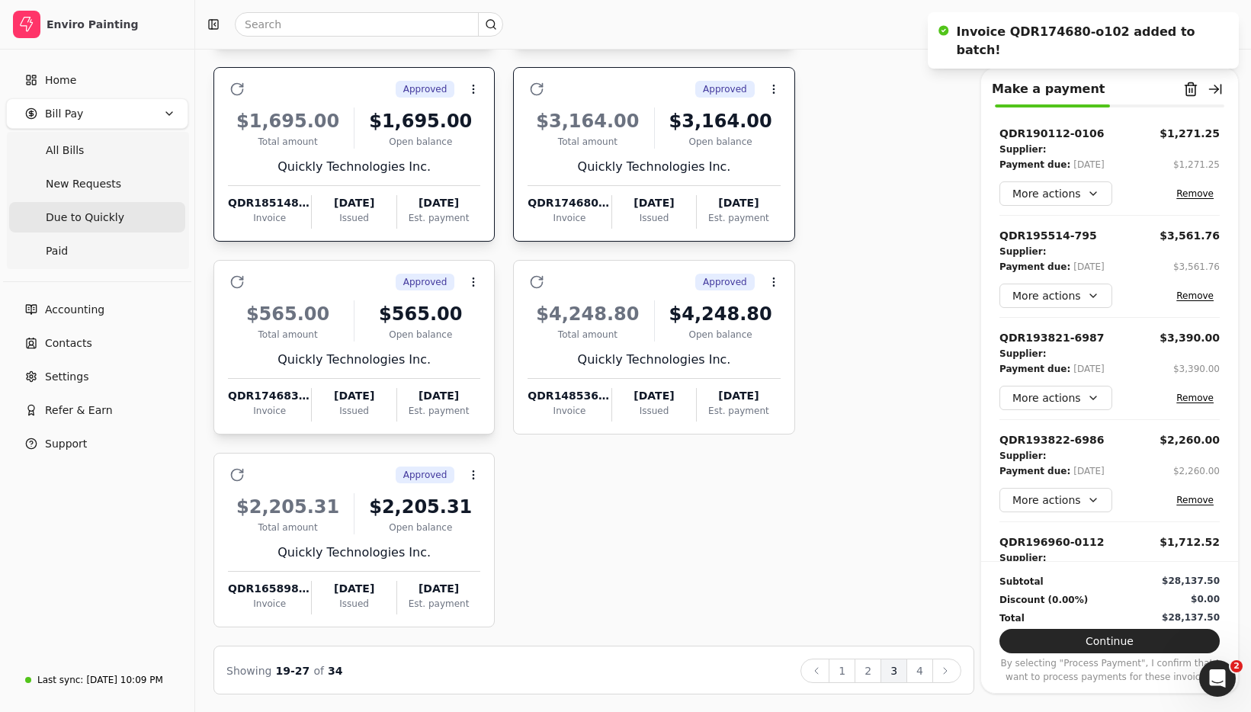
click at [364, 274] on div "Approved Context Menu Button" at bounding box center [364, 282] width 231 height 26
click at [929, 670] on button "4" at bounding box center [919, 671] width 27 height 24
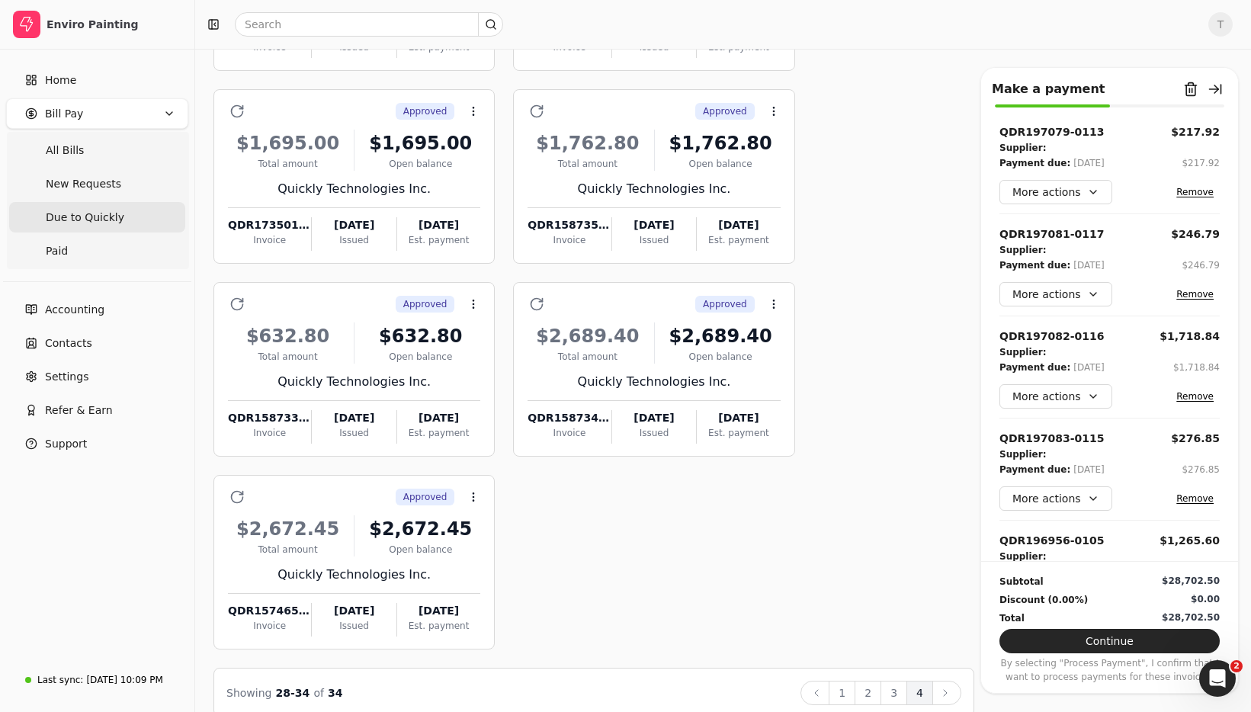
scroll to position [591, 0]
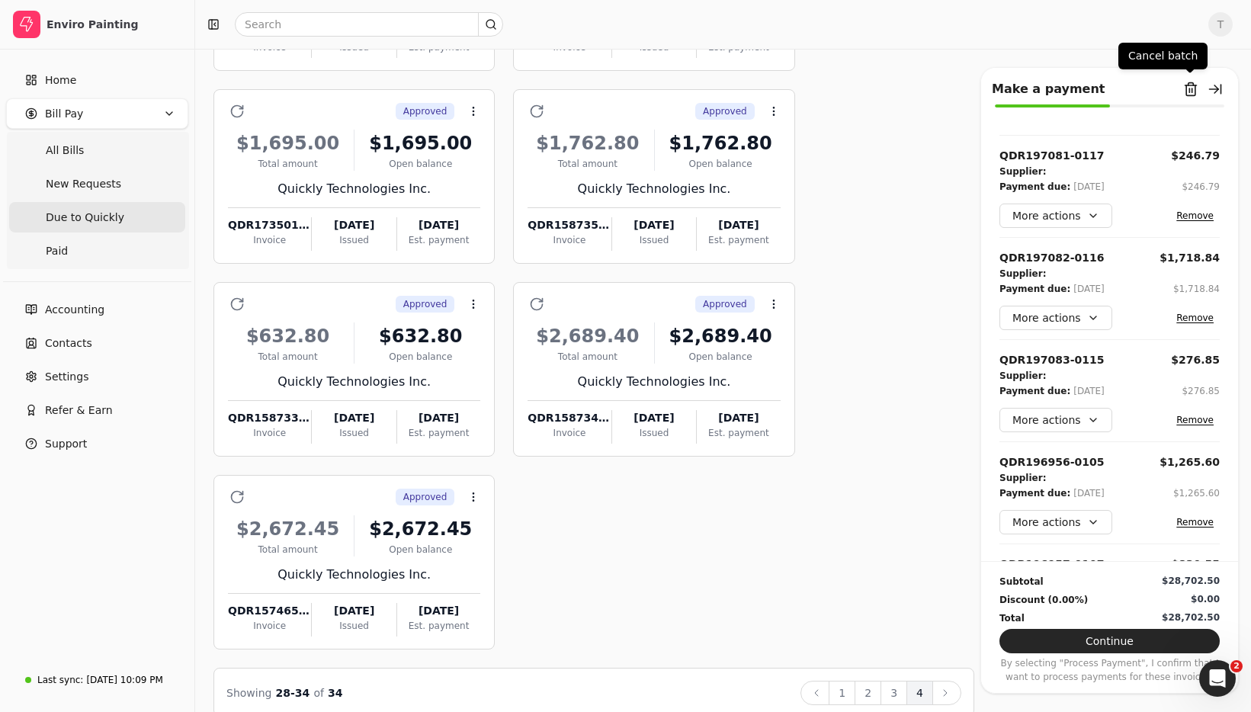
drag, startPoint x: 1185, startPoint y: 88, endPoint x: 1157, endPoint y: 252, distance: 165.5
click at [1185, 88] on button "Remove from batch" at bounding box center [1190, 89] width 24 height 24
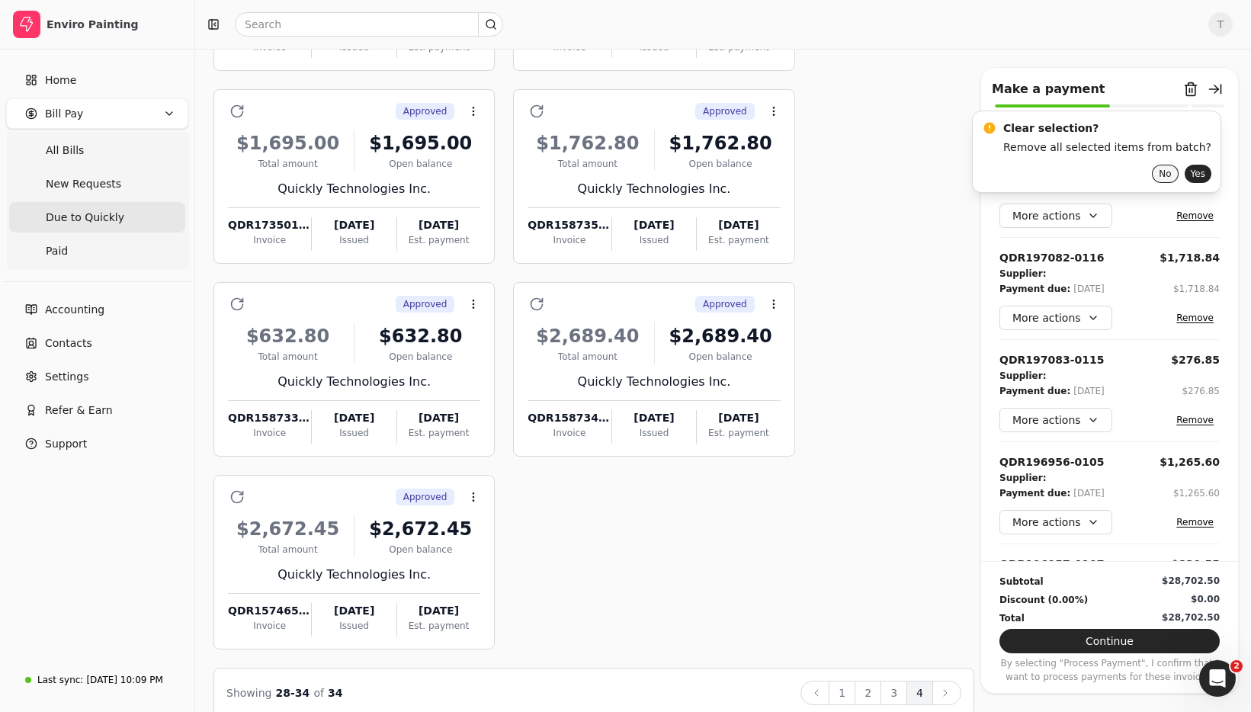
drag, startPoint x: 1180, startPoint y: 172, endPoint x: 1153, endPoint y: 178, distance: 27.4
click at [1185, 172] on button "Yes" at bounding box center [1198, 174] width 27 height 18
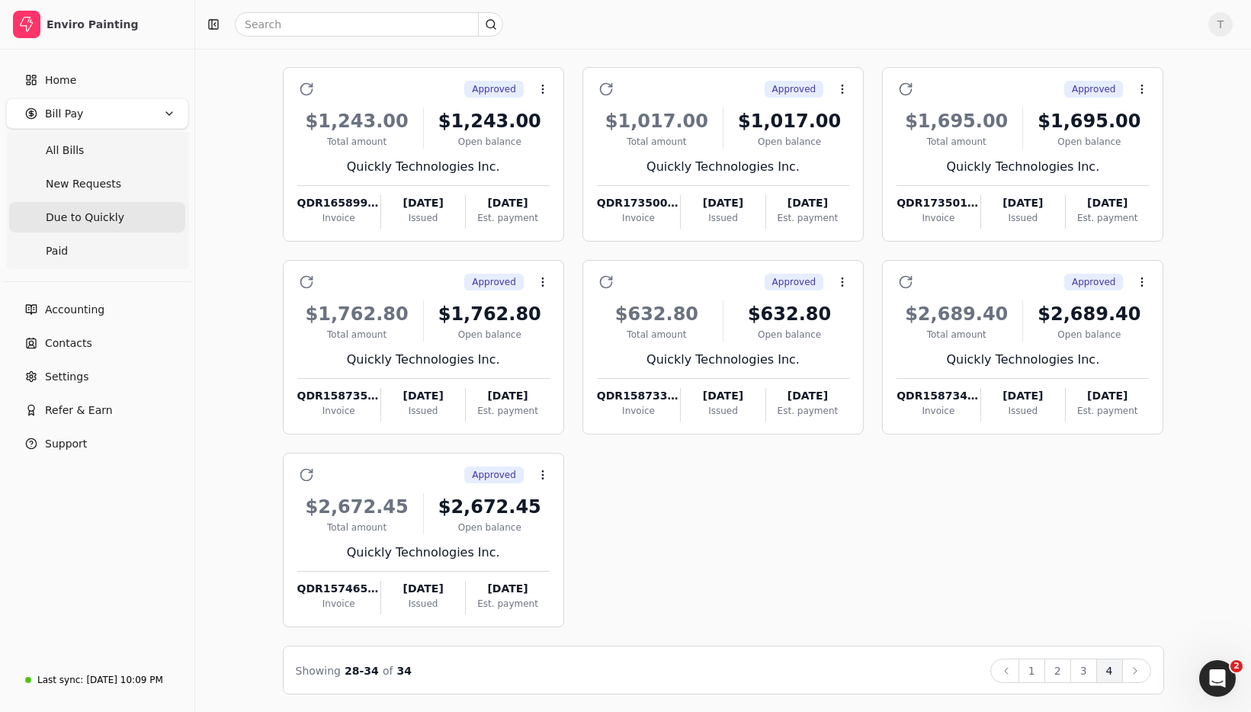
drag, startPoint x: 984, startPoint y: 470, endPoint x: 969, endPoint y: 460, distance: 18.2
click at [984, 470] on div "Approved Context Menu Button $1,243.00 Total amount $1,243.00 Open balance Quic…" at bounding box center [723, 347] width 881 height 560
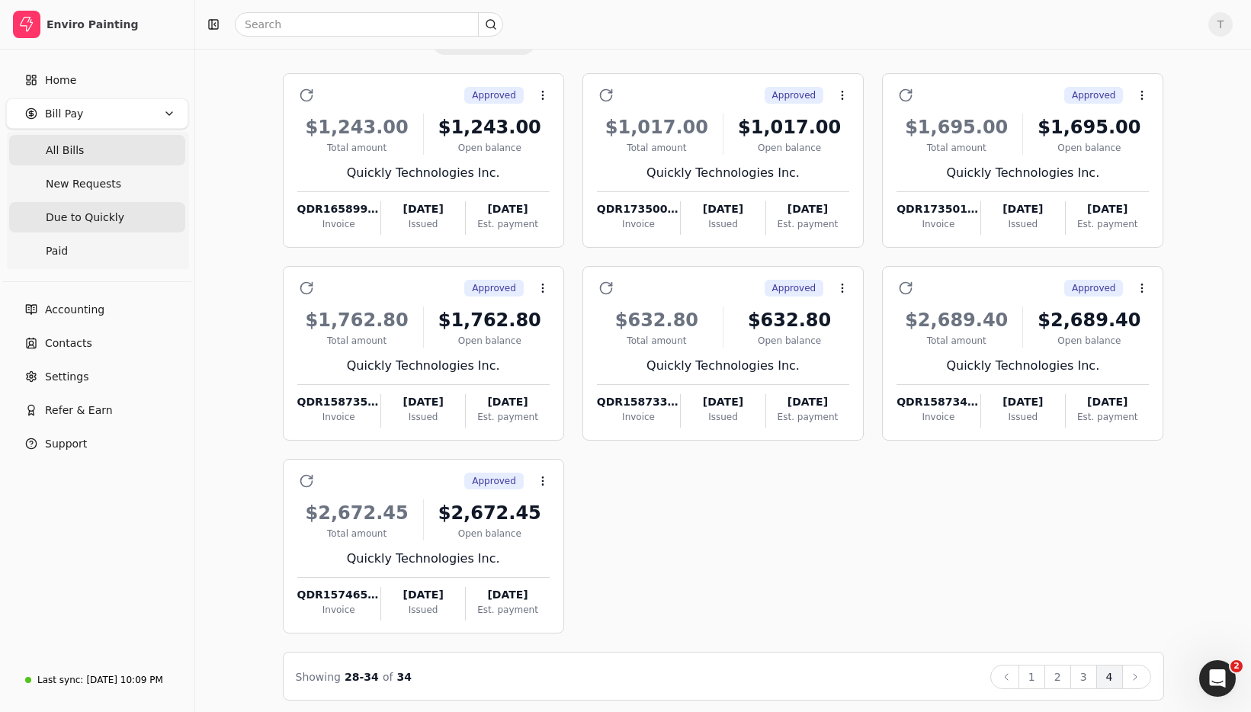
click at [66, 143] on span "All Bills" at bounding box center [65, 151] width 38 height 16
